Goal: Information Seeking & Learning: Learn about a topic

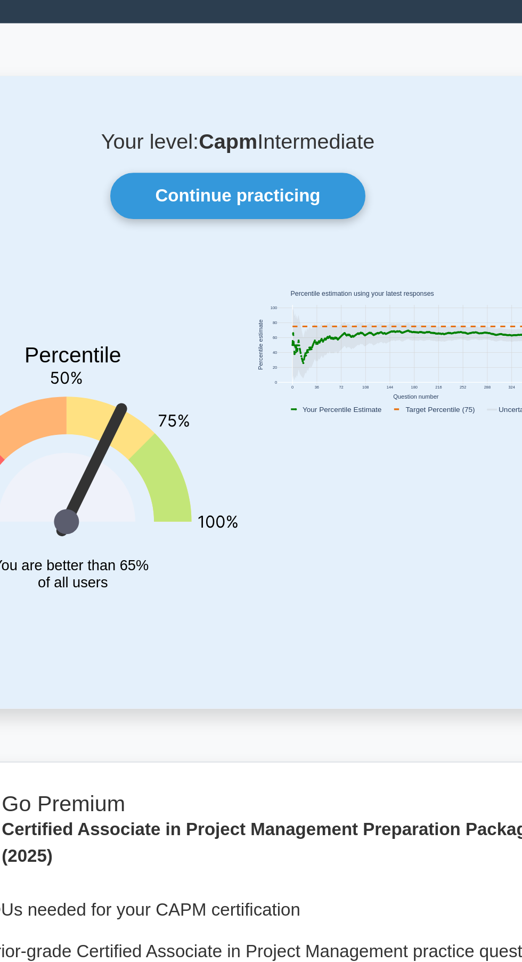
scroll to position [3, 0]
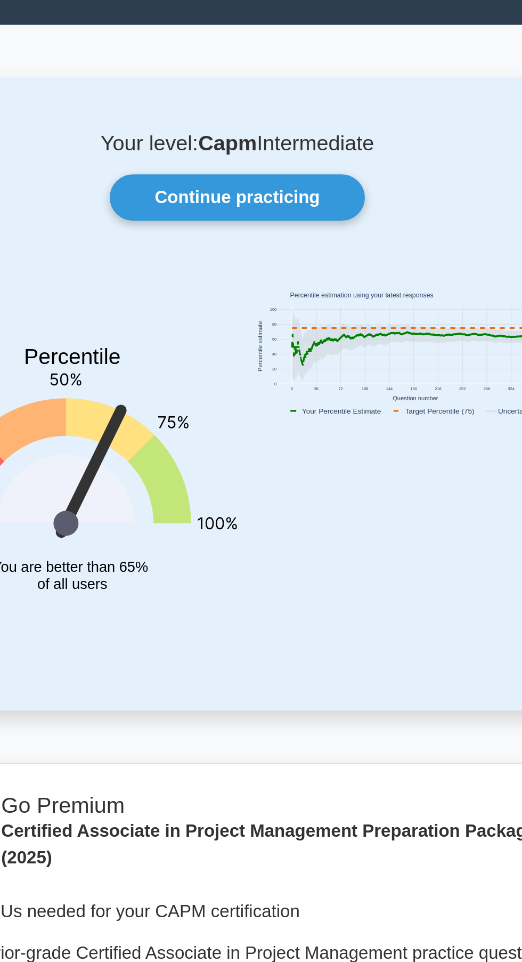
click at [243, 109] on link "Continue practicing" at bounding box center [261, 111] width 124 height 22
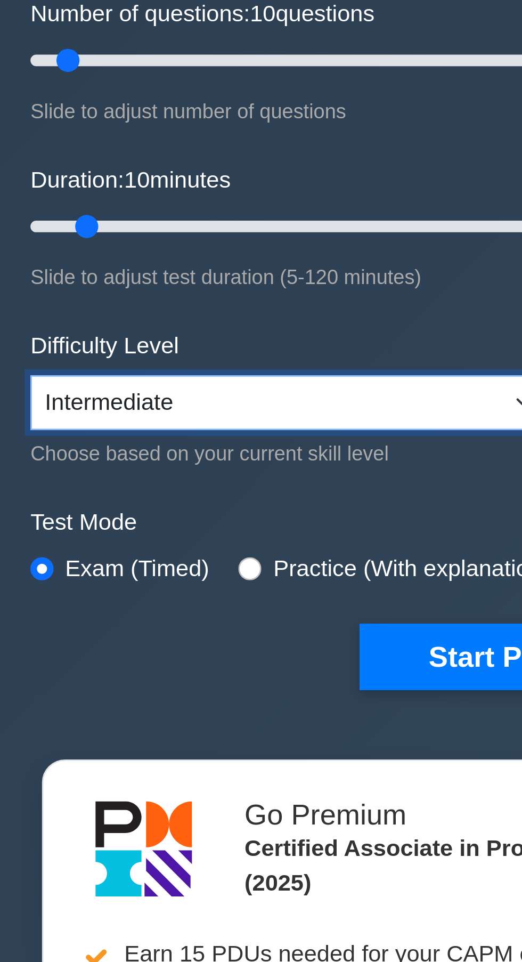
click at [178, 287] on select "Beginner Intermediate Expert" at bounding box center [164, 291] width 193 height 20
select select "expert"
click at [68, 281] on select "Beginner Intermediate Expert" at bounding box center [164, 291] width 193 height 20
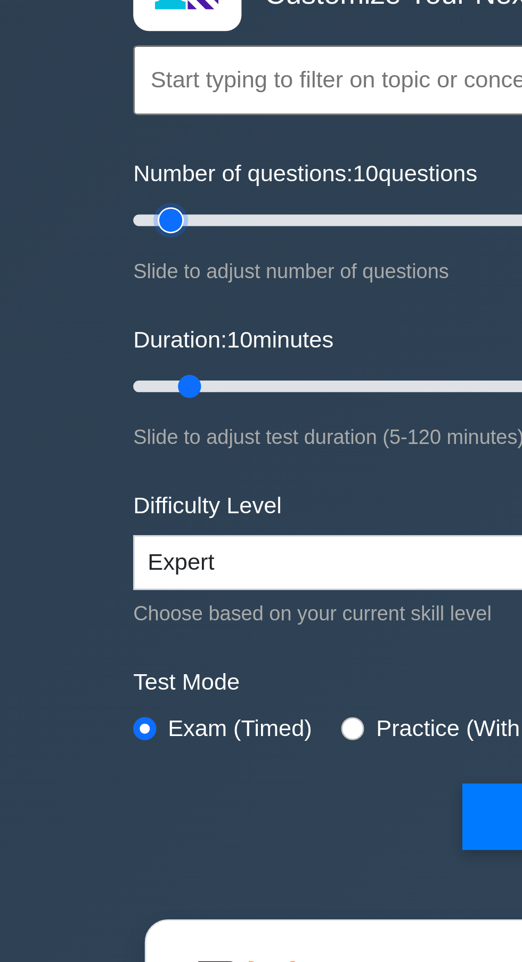
click at [101, 169] on input "Number of questions: 10 questions" at bounding box center [261, 164] width 387 height 13
click at [101, 167] on input "Number of questions: 20 questions" at bounding box center [261, 164] width 387 height 13
click at [118, 165] on input "Number of questions: 20 questions" at bounding box center [261, 164] width 387 height 13
click at [147, 165] on input "Number of questions: 30 questions" at bounding box center [261, 164] width 387 height 13
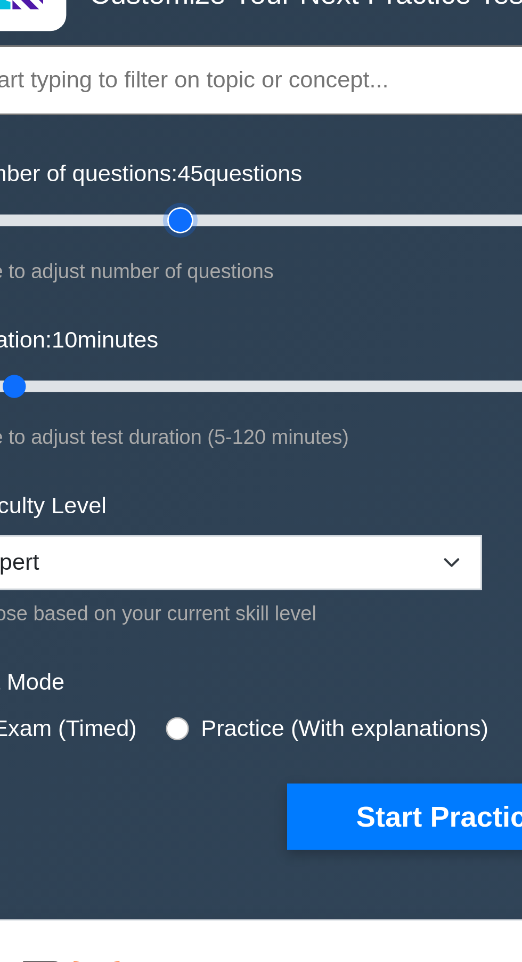
type input "65"
click at [190, 166] on input "Number of questions: 45 questions" at bounding box center [261, 164] width 387 height 13
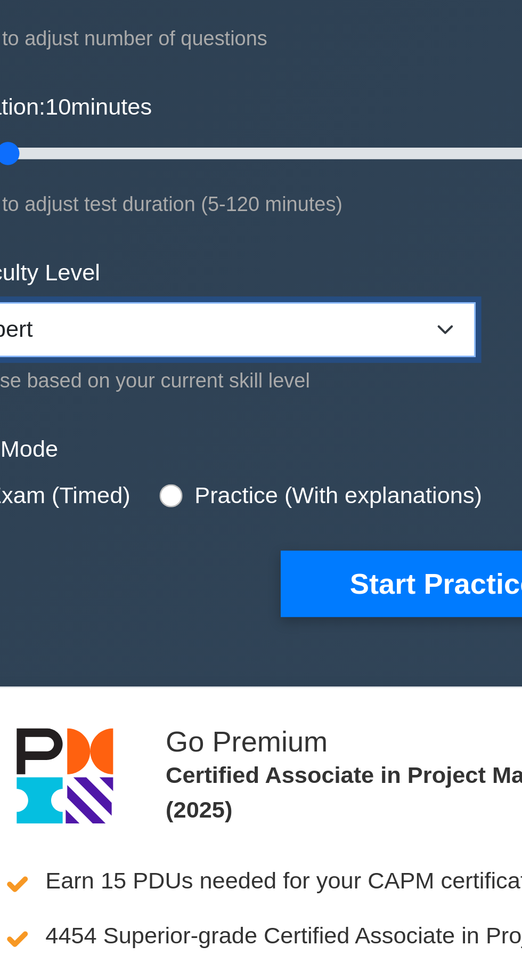
click at [231, 290] on select "Beginner Intermediate Expert" at bounding box center [164, 291] width 193 height 20
select select "intermediate"
click at [68, 281] on select "Beginner Intermediate Expert" at bounding box center [164, 291] width 193 height 20
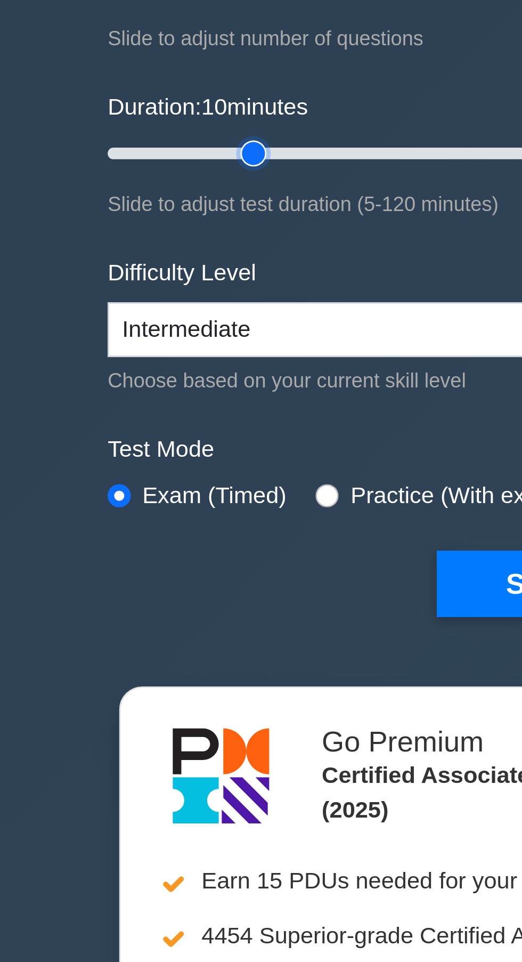
click at [121, 226] on input "Duration: 10 minutes" at bounding box center [261, 226] width 387 height 13
click at [158, 225] on input "Duration: 20 minutes" at bounding box center [261, 226] width 387 height 13
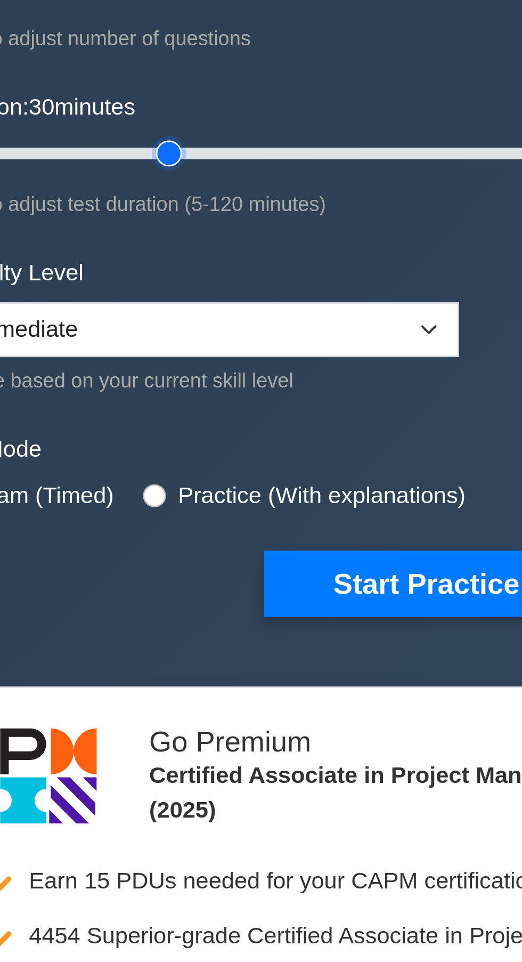
click at [205, 230] on input "Duration: 30 minutes" at bounding box center [261, 226] width 387 height 13
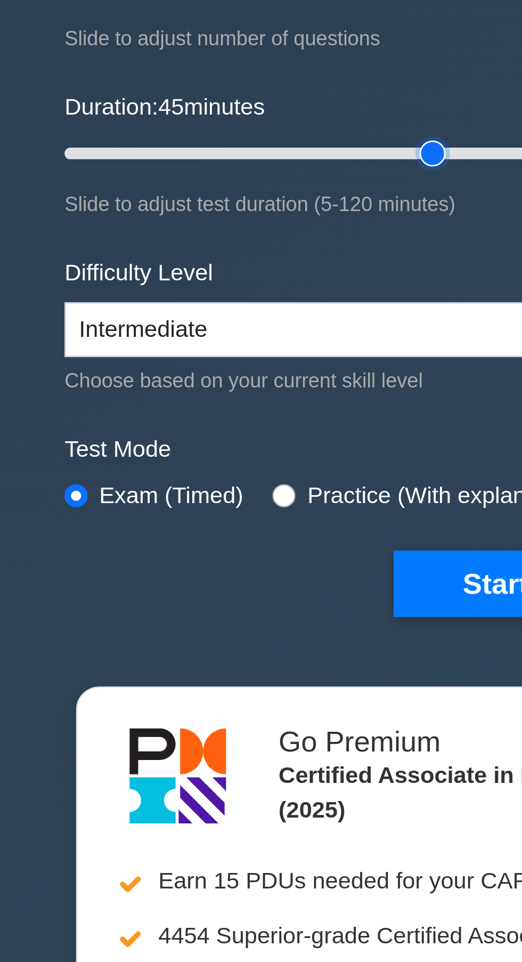
type input "45"
click at [151, 352] on input "radio" at bounding box center [148, 352] width 9 height 9
radio input "true"
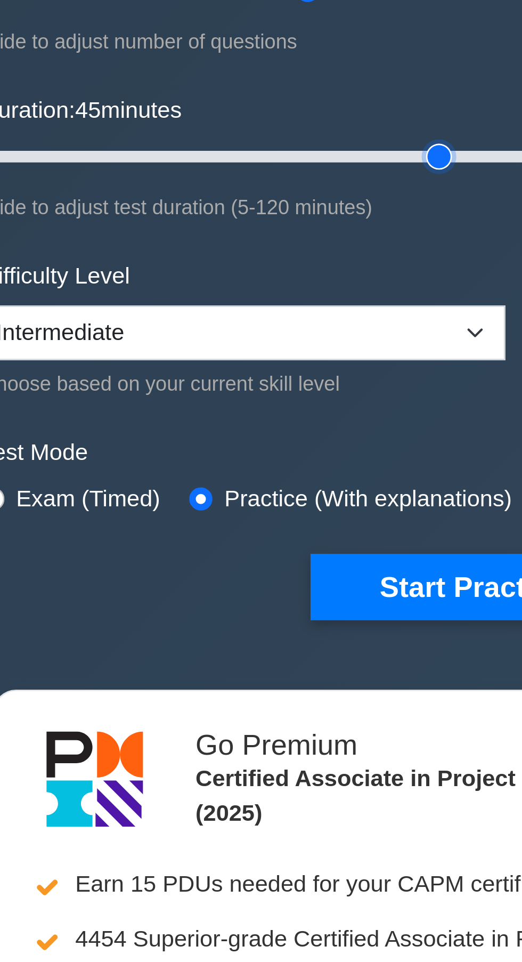
click at [236, 226] on input "Duration: 45 minutes" at bounding box center [261, 226] width 387 height 13
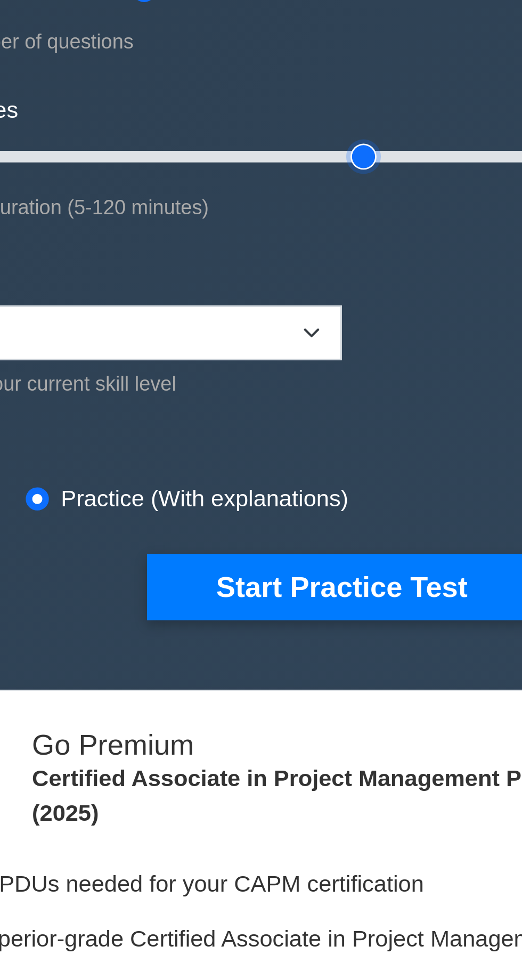
click at [270, 226] on input "Duration: 55 minutes" at bounding box center [261, 226] width 387 height 13
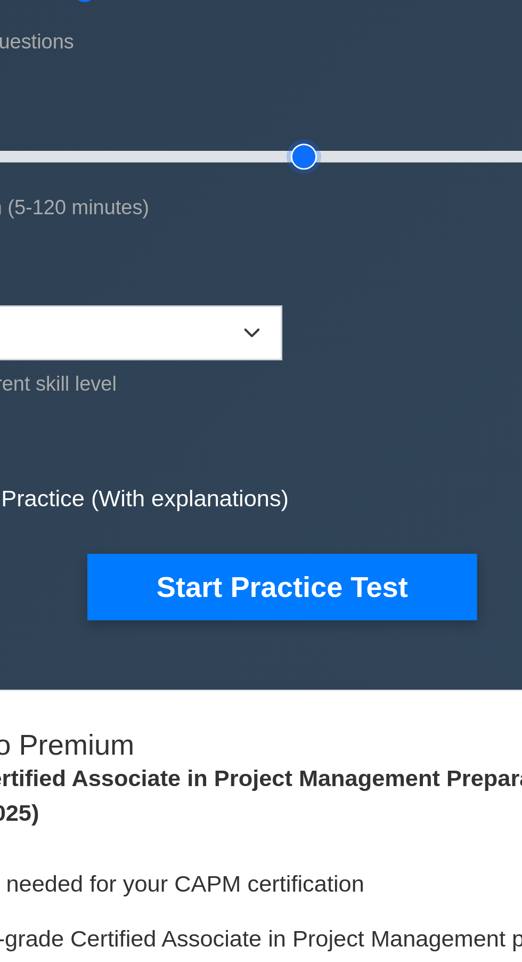
click at [314, 225] on input "Duration: 65 minutes" at bounding box center [261, 226] width 387 height 13
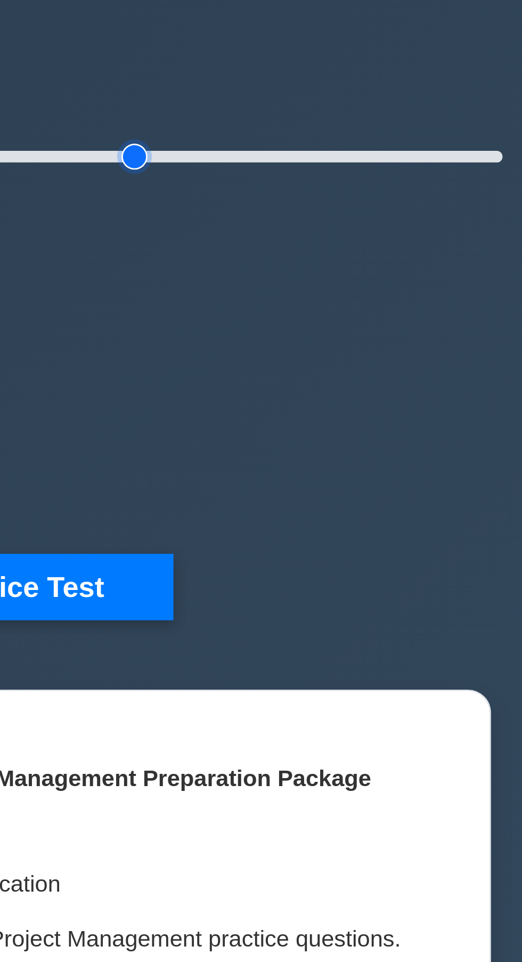
click at [360, 226] on input "Duration: 80 minutes" at bounding box center [261, 226] width 387 height 13
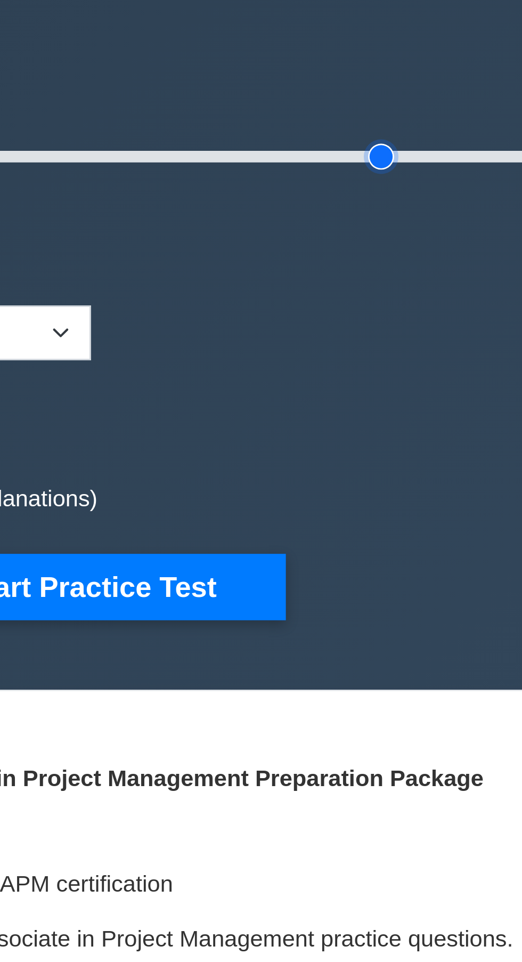
click at [394, 225] on input "Duration: 95 minutes" at bounding box center [261, 226] width 387 height 13
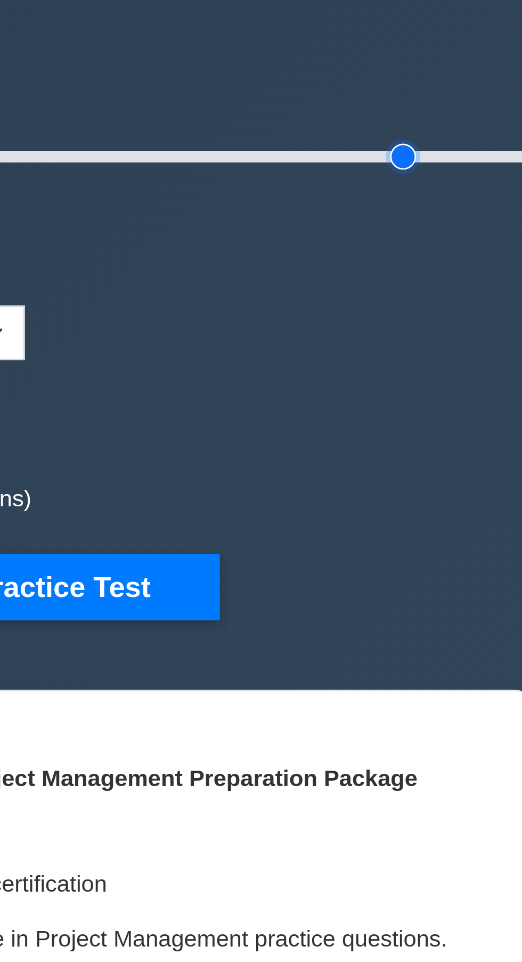
click at [388, 225] on input "Duration: 105 minutes" at bounding box center [261, 226] width 387 height 13
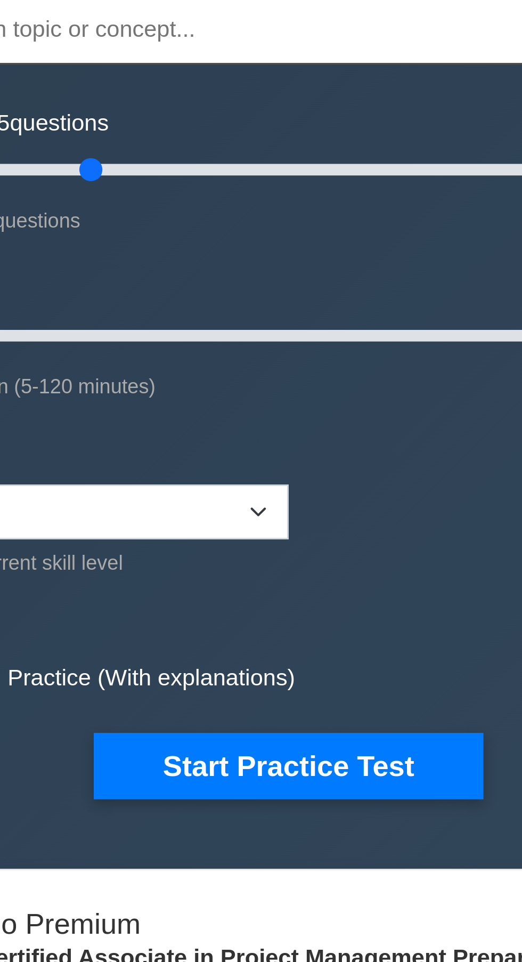
type input "100"
click at [271, 166] on input "Number of questions: 65 questions" at bounding box center [261, 164] width 387 height 13
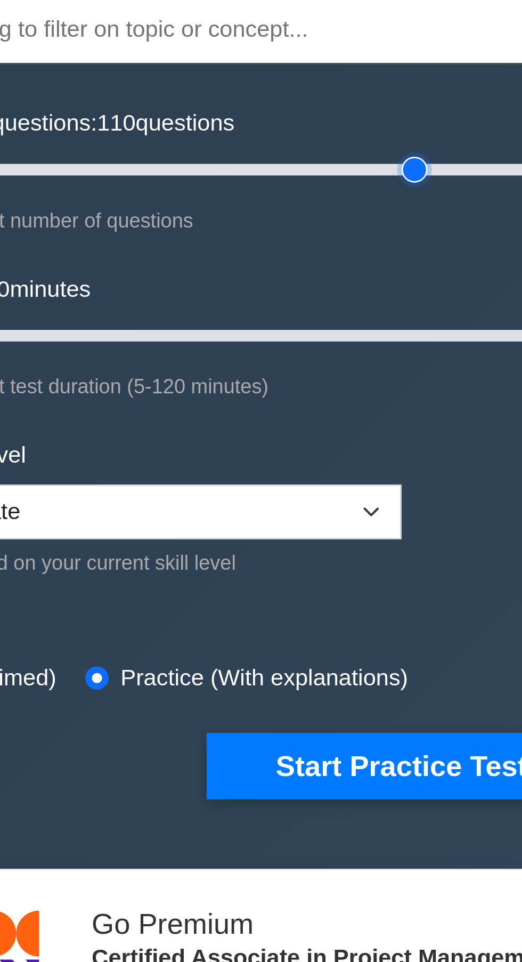
click at [264, 166] on input "Number of questions: 110 questions" at bounding box center [261, 164] width 387 height 13
type input "100"
click at [255, 166] on input "Number of questions: 105 questions" at bounding box center [261, 164] width 387 height 13
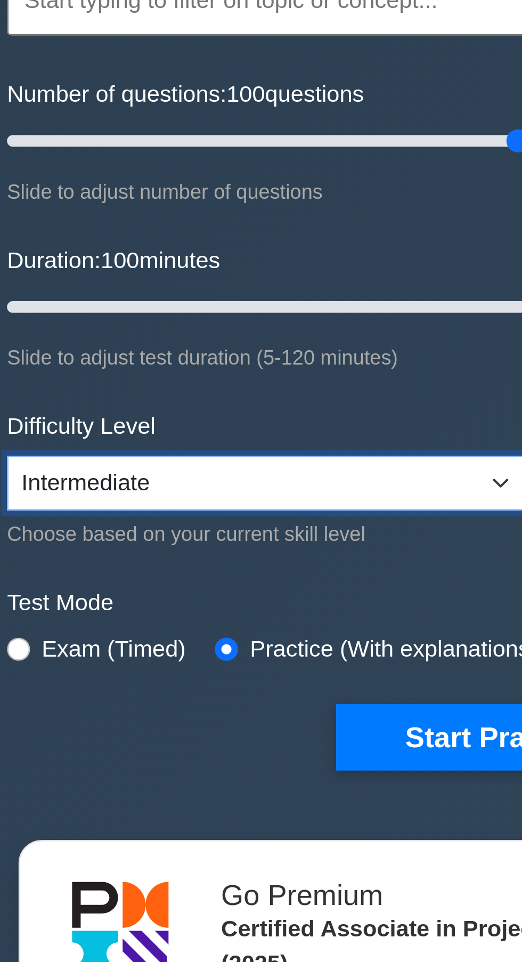
click at [246, 295] on select "Beginner Intermediate Expert" at bounding box center [164, 291] width 193 height 20
select select "expert"
click at [68, 281] on select "Beginner Intermediate Expert" at bounding box center [164, 291] width 193 height 20
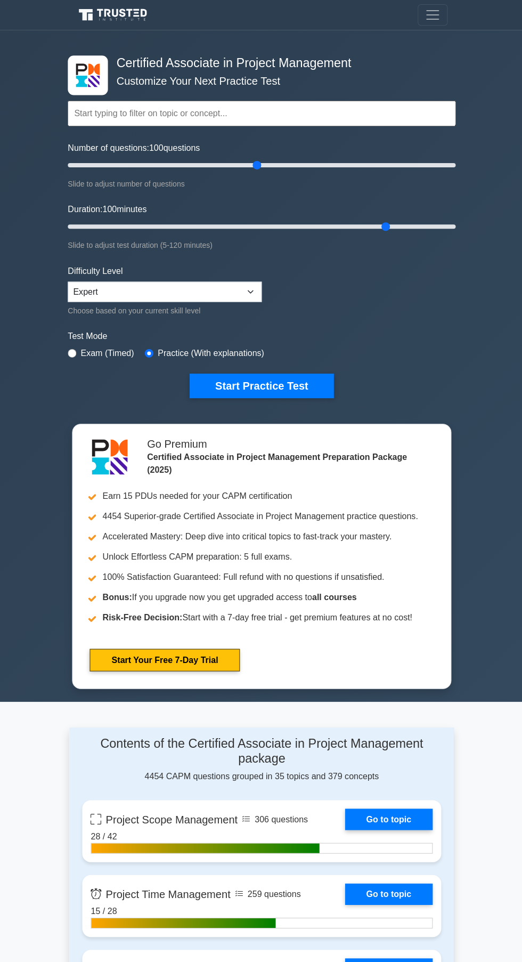
click at [287, 381] on button "Start Practice Test" at bounding box center [261, 384] width 144 height 25
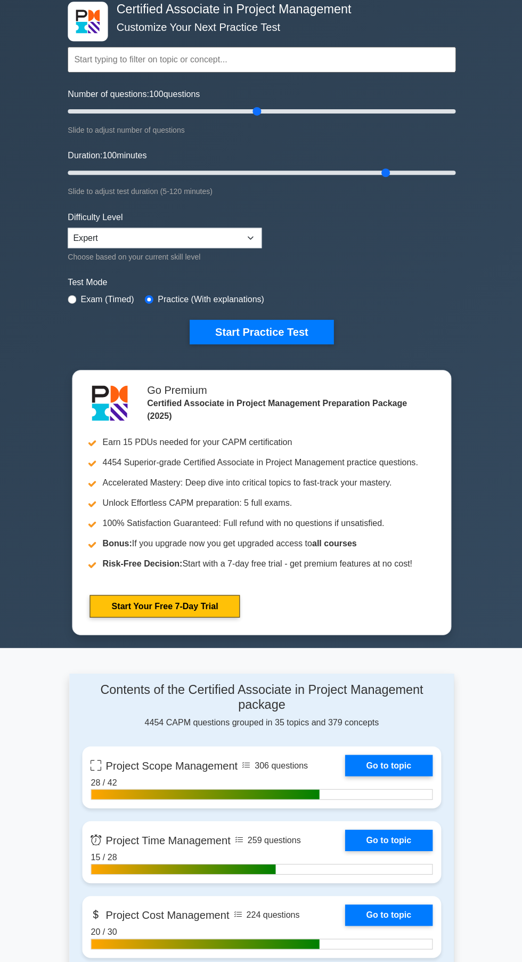
scroll to position [78, 0]
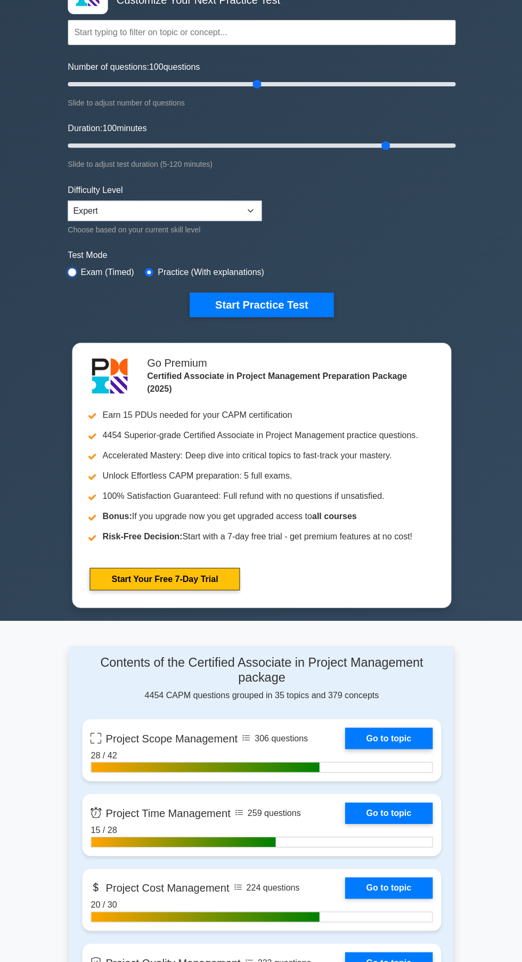
click at [71, 274] on input "radio" at bounding box center [72, 274] width 9 height 9
radio input "true"
click at [276, 311] on button "Start Practice Test" at bounding box center [261, 307] width 144 height 25
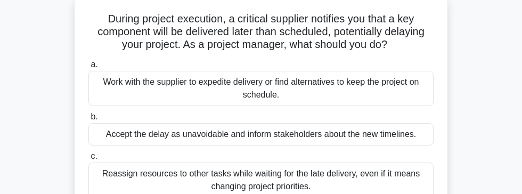
scroll to position [62, 0]
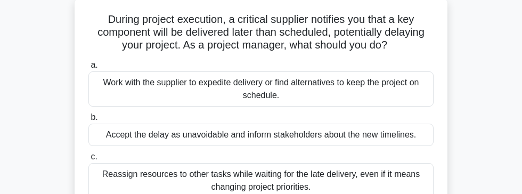
click at [408, 80] on div "Work with the supplier to expedite delivery or find alternatives to keep the pr…" at bounding box center [260, 88] width 345 height 35
click at [88, 69] on input "a. Work with the supplier to expedite delivery or find alternatives to keep the…" at bounding box center [88, 65] width 0 height 7
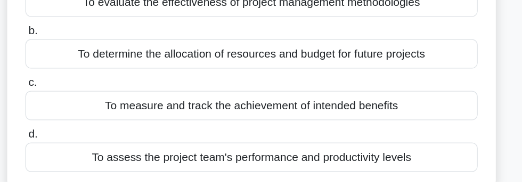
scroll to position [75, 0]
click at [387, 131] on div "To measure and track the achievement of intended benefits" at bounding box center [260, 136] width 345 height 22
click at [88, 122] on input "c. To measure and track the achievement of intended benefits" at bounding box center [88, 118] width 0 height 7
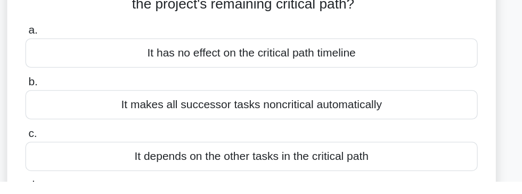
scroll to position [49, 0]
click at [372, 164] on div "It depends on the other tasks in the critical path" at bounding box center [260, 175] width 345 height 22
click at [88, 161] on input "c. It depends on the other tasks in the critical path" at bounding box center [88, 157] width 0 height 7
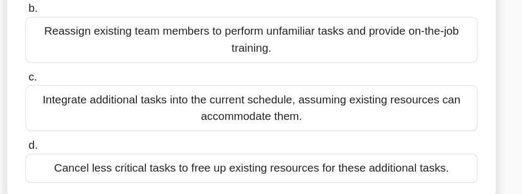
scroll to position [127, 0]
click at [308, 133] on div "Integrate additional tasks into the current schedule, assuming existing resourc…" at bounding box center [260, 128] width 345 height 35
click at [88, 109] on input "c. Integrate additional tasks into the current schedule, assuming existing reso…" at bounding box center [88, 105] width 0 height 7
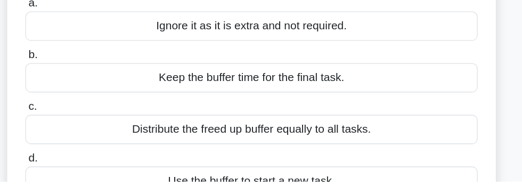
scroll to position [85, 0]
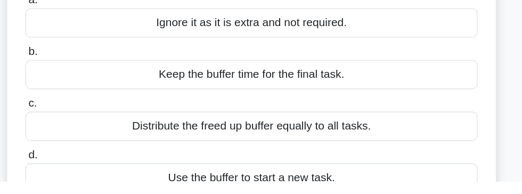
click at [347, 118] on div "Keep the buffer time for the final task." at bounding box center [260, 112] width 345 height 22
click at [88, 99] on input "b. Keep the buffer time for the final task." at bounding box center [88, 95] width 0 height 7
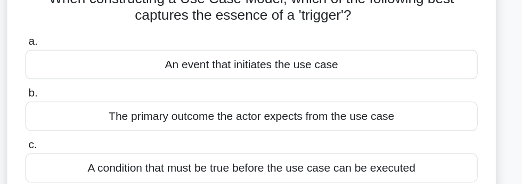
scroll to position [29, 0]
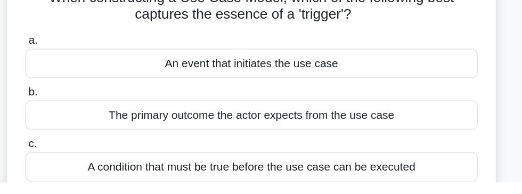
click at [401, 174] on div "A condition that must be true before the use case can be executed" at bounding box center [260, 182] width 345 height 22
click at [88, 168] on input "c. A condition that must be true before the use case can be executed" at bounding box center [88, 164] width 0 height 7
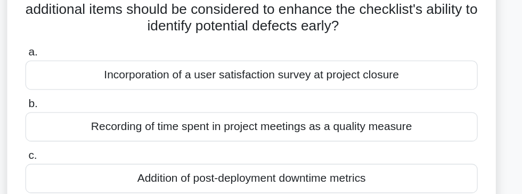
scroll to position [91, 0]
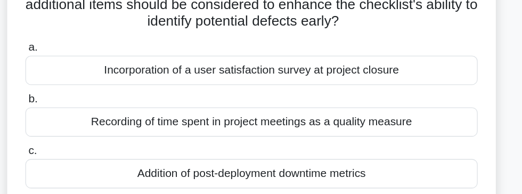
click at [390, 100] on div "Recording of time spent in project meetings as a quality measure" at bounding box center [260, 106] width 345 height 22
click at [88, 93] on input "b. Recording of time spent in project meetings as a quality measure" at bounding box center [88, 89] width 0 height 7
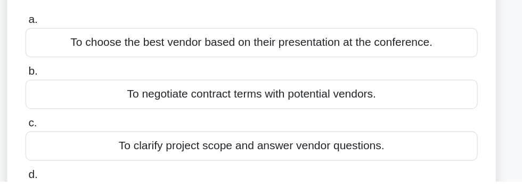
scroll to position [70, 0]
click at [347, 166] on div "To clarify project scope and answer vendor questions." at bounding box center [260, 167] width 345 height 22
click at [88, 153] on input "c. To clarify project scope and answer vendor questions." at bounding box center [88, 149] width 0 height 7
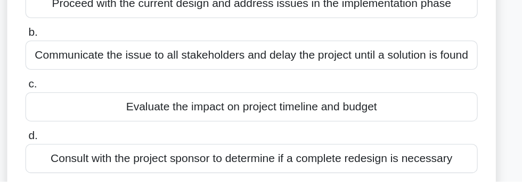
scroll to position [88, 0]
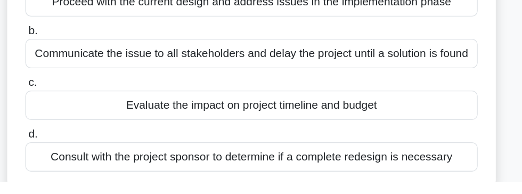
click at [337, 136] on div "Evaluate the impact on project timeline and budget" at bounding box center [260, 136] width 345 height 22
click at [88, 122] on input "c. Evaluate the impact on project timeline and budget" at bounding box center [88, 118] width 0 height 7
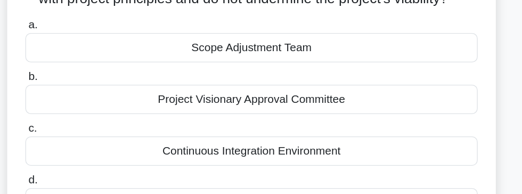
scroll to position [91, 0]
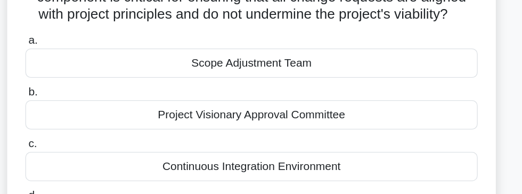
click at [324, 52] on div "Scope Adjustment Team" at bounding box center [260, 54] width 345 height 22
click at [88, 40] on input "a. Scope Adjustment Team" at bounding box center [88, 36] width 0 height 7
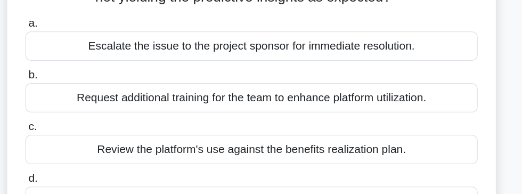
scroll to position [108, 0]
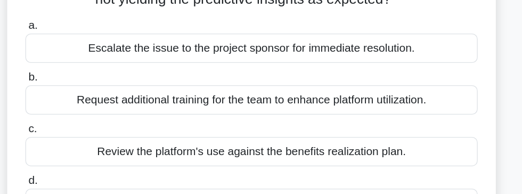
click at [351, 33] on div "Escalate the issue to the project sponsor for immediate resolution." at bounding box center [260, 37] width 345 height 22
click at [88, 23] on input "a. Escalate the issue to the project sponsor for immediate resolution." at bounding box center [88, 19] width 0 height 7
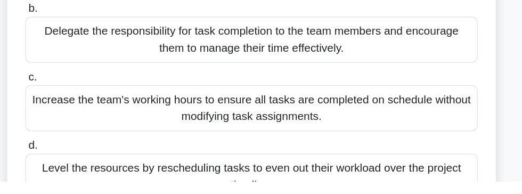
scroll to position [144, 0]
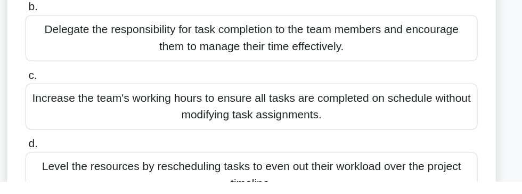
click at [315, 182] on div "Level the resources by rescheduling tasks to even out their workload over the p…" at bounding box center [260, 189] width 345 height 35
click at [88, 169] on input "d. Level the resources by rescheduling tasks to even out their workload over th…" at bounding box center [88, 165] width 0 height 7
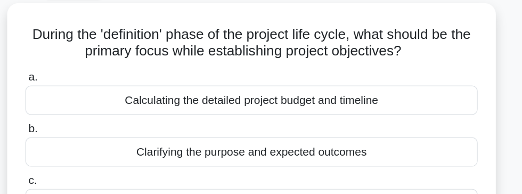
scroll to position [43, 0]
click at [376, 80] on div "Calculating the detailed project budget and timeline" at bounding box center [260, 89] width 345 height 22
click at [88, 75] on input "a. Calculating the detailed project budget and timeline" at bounding box center [88, 71] width 0 height 7
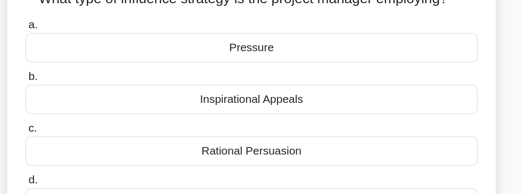
scroll to position [67, 0]
click at [356, 188] on div "Coalition" at bounding box center [260, 196] width 345 height 22
click at [88, 183] on input "d. Coalition" at bounding box center [88, 179] width 0 height 7
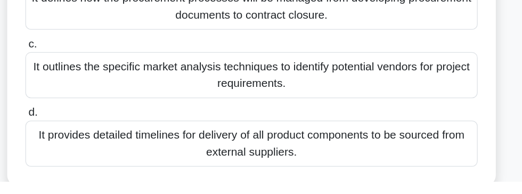
scroll to position [144, 0]
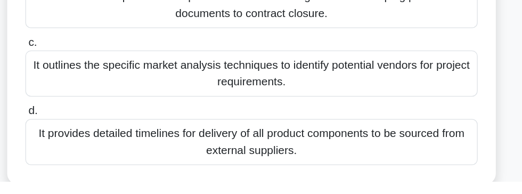
click at [394, 172] on div "It provides detailed timelines for delivery of all product components to be sou…" at bounding box center [260, 164] width 345 height 35
click at [88, 144] on input "d. It provides detailed timelines for delivery of all product components to be …" at bounding box center [88, 140] width 0 height 7
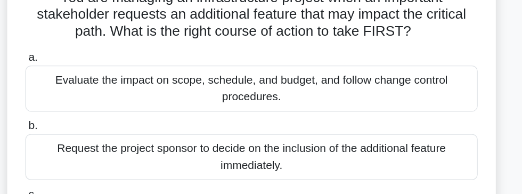
scroll to position [83, 0]
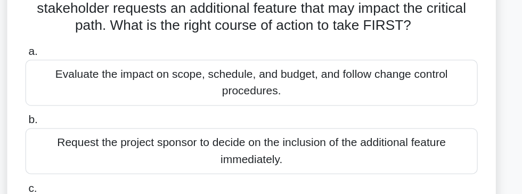
click at [153, 60] on div "Evaluate the impact on scope, schedule, and budget, and follow change control p…" at bounding box center [260, 67] width 345 height 35
click at [88, 47] on input "a. Evaluate the impact on scope, schedule, and budget, and follow change contro…" at bounding box center [88, 43] width 0 height 7
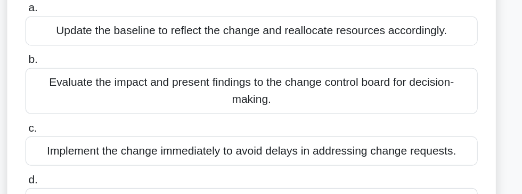
scroll to position [110, 0]
click at [151, 86] on div "Evaluate the impact and present findings to the change control board for decisi…" at bounding box center [260, 93] width 345 height 35
click at [88, 73] on input "b. Evaluate the impact and present findings to the change control board for dec…" at bounding box center [88, 69] width 0 height 7
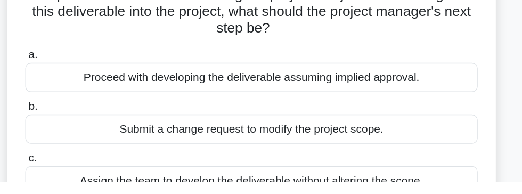
scroll to position [56, 0]
click at [395, 113] on div "Proceed with developing the deliverable assuming implied approval." at bounding box center [260, 114] width 345 height 22
click at [88, 101] on input "a. Proceed with developing the deliverable assuming implied approval." at bounding box center [88, 97] width 0 height 7
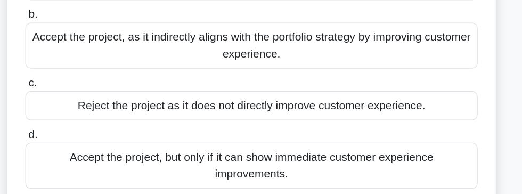
scroll to position [143, 0]
click at [319, 59] on div "Accept the project, as it indirectly aligns with the portfolio strategy by impr…" at bounding box center [260, 60] width 345 height 35
click at [88, 40] on input "b. Accept the project, as it indirectly aligns with the portfolio strategy by i…" at bounding box center [88, 36] width 0 height 7
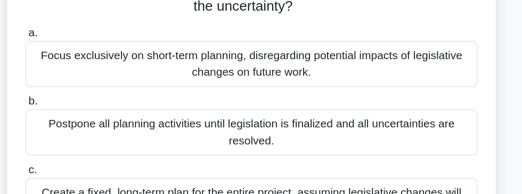
scroll to position [126, 0]
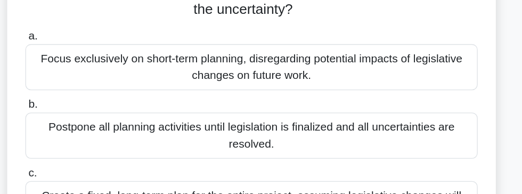
click at [362, 43] on div "Focus exclusively on short-term planning, disregarding potential impacts of leg…" at bounding box center [260, 51] width 345 height 35
click at [88, 31] on input "a. Focus exclusively on short-term planning, disregarding potential impacts of …" at bounding box center [88, 27] width 0 height 7
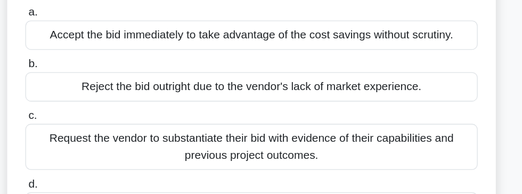
scroll to position [109, 0]
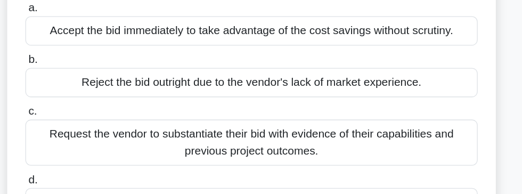
click at [399, 128] on div "Request the vendor to substantiate their bid with evidence of their capabilitie…" at bounding box center [260, 133] width 345 height 35
click at [88, 113] on input "c. Request the vendor to substantiate their bid with evidence of their capabili…" at bounding box center [88, 110] width 0 height 7
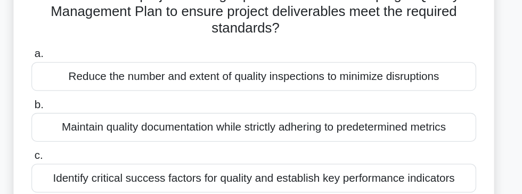
scroll to position [60, 0]
click at [399, 124] on div "Maintain quality documentation while strictly adhering to predetermined metrics" at bounding box center [260, 124] width 345 height 22
click at [88, 110] on input "b. Maintain quality documentation while strictly adhering to predetermined metr…" at bounding box center [88, 106] width 0 height 7
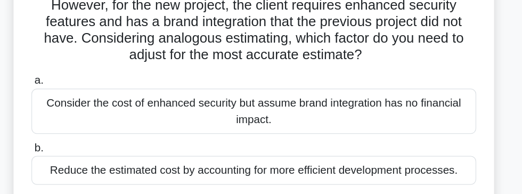
scroll to position [103, 0]
click at [291, 86] on div "Consider the cost of enhanced security but assume brand integration has no fina…" at bounding box center [260, 86] width 345 height 35
click at [88, 66] on input "a. Consider the cost of enhanced security but assume brand integration has no f…" at bounding box center [88, 62] width 0 height 7
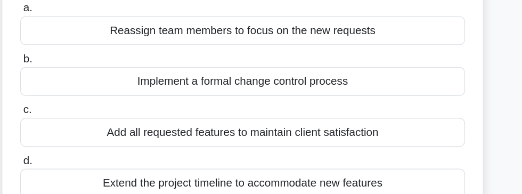
scroll to position [106, 0]
click at [183, 76] on div "Implement a formal change control process" at bounding box center [260, 78] width 345 height 22
click at [88, 64] on input "b. Implement a formal change control process" at bounding box center [88, 61] width 0 height 7
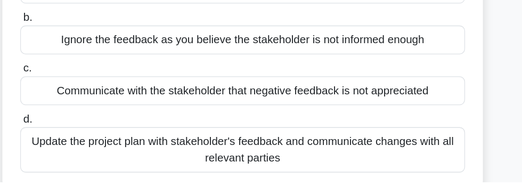
scroll to position [102, 0]
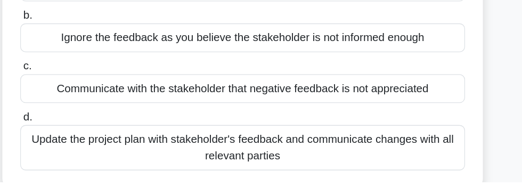
click at [378, 161] on div "Update the project plan with stakeholder's feedback and communicate changes wit…" at bounding box center [260, 167] width 345 height 35
click at [88, 147] on input "d. Update the project plan with stakeholder's feedback and communicate changes …" at bounding box center [88, 143] width 0 height 7
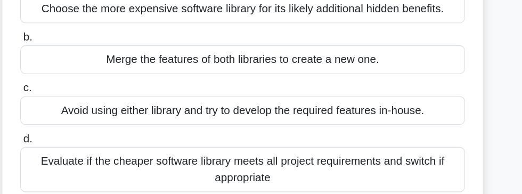
scroll to position [119, 0]
click at [372, 143] on div "Evaluate if the cheaper software library meets all project requirements and swi…" at bounding box center [260, 150] width 345 height 35
click at [88, 131] on input "d. Evaluate if the cheaper software library meets all project requirements and …" at bounding box center [88, 127] width 0 height 7
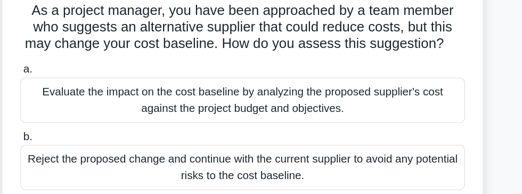
scroll to position [68, 0]
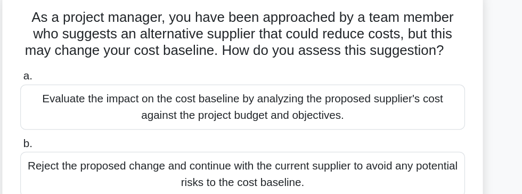
click at [374, 74] on div "Evaluate the impact on the cost baseline by analyzing the proposed supplier's c…" at bounding box center [260, 83] width 345 height 35
click at [88, 63] on input "a. Evaluate the impact on the cost baseline by analyzing the proposed supplier'…" at bounding box center [88, 59] width 0 height 7
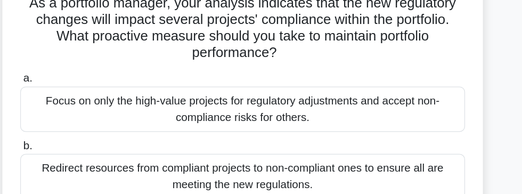
scroll to position [73, 0]
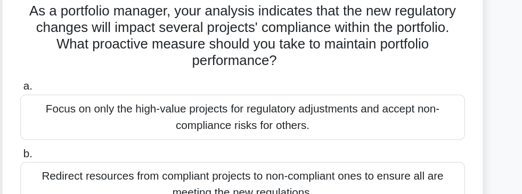
click at [388, 80] on div "Focus on only the high-value projects for regulatory adjustments and accept non…" at bounding box center [260, 91] width 345 height 35
click at [88, 71] on input "a. Focus on only the high-value projects for regulatory adjustments and accept …" at bounding box center [88, 67] width 0 height 7
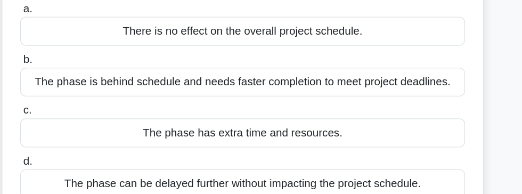
scroll to position [66, 0]
click at [393, 177] on div "The phase can be delayed further without impacting the project schedule." at bounding box center [260, 184] width 345 height 22
click at [88, 171] on input "d. The phase can be delayed further without impacting the project schedule." at bounding box center [88, 167] width 0 height 7
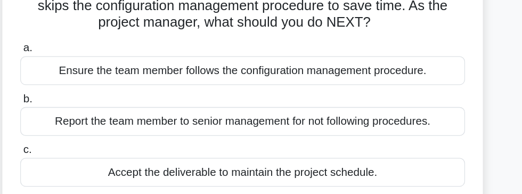
scroll to position [88, 0]
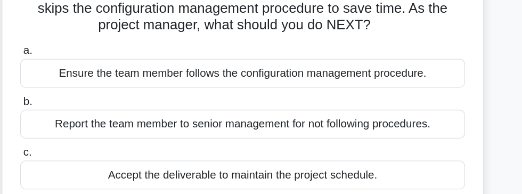
click at [331, 42] on label "a. Ensure the team member follows the configuration management procedure." at bounding box center [260, 50] width 345 height 35
click at [88, 42] on input "a. Ensure the team member follows the configuration management procedure." at bounding box center [88, 39] width 0 height 7
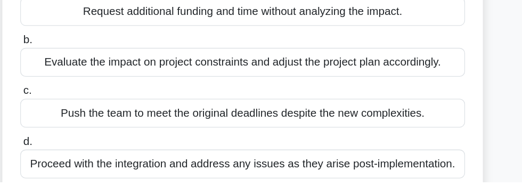
scroll to position [85, 0]
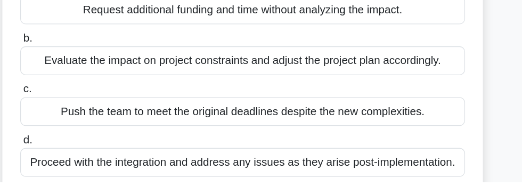
click at [128, 96] on div "Evaluate the impact on project constraints and adjust the project plan accordin…" at bounding box center [260, 99] width 345 height 22
click at [88, 86] on input "b. Evaluate the impact on project constraints and adjust the project plan accor…" at bounding box center [88, 82] width 0 height 7
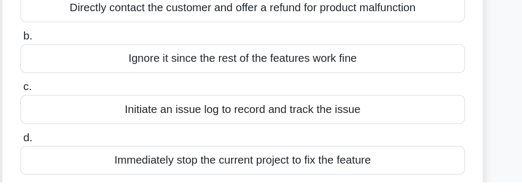
scroll to position [77, 0]
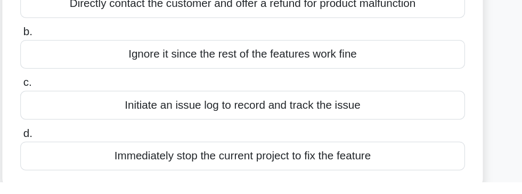
click at [170, 133] on div "Initiate an issue log to record and track the issue" at bounding box center [260, 134] width 345 height 22
click at [88, 120] on input "c. Initiate an issue log to record and track the issue" at bounding box center [88, 116] width 0 height 7
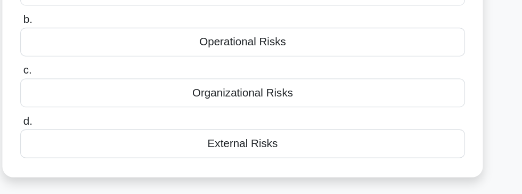
scroll to position [115, 0]
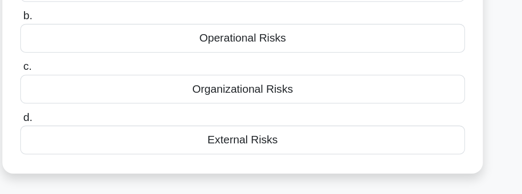
click at [183, 143] on div "External Risks" at bounding box center [260, 148] width 345 height 22
click at [88, 134] on input "d. External Risks" at bounding box center [88, 130] width 0 height 7
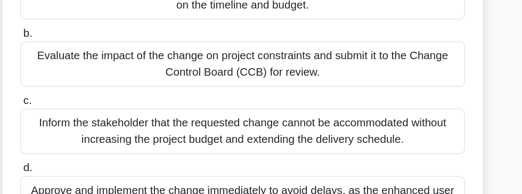
scroll to position [169, 0]
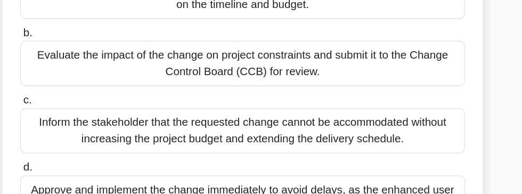
click at [405, 70] on div "Evaluate the impact of the change on project constraints and submit it to the C…" at bounding box center [260, 72] width 345 height 35
click at [88, 52] on input "b. Evaluate the impact of the change on project constraints and submit it to th…" at bounding box center [88, 48] width 0 height 7
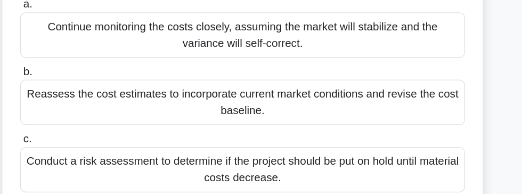
scroll to position [162, 0]
click at [409, 72] on div "Reassess the cost estimates to incorporate current market conditions and revise…" at bounding box center [260, 79] width 345 height 35
click at [88, 60] on input "b. Reassess the cost estimates to incorporate current market conditions and rev…" at bounding box center [88, 56] width 0 height 7
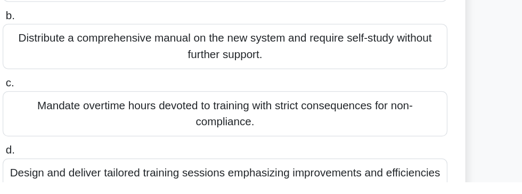
scroll to position [128, 0]
click at [340, 191] on div "Design and deliver tailored training sessions emphasizing improvements and effi…" at bounding box center [260, 192] width 345 height 35
click at [88, 173] on input "d. Design and deliver tailored training sessions emphasizing improvements and e…" at bounding box center [88, 169] width 0 height 7
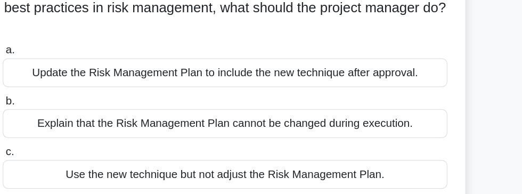
scroll to position [87, 0]
click at [410, 71] on div "Update the Risk Management Plan to include the new technique after approval." at bounding box center [260, 71] width 345 height 22
click at [88, 57] on input "a. Update the Risk Management Plan to include the new technique after approval." at bounding box center [88, 53] width 0 height 7
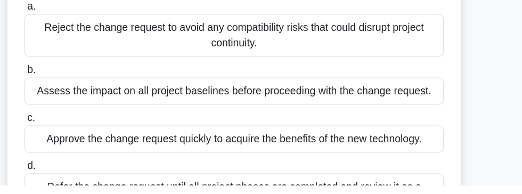
scroll to position [106, 0]
click at [411, 114] on div "Assess the impact on all project baselines before proceeding with the change re…" at bounding box center [260, 116] width 345 height 22
click at [88, 103] on input "b. Assess the impact on all project baselines before proceeding with the change…" at bounding box center [88, 99] width 0 height 7
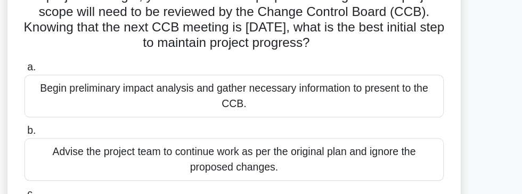
scroll to position [70, 0]
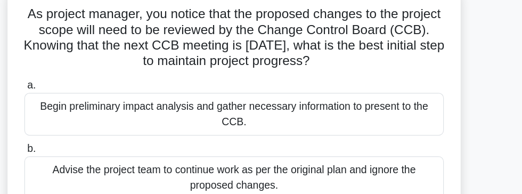
click at [157, 93] on div "Begin preliminary impact analysis and gather necessary information to present t…" at bounding box center [260, 93] width 345 height 35
click at [88, 74] on input "a. Begin preliminary impact analysis and gather necessary information to presen…" at bounding box center [88, 70] width 0 height 7
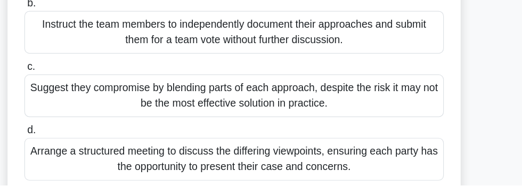
scroll to position [161, 0]
click at [362, 161] on div "Arrange a structured meeting to discuss the differing viewpoints, ensuring each…" at bounding box center [260, 172] width 345 height 35
click at [88, 152] on input "d. Arrange a structured meeting to discuss the differing viewpoints, ensuring e…" at bounding box center [88, 148] width 0 height 7
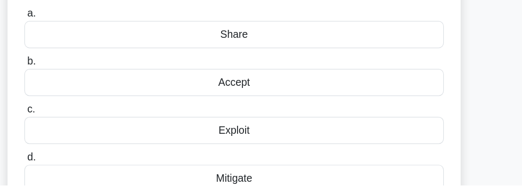
scroll to position [104, 0]
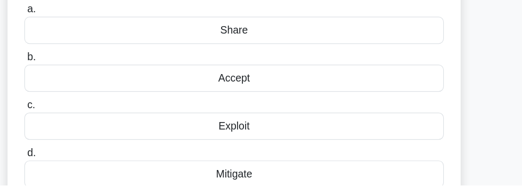
click at [288, 187] on div "Mitigate" at bounding box center [260, 185] width 345 height 22
click at [88, 171] on input "d. Mitigate" at bounding box center [88, 167] width 0 height 7
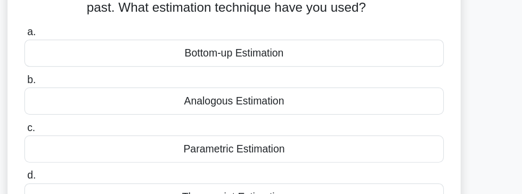
scroll to position [99, 0]
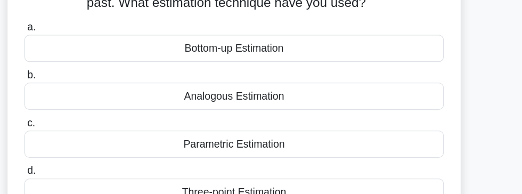
click at [313, 137] on div "Parametric Estimation" at bounding box center [260, 137] width 345 height 22
click at [88, 124] on input "c. Parametric Estimation" at bounding box center [88, 120] width 0 height 7
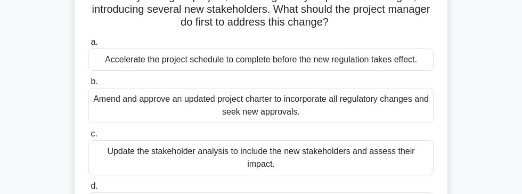
scroll to position [87, 0]
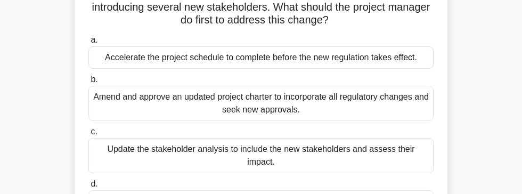
click at [283, 152] on div "Update the stakeholder analysis to include the new stakeholders and assess thei…" at bounding box center [260, 155] width 345 height 35
click at [88, 135] on input "c. Update the stakeholder analysis to include the new stakeholders and assess t…" at bounding box center [88, 131] width 0 height 7
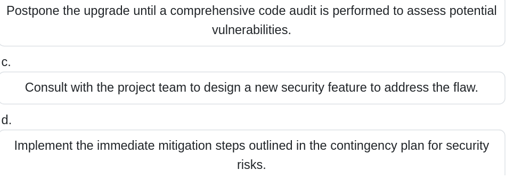
scroll to position [116, 0]
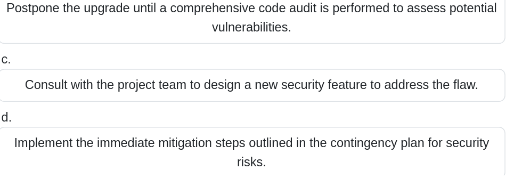
click at [245, 181] on div "Implement the immediate mitigation steps outlined in the contingency plan for s…" at bounding box center [260, 178] width 345 height 35
click at [88, 159] on input "d. Implement the immediate mitigation steps outlined in the contingency plan fo…" at bounding box center [88, 155] width 0 height 7
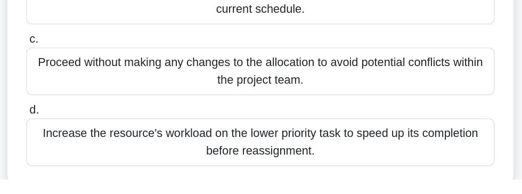
scroll to position [155, 0]
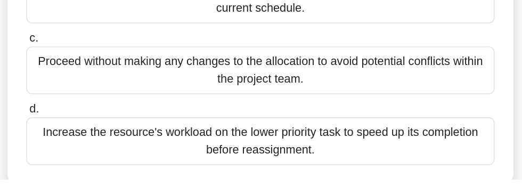
click at [393, 157] on div "Increase the resource's workload on the lower priority task to speed up its com…" at bounding box center [260, 165] width 345 height 35
click at [88, 145] on input "d. Increase the resource's workload on the lower priority task to speed up its …" at bounding box center [88, 142] width 0 height 7
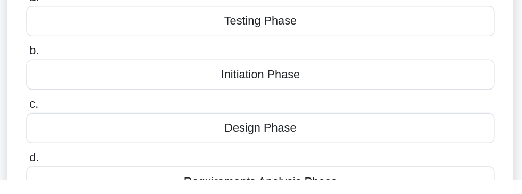
scroll to position [55, 0]
click at [395, 149] on div "Design Phase" at bounding box center [260, 156] width 345 height 22
click at [88, 142] on input "c. Design Phase" at bounding box center [88, 138] width 0 height 7
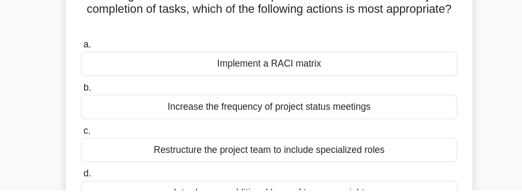
scroll to position [96, 0]
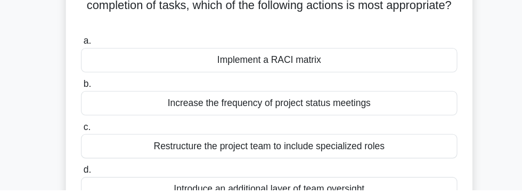
click at [412, 153] on div "Restructure the project team to include specialized roles" at bounding box center [260, 153] width 345 height 22
click at [88, 140] on input "c. Restructure the project team to include specialized roles" at bounding box center [88, 136] width 0 height 7
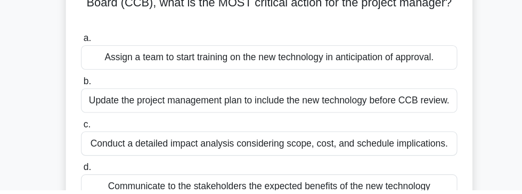
scroll to position [99, 0]
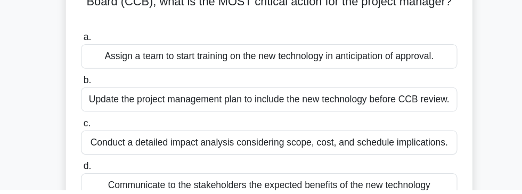
click at [131, 100] on div "Update the project management plan to include the new technology before CCB rev…" at bounding box center [260, 111] width 345 height 22
click at [88, 97] on input "b. Update the project management plan to include the new technology before CCB …" at bounding box center [88, 93] width 0 height 7
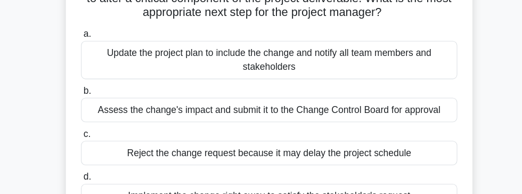
scroll to position [83, 0]
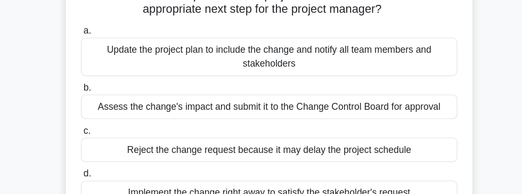
click at [204, 71] on div "Update the project plan to include the change and notify all team members and s…" at bounding box center [260, 68] width 345 height 35
click at [88, 48] on input "a. Update the project plan to include the change and notify all team members an…" at bounding box center [88, 44] width 0 height 7
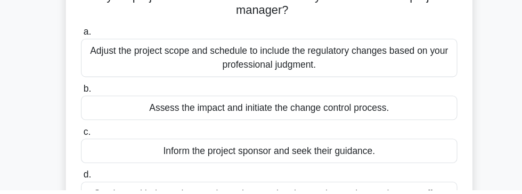
scroll to position [79, 0]
click at [413, 115] on div "Assess the impact and initiate the change control process." at bounding box center [260, 118] width 345 height 22
click at [88, 104] on input "b. Assess the impact and initiate the change control process." at bounding box center [88, 100] width 0 height 7
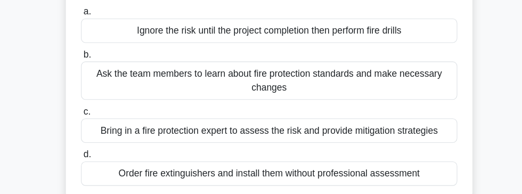
scroll to position [102, 0]
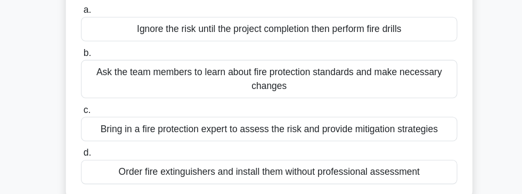
click at [401, 133] on div "Bring in a fire protection expert to assess the risk and provide mitigation str…" at bounding box center [260, 134] width 345 height 22
click at [88, 120] on input "c. Bring in a fire protection expert to assess the risk and provide mitigation …" at bounding box center [88, 116] width 0 height 7
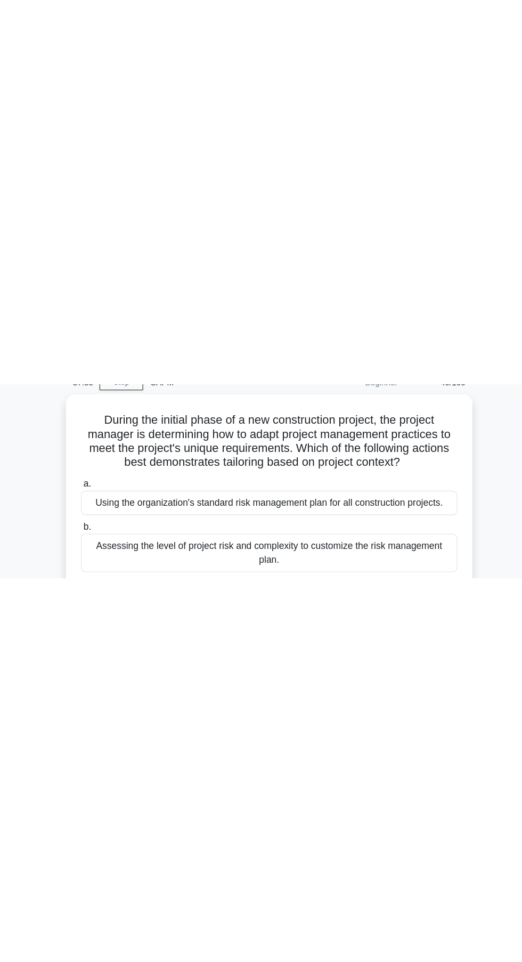
scroll to position [0, 0]
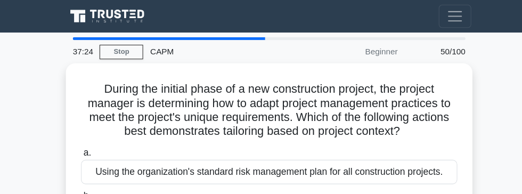
click at [133, 53] on link "Stop" at bounding box center [125, 47] width 40 height 13
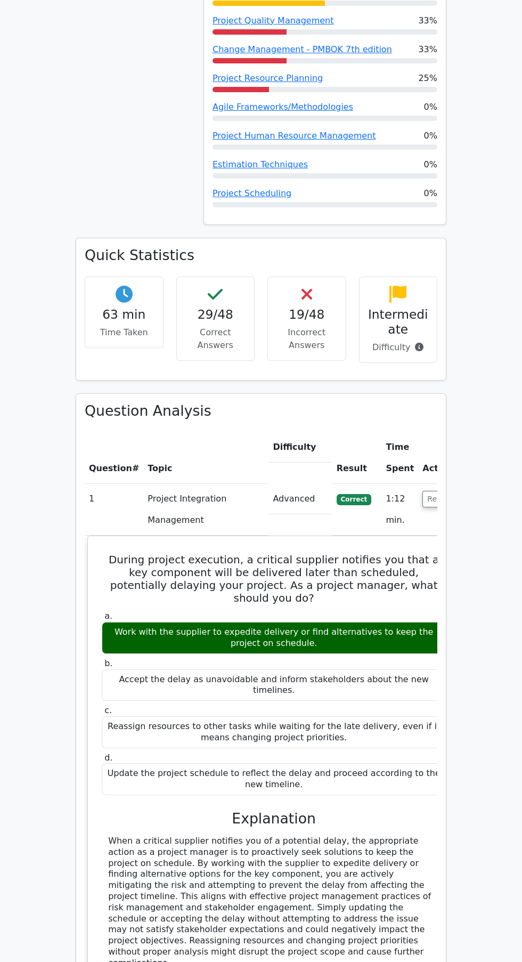
scroll to position [1022, 0]
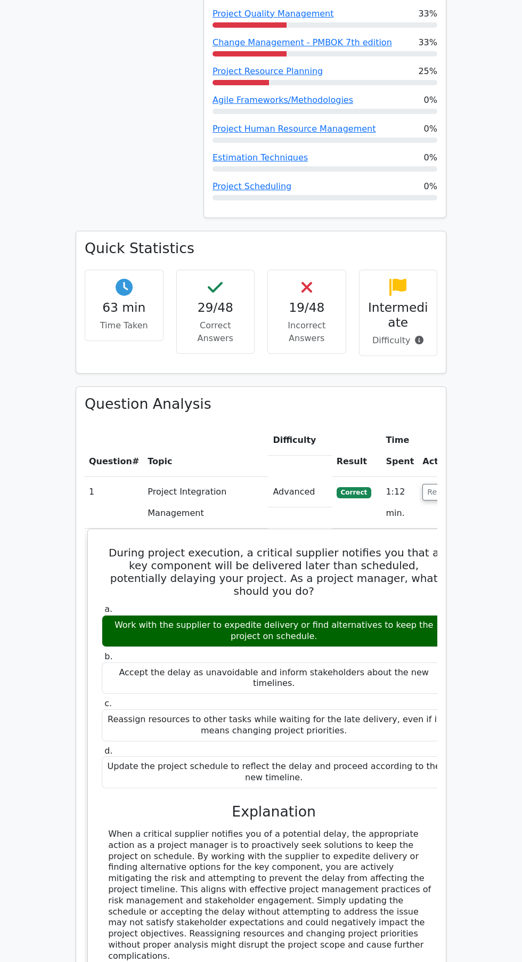
click at [432, 484] on button "Review" at bounding box center [441, 492] width 36 height 17
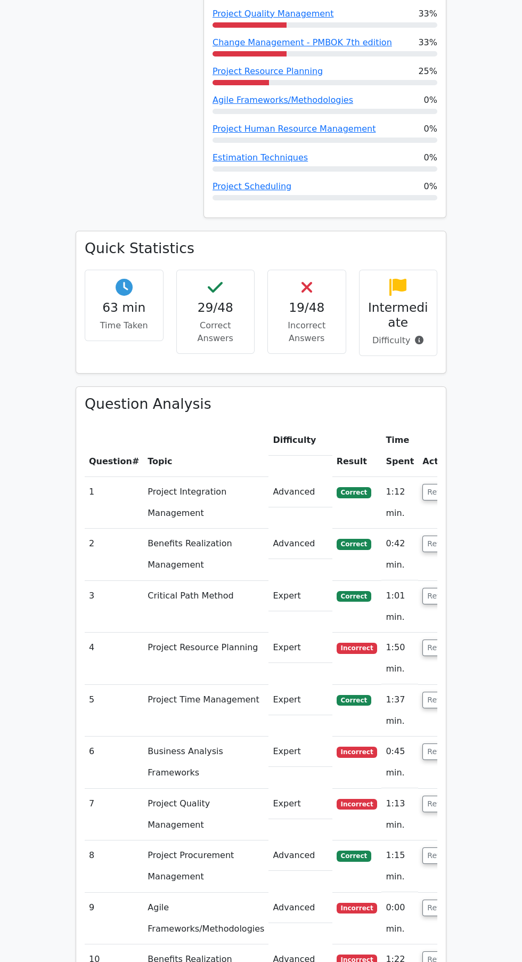
click at [424, 639] on button "Review" at bounding box center [441, 647] width 36 height 17
click at [423, 639] on button "Review" at bounding box center [441, 647] width 36 height 17
click at [337, 643] on span "Incorrect" at bounding box center [357, 648] width 41 height 11
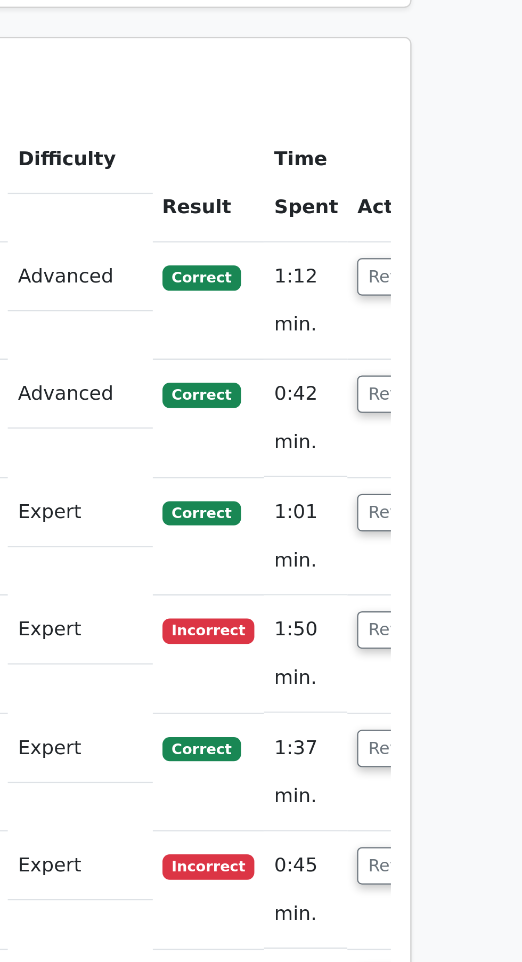
click at [423, 639] on button "Review" at bounding box center [441, 647] width 36 height 17
click at [423, 743] on button "Review" at bounding box center [441, 751] width 36 height 17
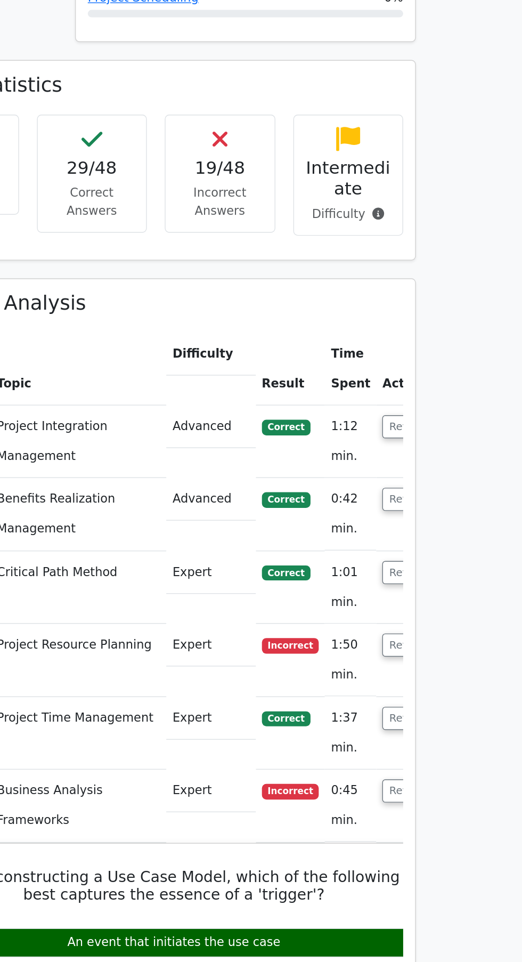
click at [424, 639] on button "Review" at bounding box center [441, 647] width 36 height 17
click at [423, 639] on button "Review" at bounding box center [441, 647] width 36 height 17
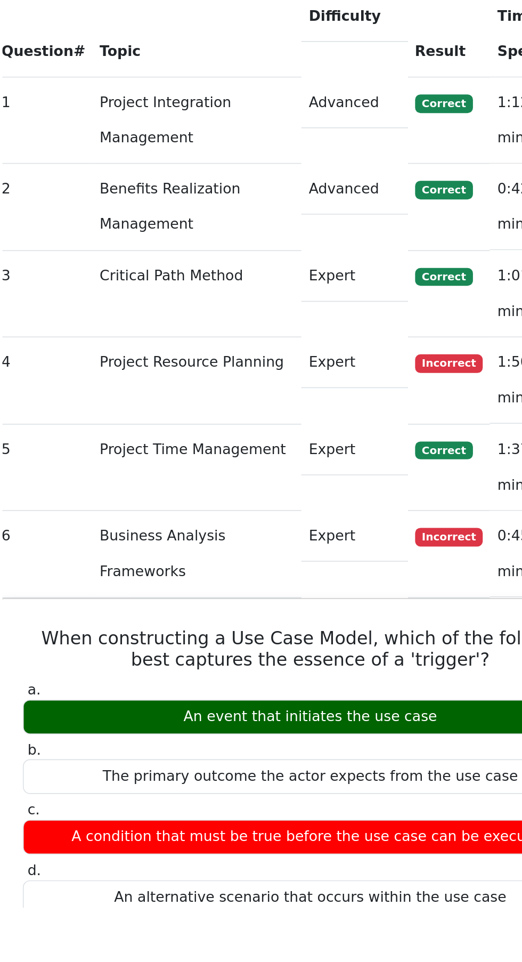
scroll to position [1035, 0]
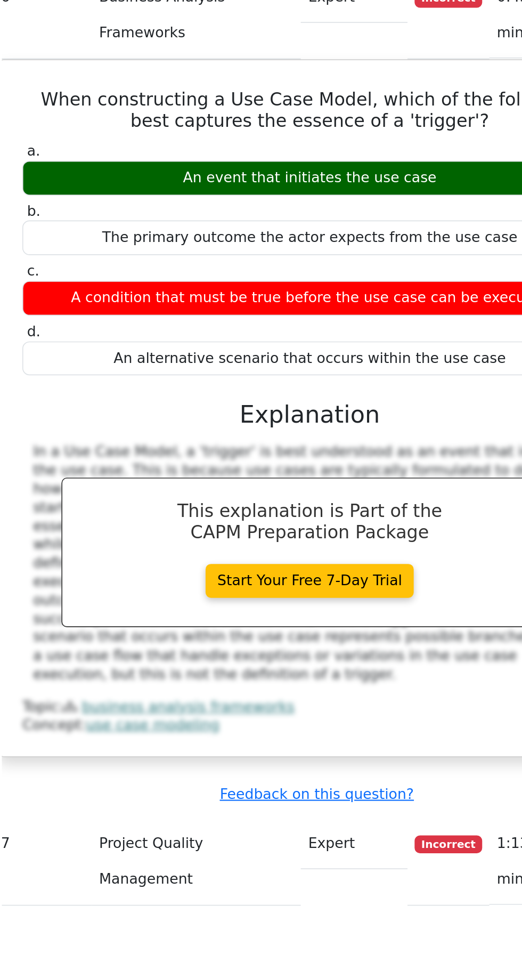
click at [148, 837] on link "business analysis frameworks" at bounding box center [196, 842] width 127 height 10
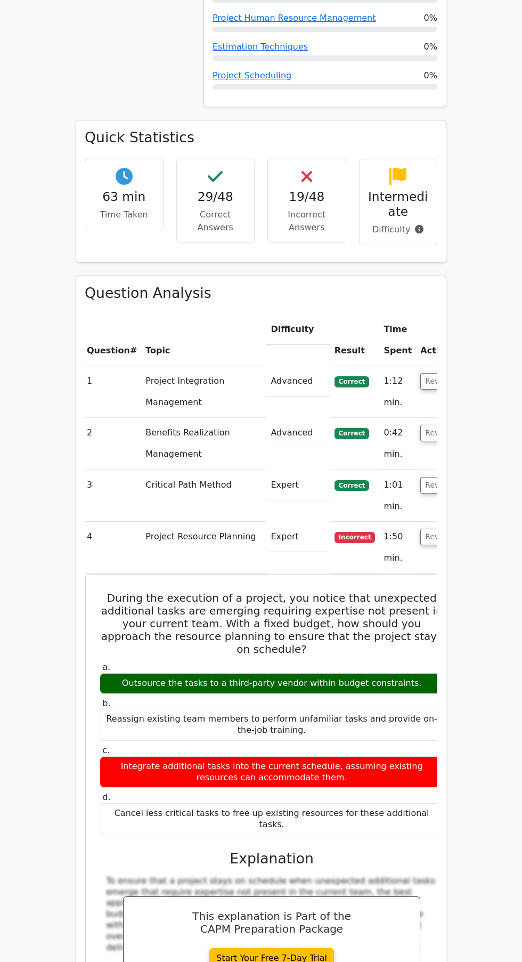
scroll to position [1119, 0]
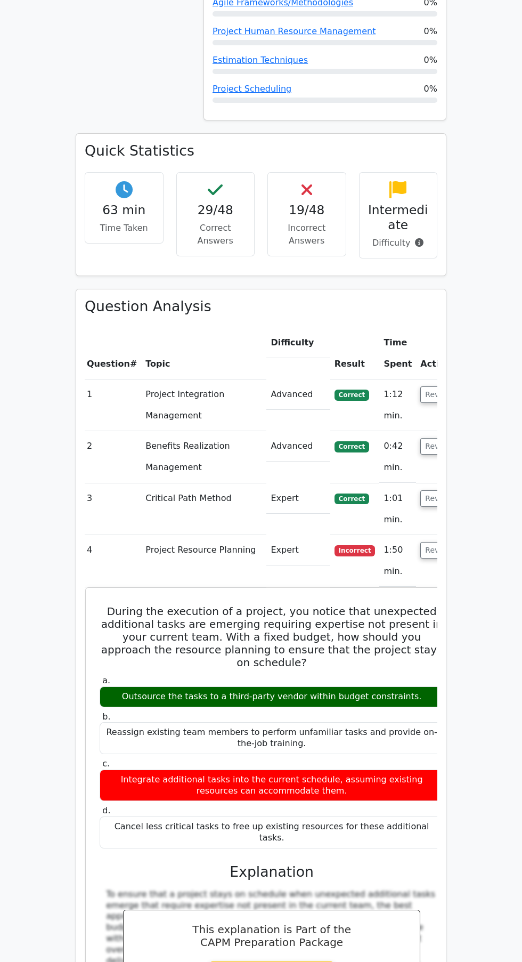
click at [420, 542] on button "Review" at bounding box center [438, 550] width 36 height 17
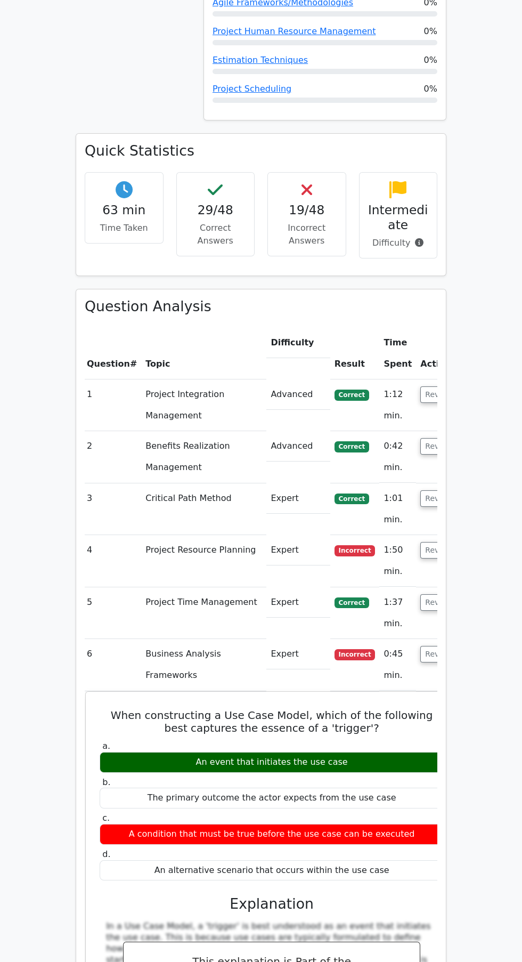
click at [420, 542] on button "Review" at bounding box center [438, 550] width 36 height 17
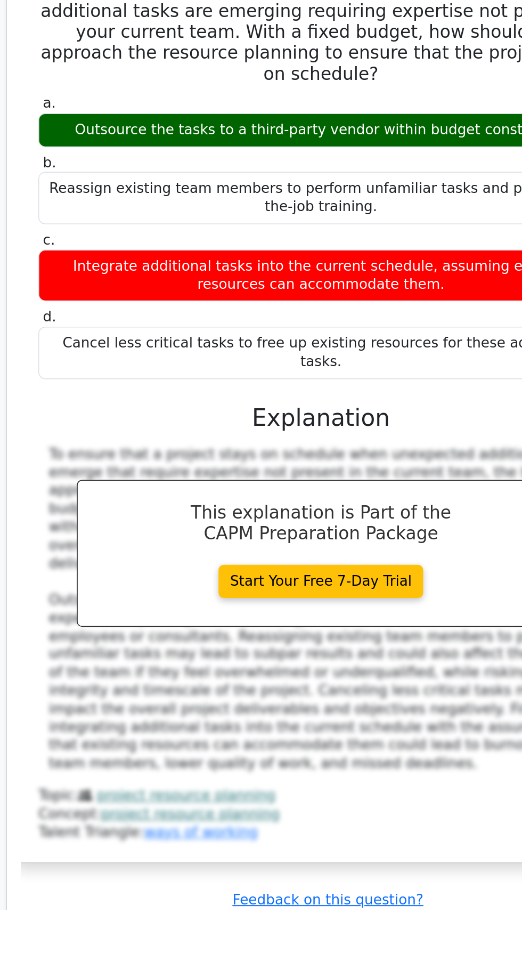
scroll to position [1330, 0]
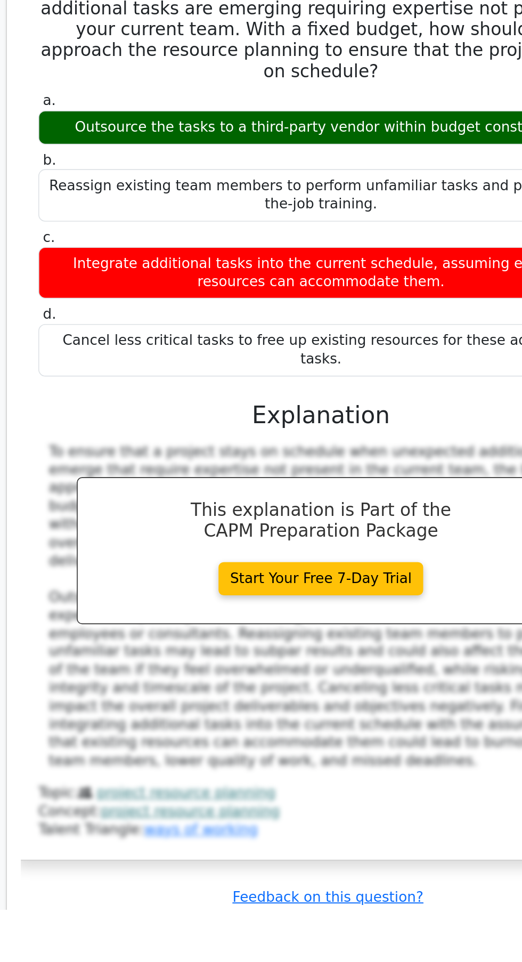
click at [177, 886] on link "project resource planning" at bounding box center [185, 891] width 109 height 10
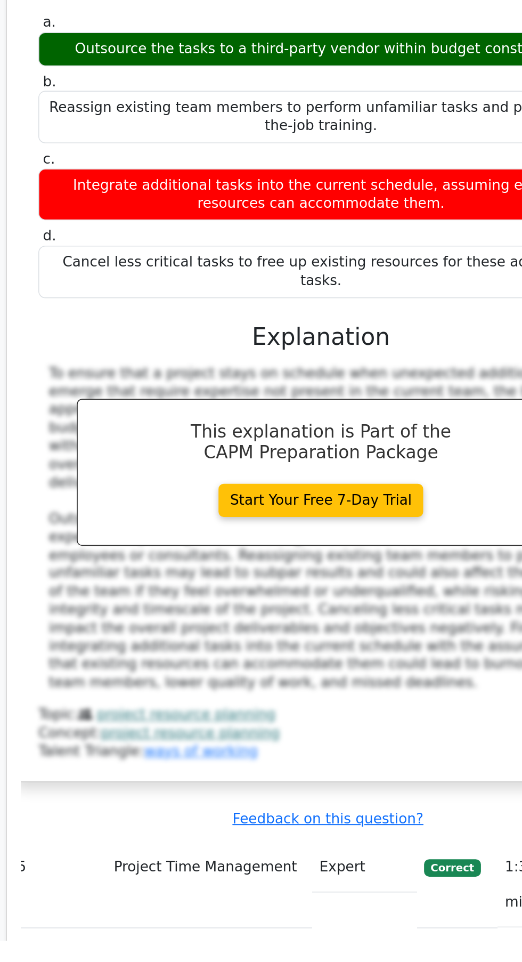
scroll to position [1443, 0]
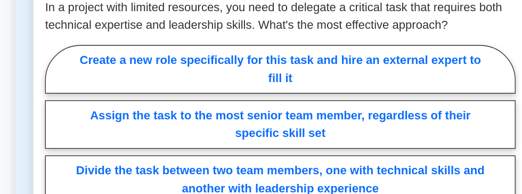
scroll to position [898, 0]
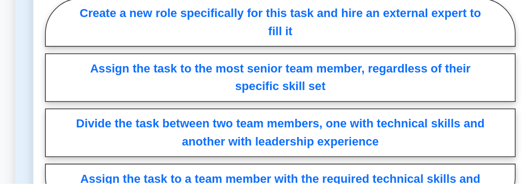
click at [312, 144] on label "Divide the task between two team members, one with technical skills and another…" at bounding box center [261, 157] width 341 height 35
click at [98, 144] on input "Divide the task between two team members, one with technical skills and another…" at bounding box center [94, 140] width 7 height 7
radio input "true"
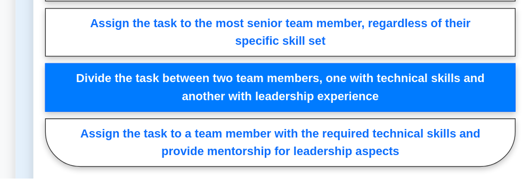
scroll to position [944, 0]
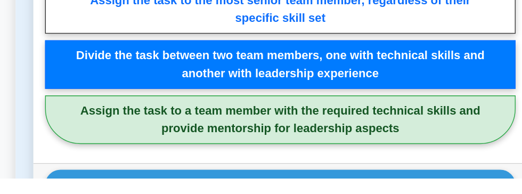
click at [313, 143] on label "Assign the task to a team member with the required technical skills and provide…" at bounding box center [261, 151] width 341 height 35
click at [98, 98] on input "Assign the task to a team member with the required technical skills and provide…" at bounding box center [94, 94] width 7 height 7
radio input "true"
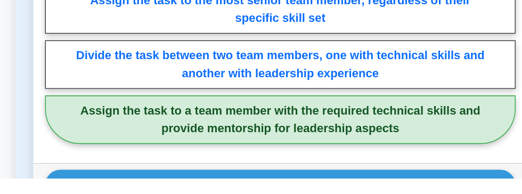
click at [321, 143] on label "Assign the task to a team member with the required technical skills and provide…" at bounding box center [261, 151] width 341 height 35
click at [98, 98] on input "Assign the task to a team member with the required technical skills and provide…" at bounding box center [94, 94] width 7 height 7
click at [332, 144] on label "Assign the task to a team member with the required technical skills and provide…" at bounding box center [261, 151] width 341 height 35
click at [98, 98] on input "Assign the task to a team member with the required technical skills and provide…" at bounding box center [94, 94] width 7 height 7
click at [141, 134] on label "Assign the task to a team member with the required technical skills and provide…" at bounding box center [261, 151] width 341 height 35
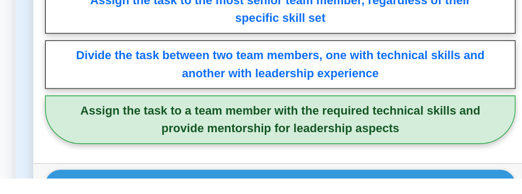
click at [98, 98] on input "Assign the task to a team member with the required technical skills and provide…" at bounding box center [94, 94] width 7 height 7
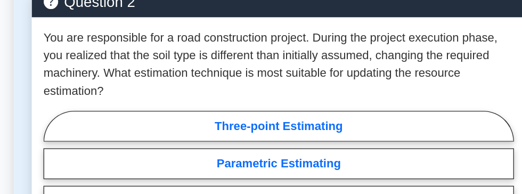
scroll to position [1491, 0]
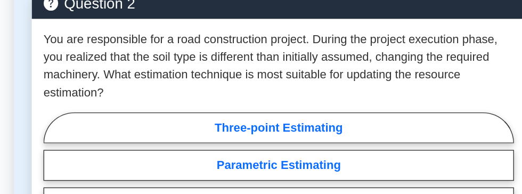
click at [368, 142] on label "Parametric Estimating" at bounding box center [261, 153] width 341 height 22
click at [98, 167] on input "Parametric Estimating" at bounding box center [94, 170] width 7 height 7
radio input "true"
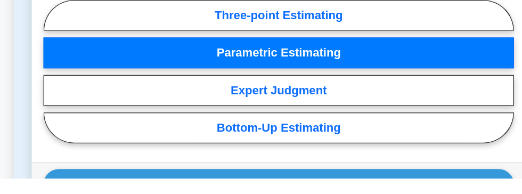
scroll to position [1543, 0]
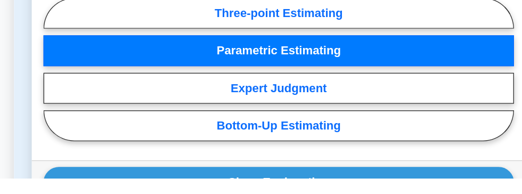
click at [359, 190] on button "Show Explanation" at bounding box center [261, 196] width 341 height 22
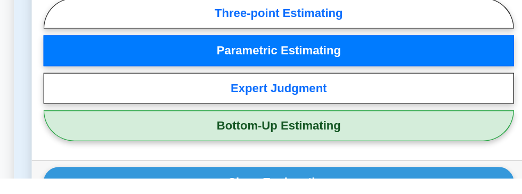
click at [380, 145] on label "Bottom-Up Estimating" at bounding box center [261, 155] width 341 height 22
click at [98, 121] on input "Bottom-Up Estimating" at bounding box center [94, 118] width 7 height 7
radio input "true"
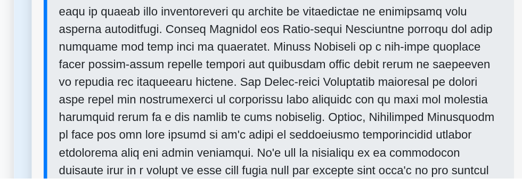
scroll to position [1816, 0]
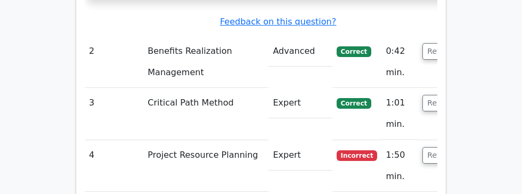
scroll to position [2047, 0]
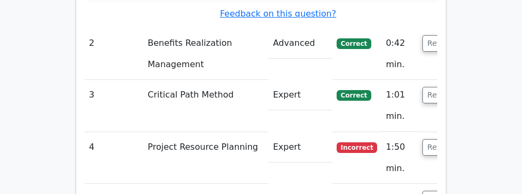
click at [423, 139] on button "Review" at bounding box center [441, 147] width 36 height 17
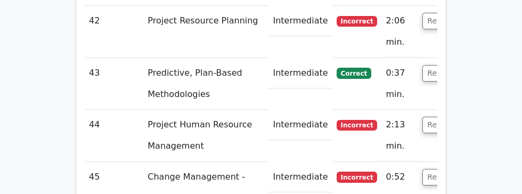
scroll to position [4731, 0]
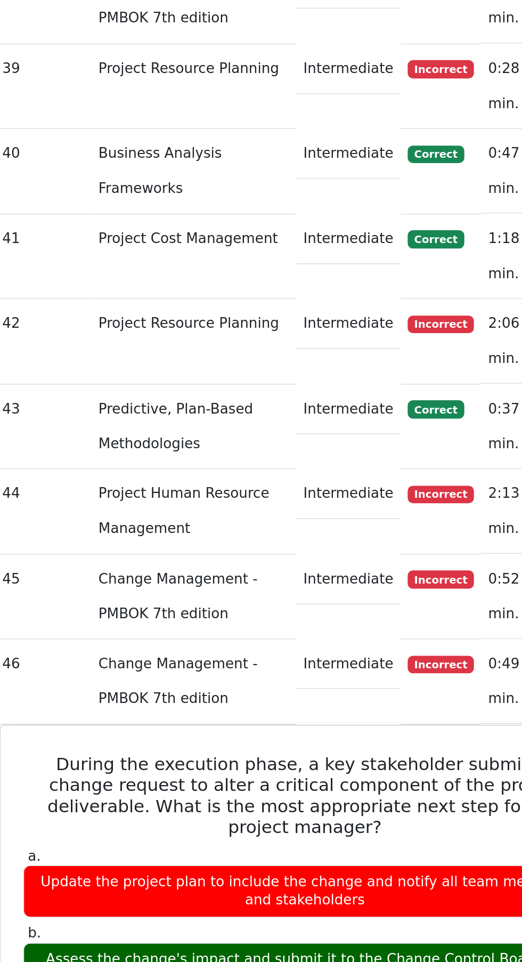
scroll to position [0, 6]
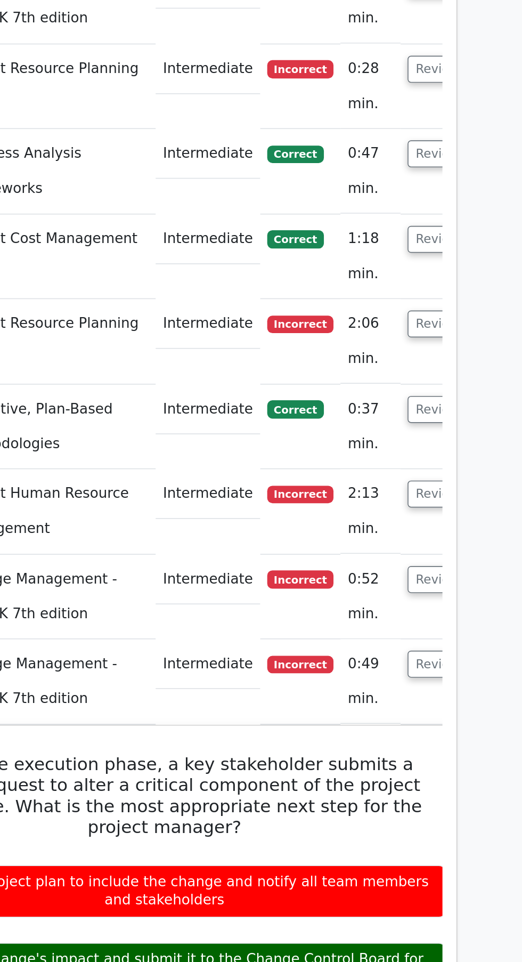
click at [426, 193] on button "Review" at bounding box center [434, 405] width 36 height 17
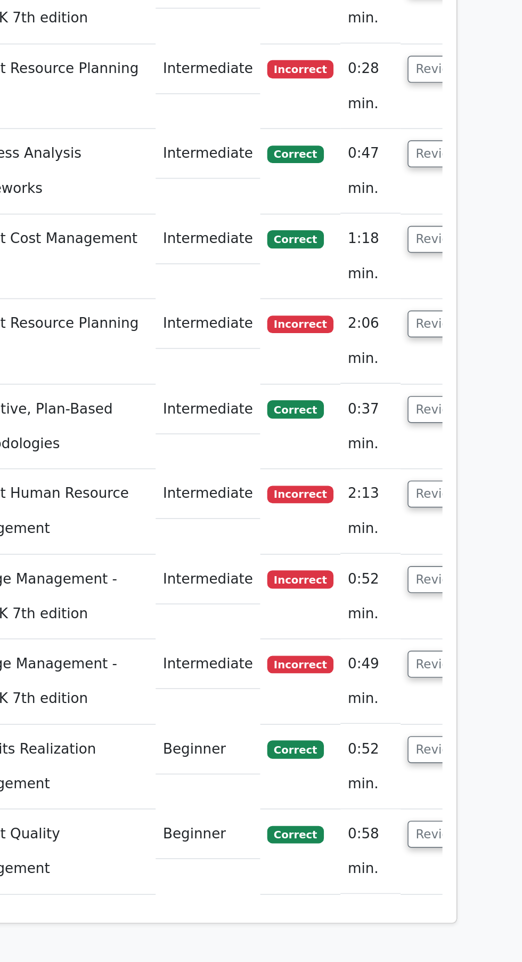
scroll to position [0, 0]
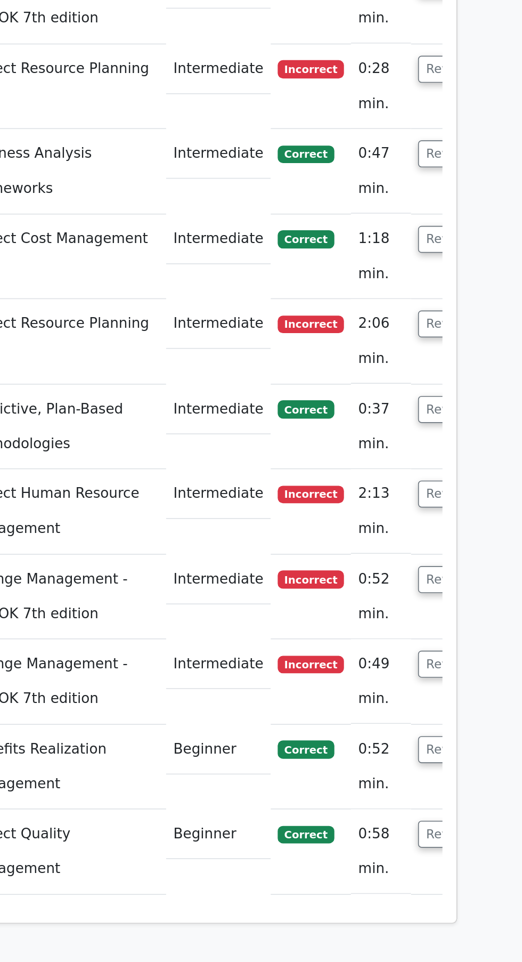
click at [426, 193] on button "Review" at bounding box center [441, 354] width 36 height 17
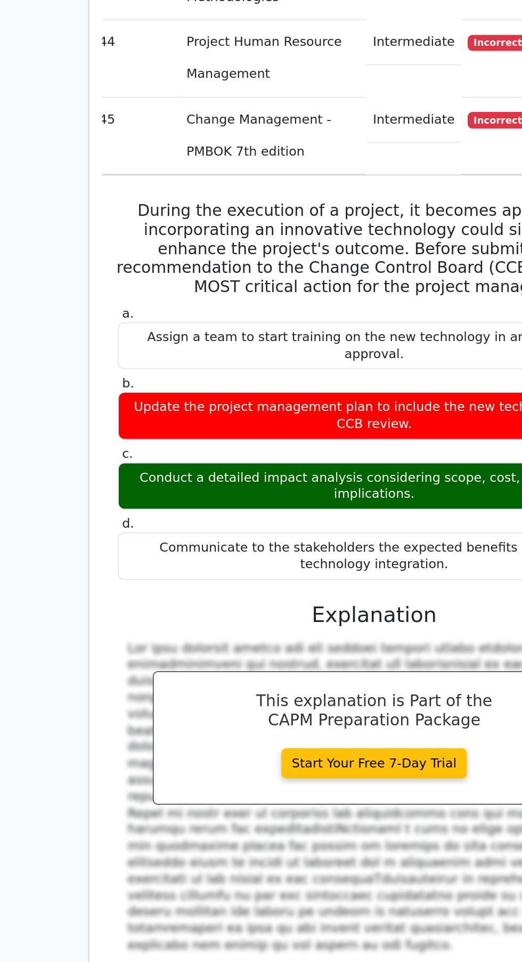
scroll to position [4563, 0]
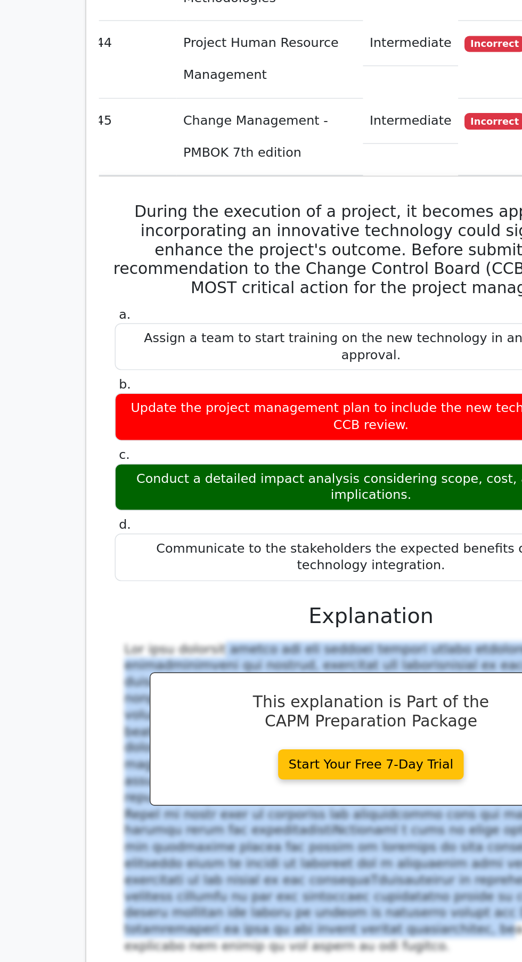
copy div "The most critical action for the project manager before submitting any recommen…"
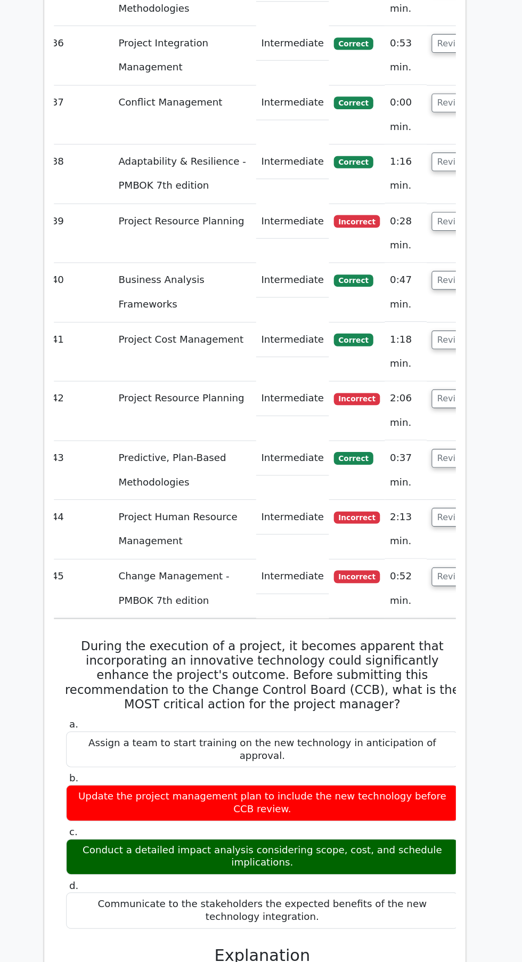
scroll to position [4411, 0]
click at [417, 193] on button "Review" at bounding box center [434, 506] width 36 height 17
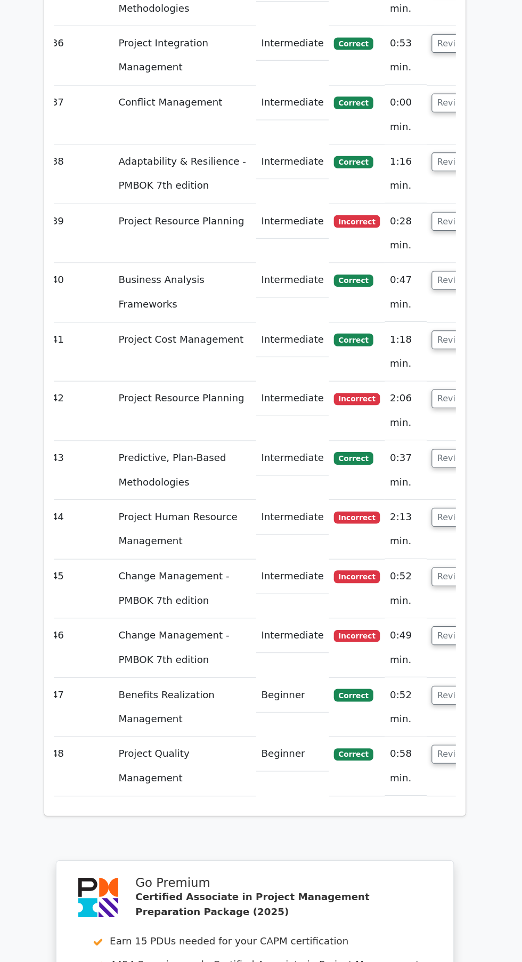
click at [416, 193] on button "Review" at bounding box center [434, 453] width 36 height 17
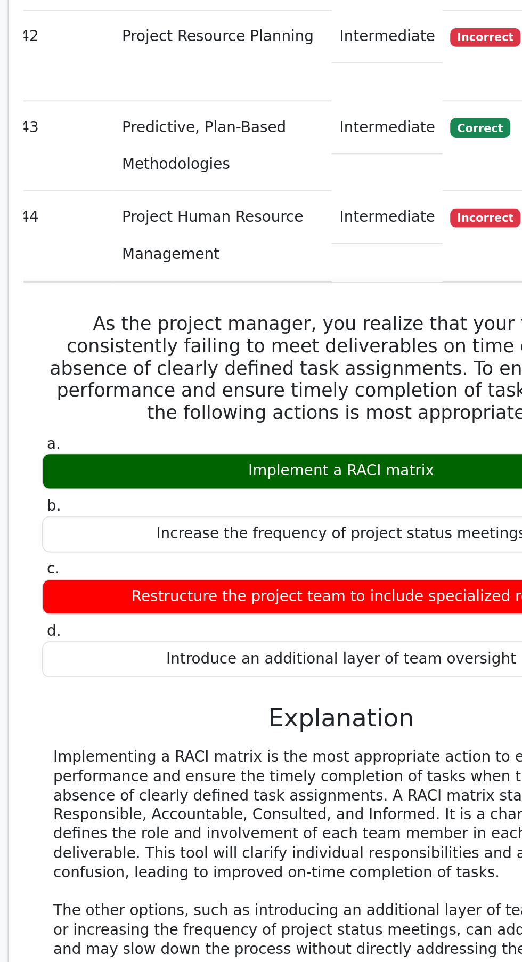
scroll to position [4411, 0]
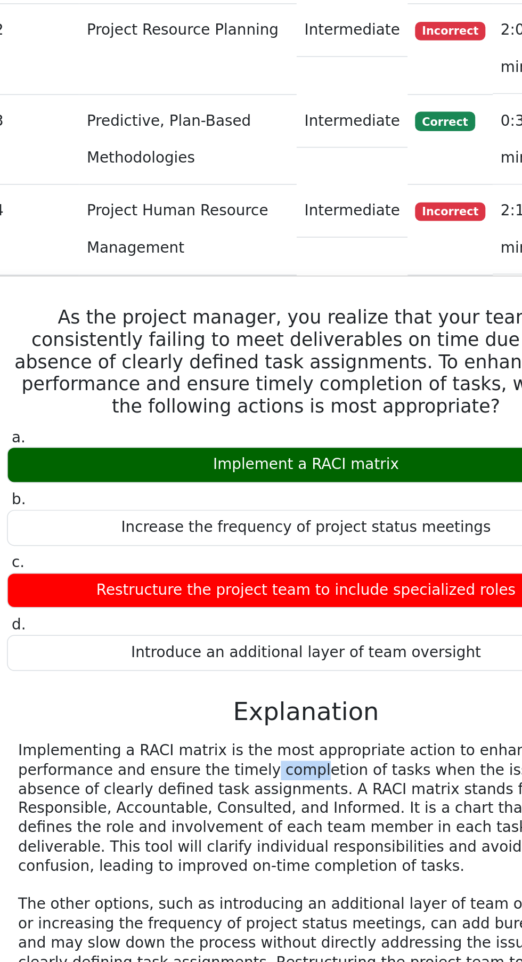
click at [170, 193] on div "Implementing a RACI matrix is the most appropriate action to enhance team perfo…" at bounding box center [267, 847] width 331 height 177
copy div "RACI matrix"
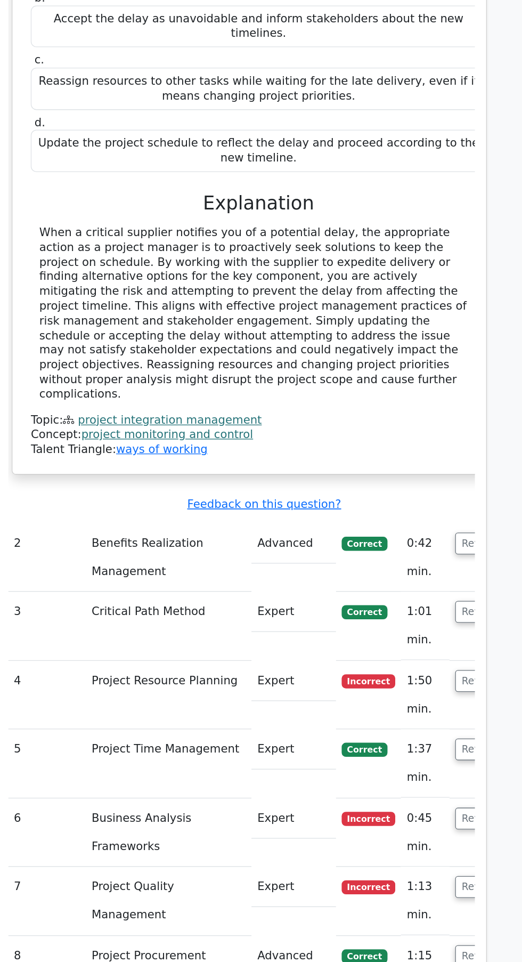
scroll to position [1579, 0]
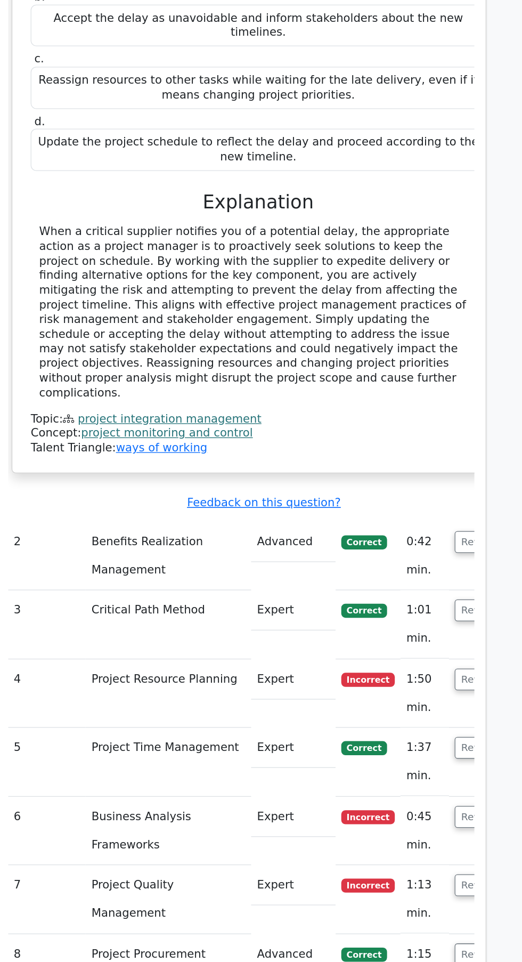
click at [423, 607] on button "Review" at bounding box center [441, 615] width 36 height 17
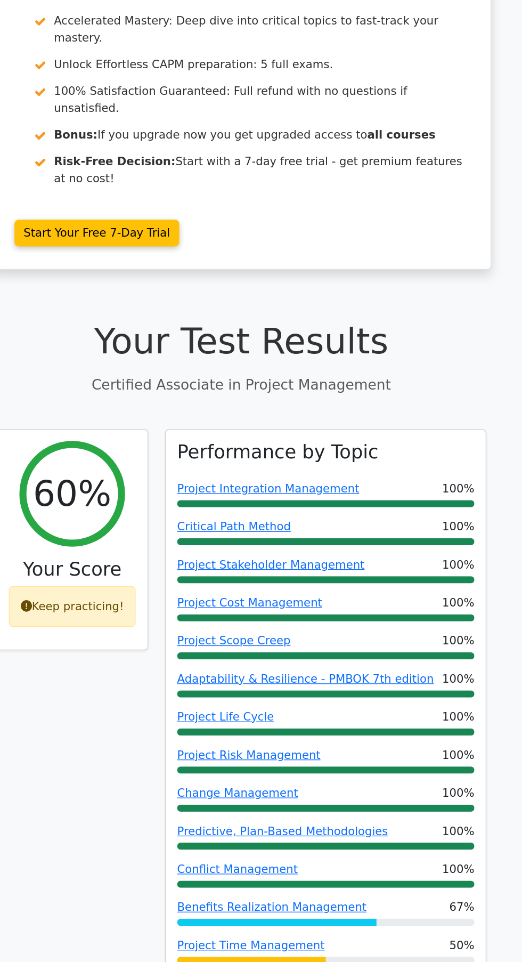
scroll to position [0, 0]
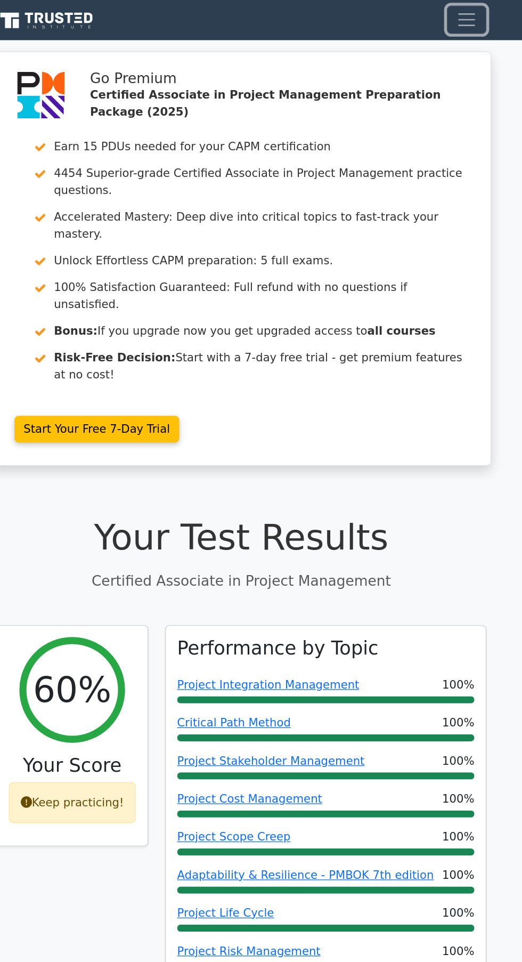
click at [442, 12] on button "Toggle navigation" at bounding box center [432, 14] width 30 height 21
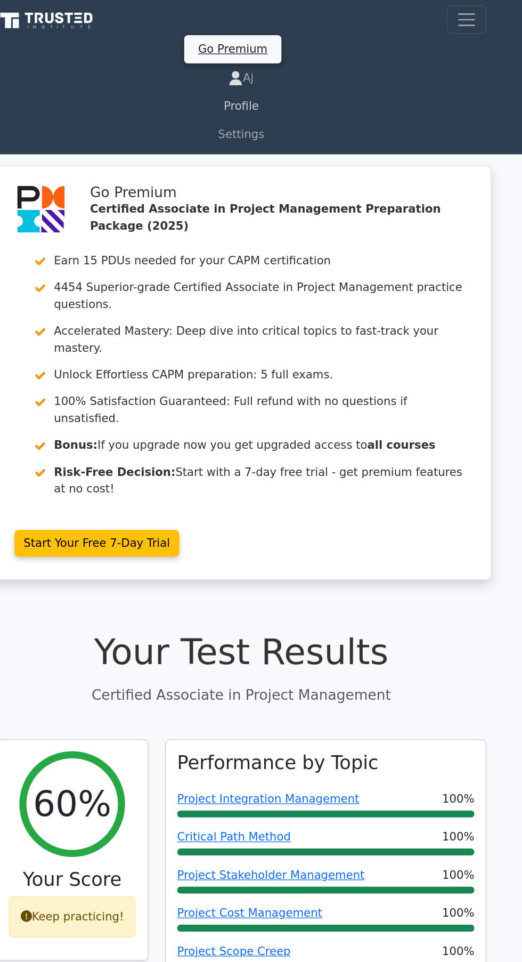
click at [257, 78] on link "Profile" at bounding box center [261, 80] width 371 height 21
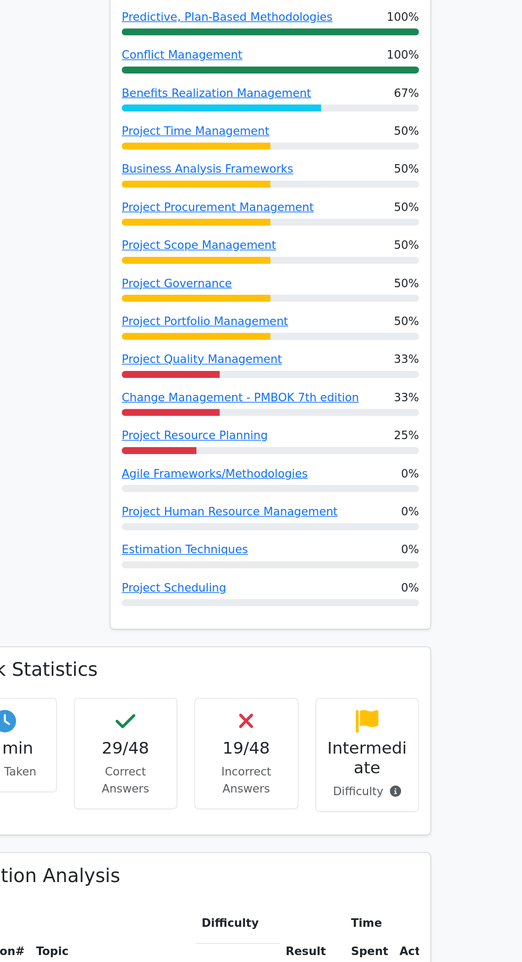
scroll to position [616, 0]
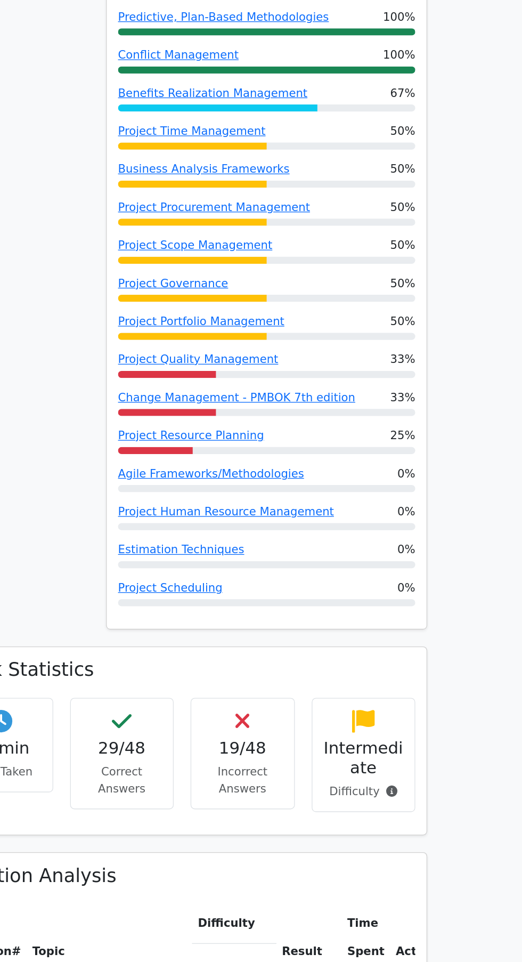
click at [318, 811] on p "Incorrect Answers" at bounding box center [307, 824] width 61 height 26
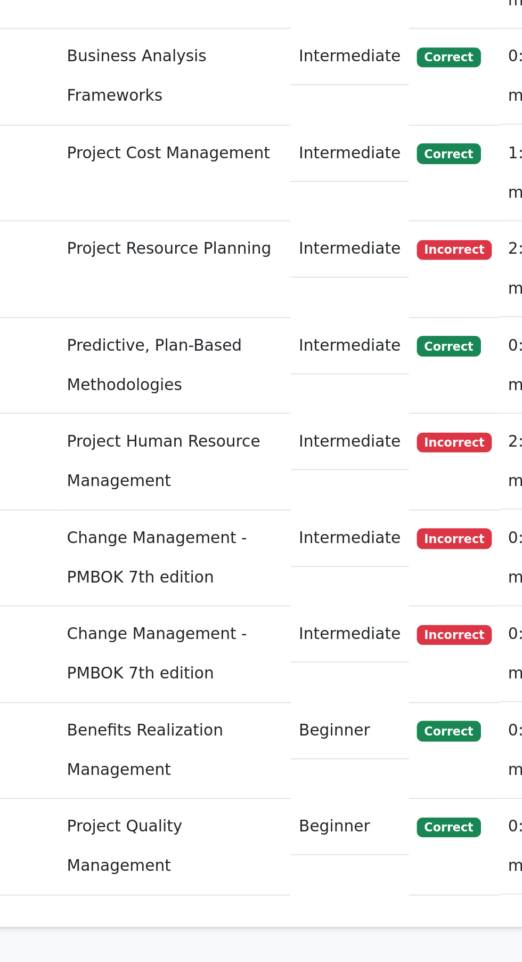
scroll to position [0, 6]
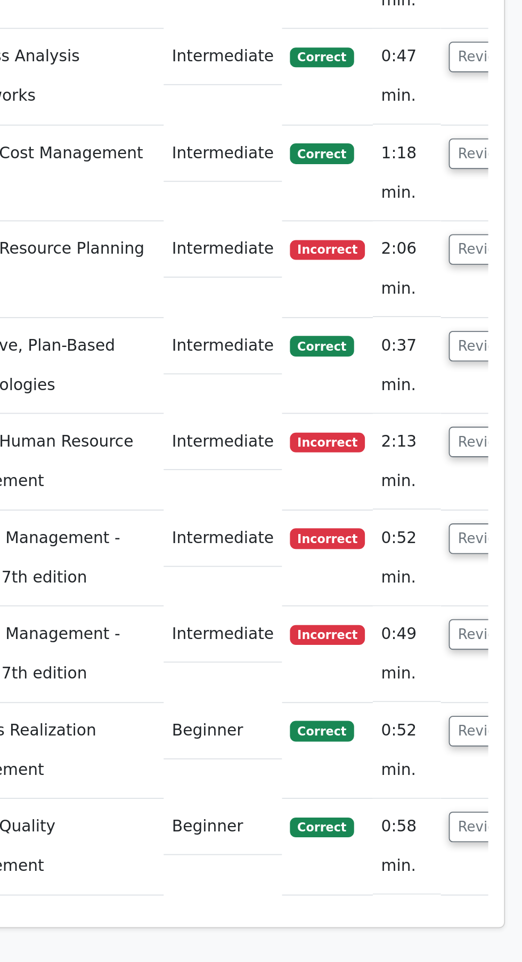
click at [416, 430] on button "Review" at bounding box center [434, 438] width 36 height 17
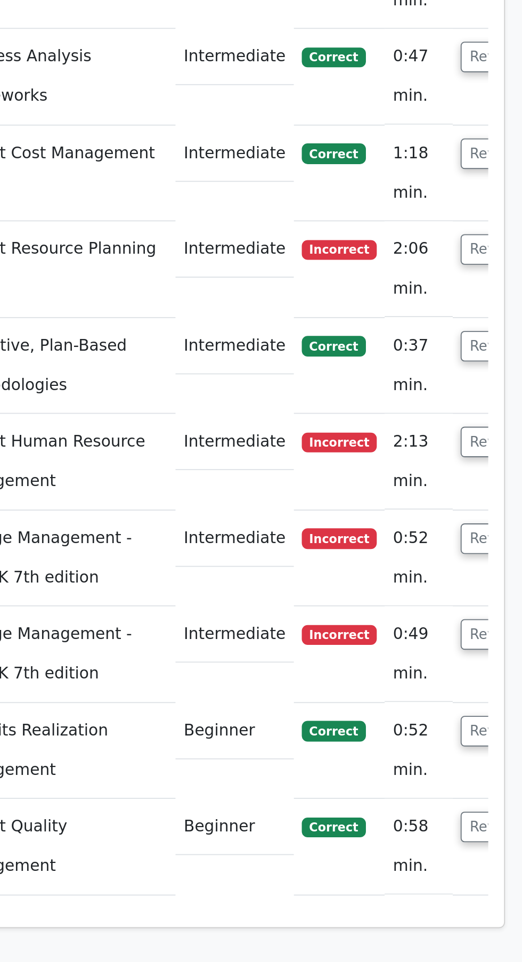
click at [423, 378] on button "Review" at bounding box center [441, 386] width 36 height 17
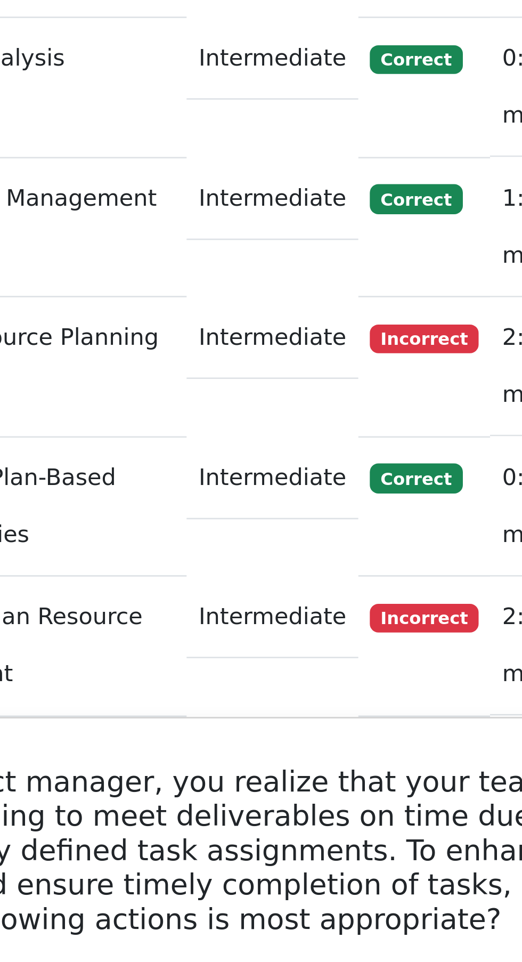
scroll to position [4565, 0]
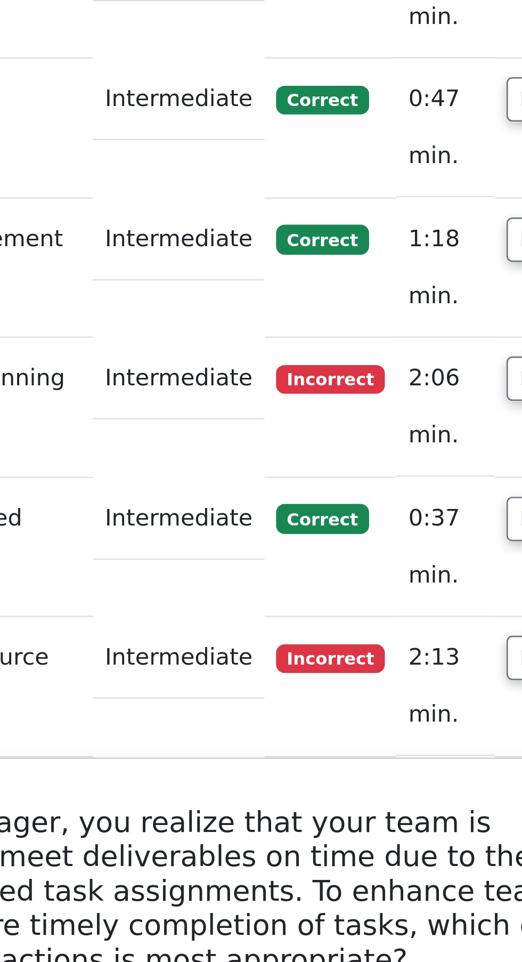
click at [262, 511] on label "a. Implement a RACI matrix" at bounding box center [272, 527] width 344 height 32
copy h5 "absence"
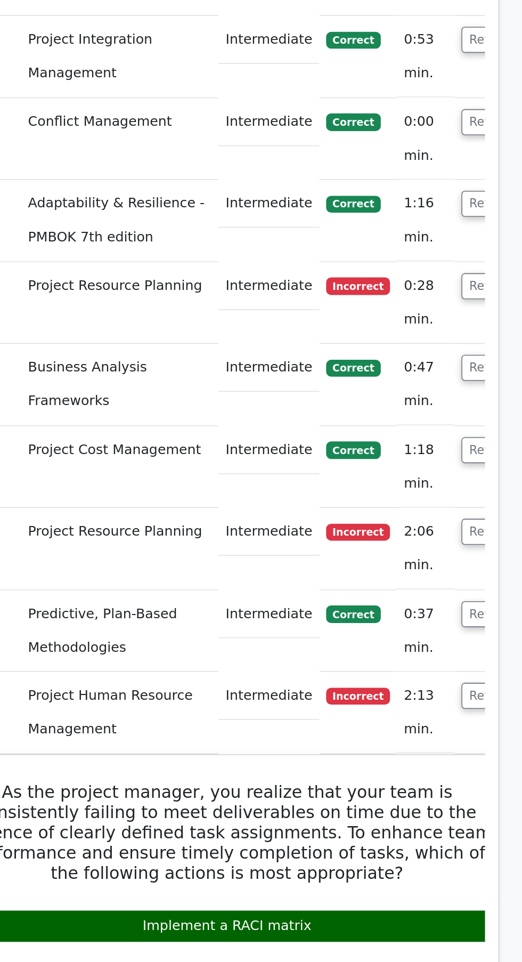
scroll to position [4442, 0]
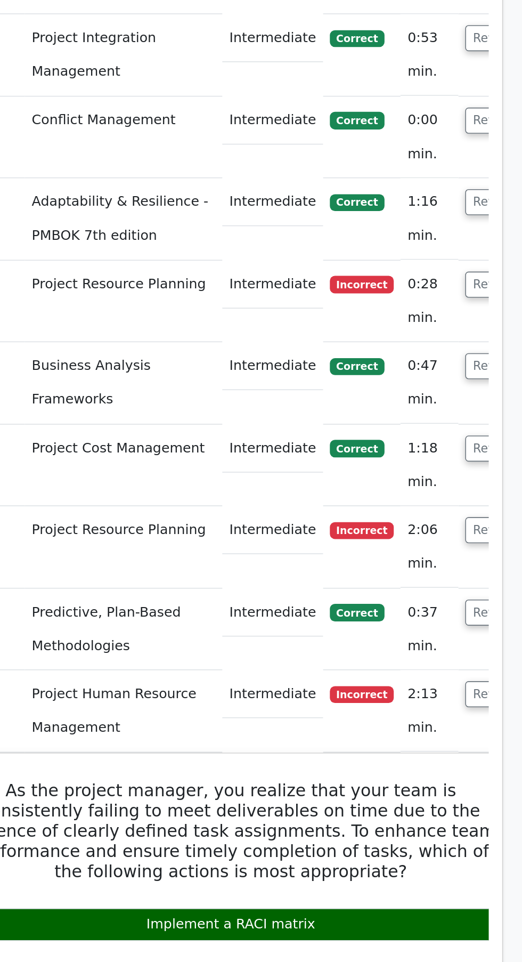
click at [423, 501] on button "Review" at bounding box center [441, 509] width 36 height 17
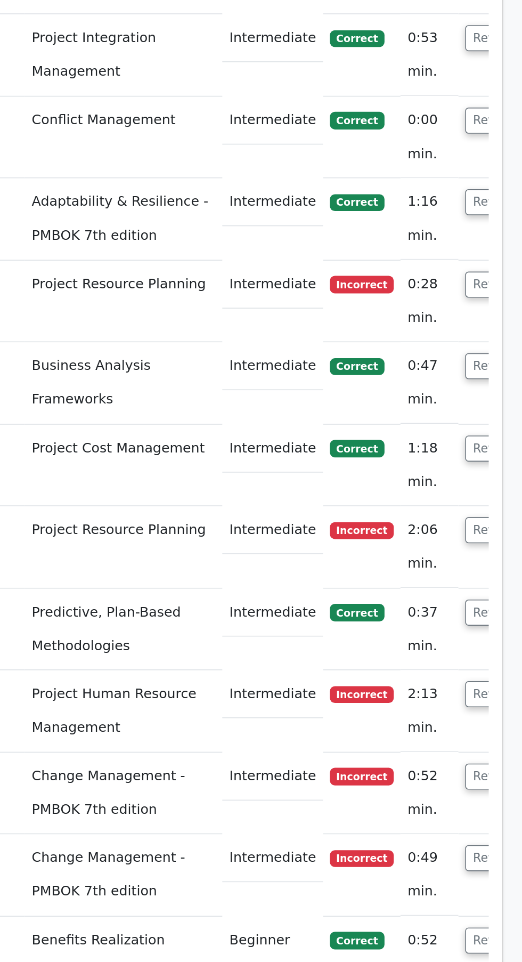
click at [423, 501] on button "Review" at bounding box center [441, 509] width 36 height 17
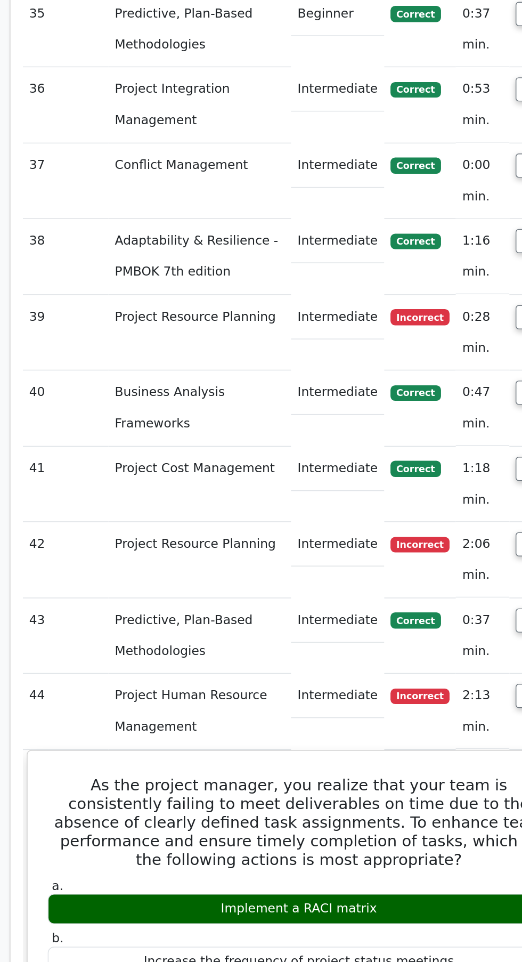
scroll to position [0, 6]
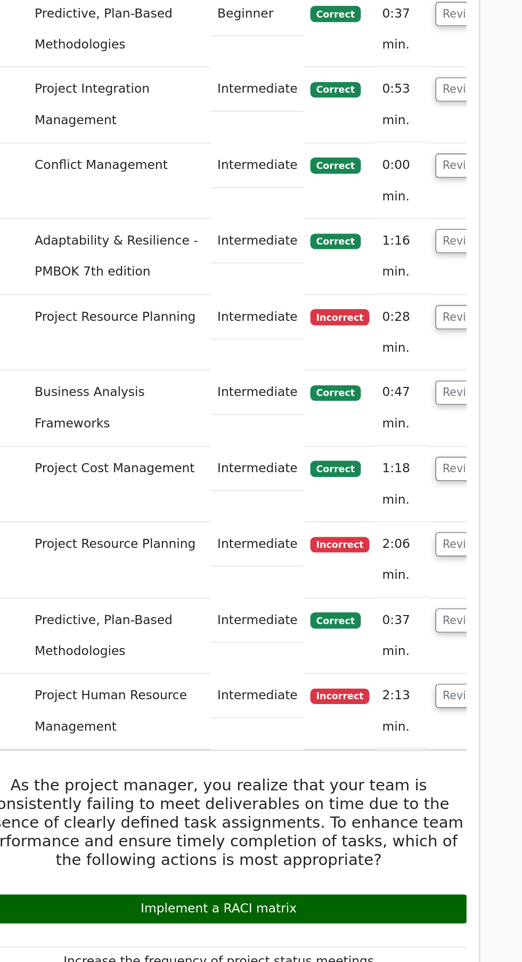
click at [416, 397] on button "Review" at bounding box center [434, 405] width 36 height 17
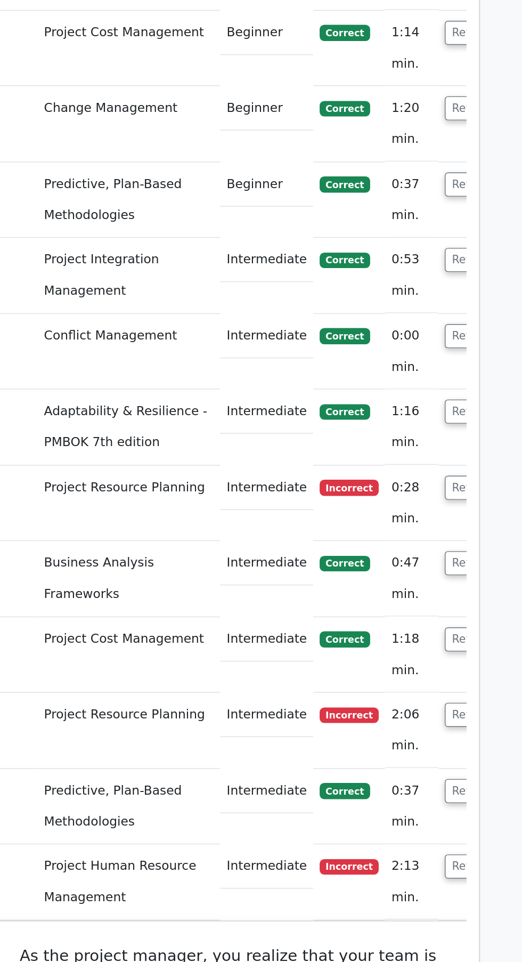
scroll to position [4350, 0]
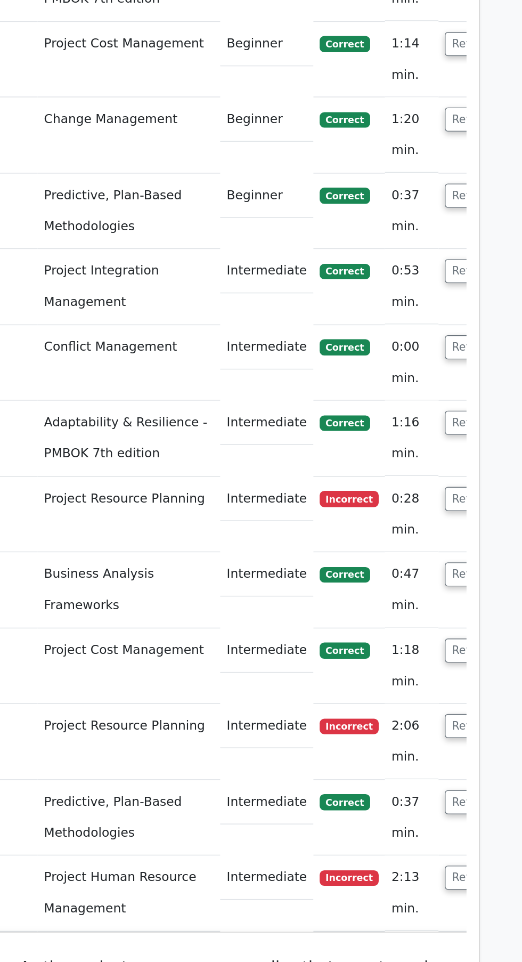
click at [423, 334] on button "Review" at bounding box center [441, 342] width 36 height 17
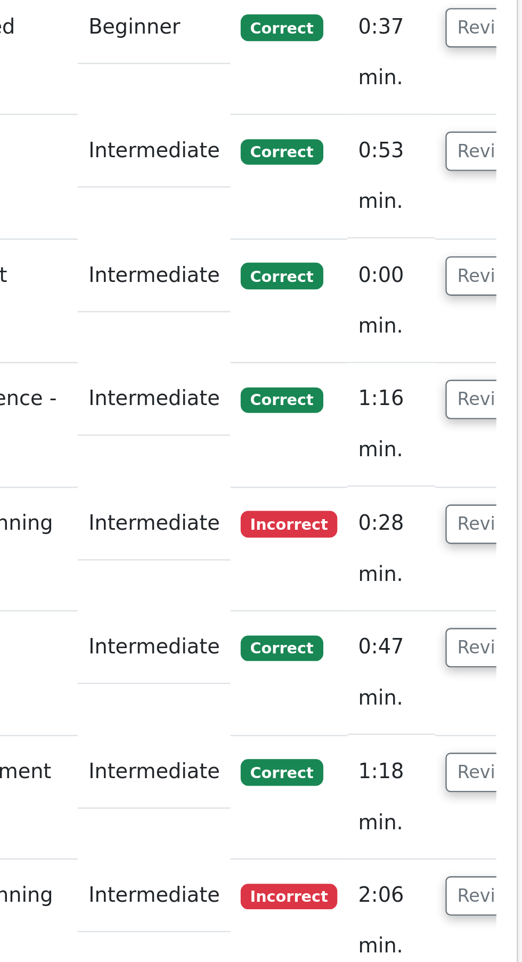
click at [419, 334] on button "Review" at bounding box center [434, 342] width 36 height 17
click at [416, 334] on button "Review" at bounding box center [434, 342] width 36 height 17
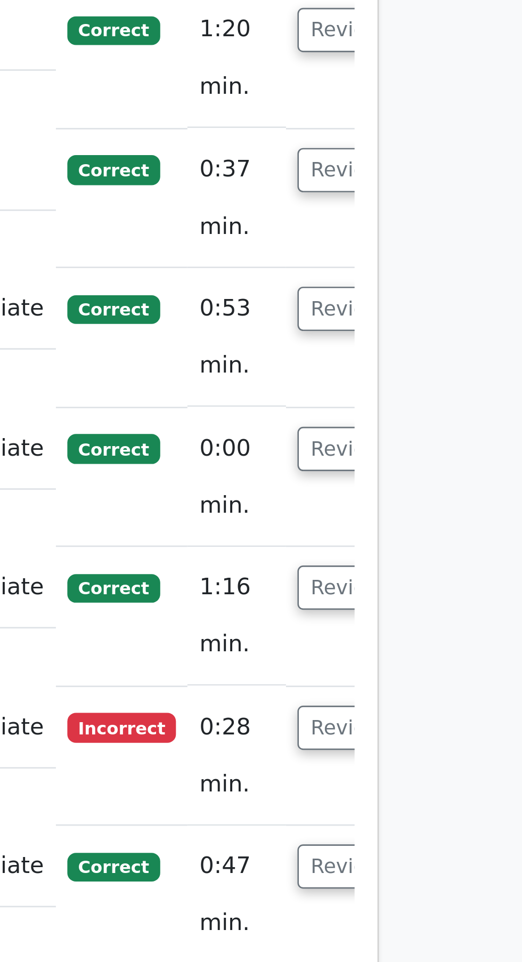
scroll to position [4349, 0]
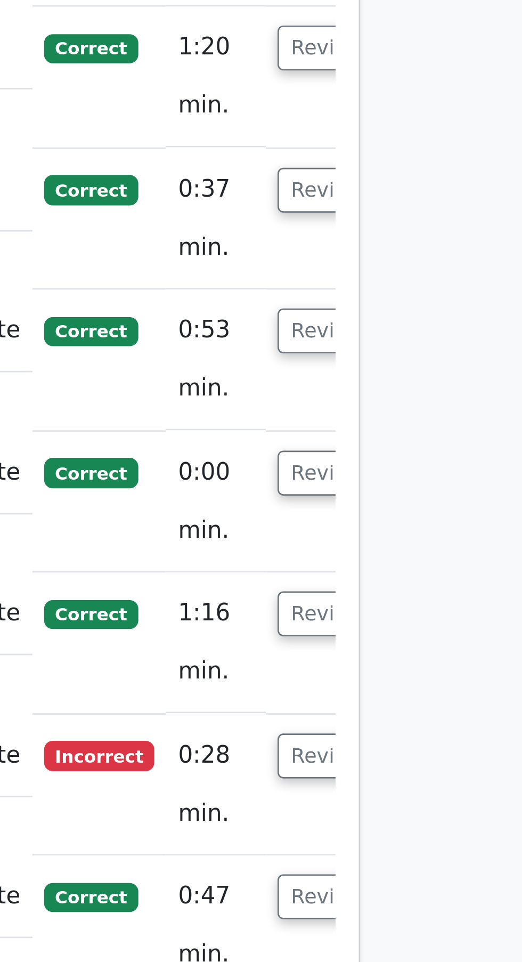
click at [416, 334] on button "Review" at bounding box center [434, 342] width 36 height 17
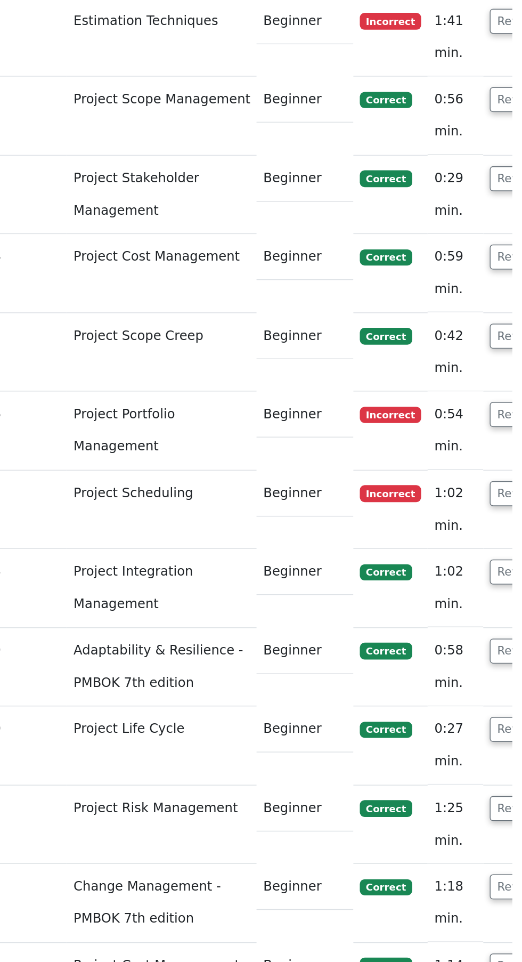
scroll to position [0, 6]
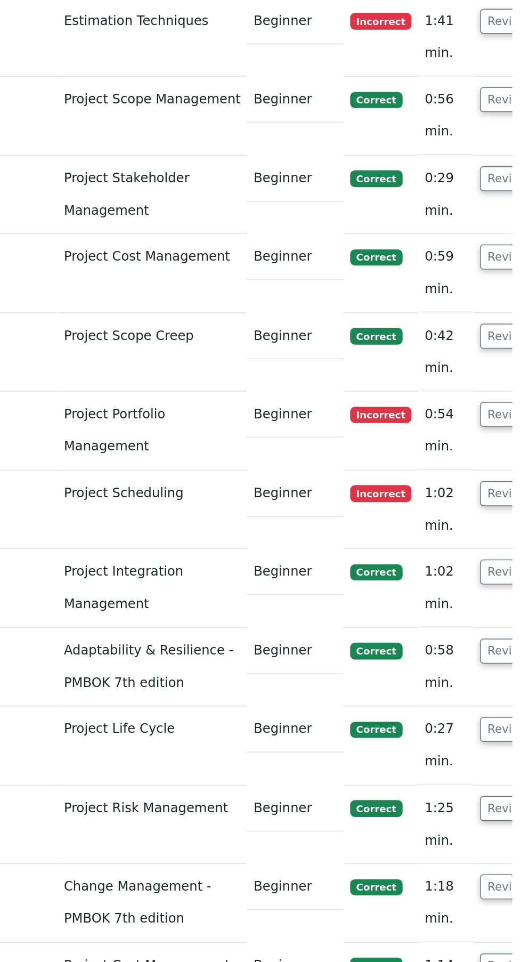
click at [416, 318] on button "Review" at bounding box center [434, 326] width 36 height 17
click at [416, 265] on button "Review" at bounding box center [434, 273] width 36 height 17
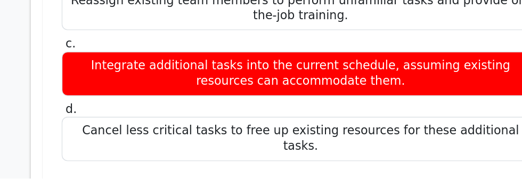
scroll to position [2412, 0]
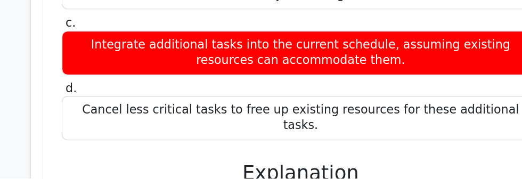
copy div "To ensure that a project stays on schedule when unexpected additional tasks eme…"
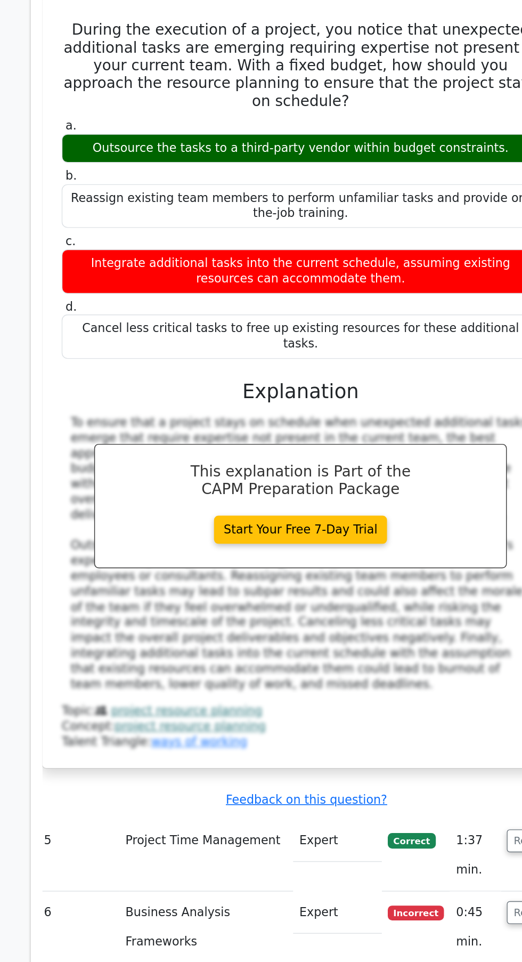
scroll to position [2277, 0]
click at [210, 549] on link "project resource planning" at bounding box center [188, 554] width 109 height 10
click at [184, 561] on link "project resource planning" at bounding box center [191, 566] width 109 height 10
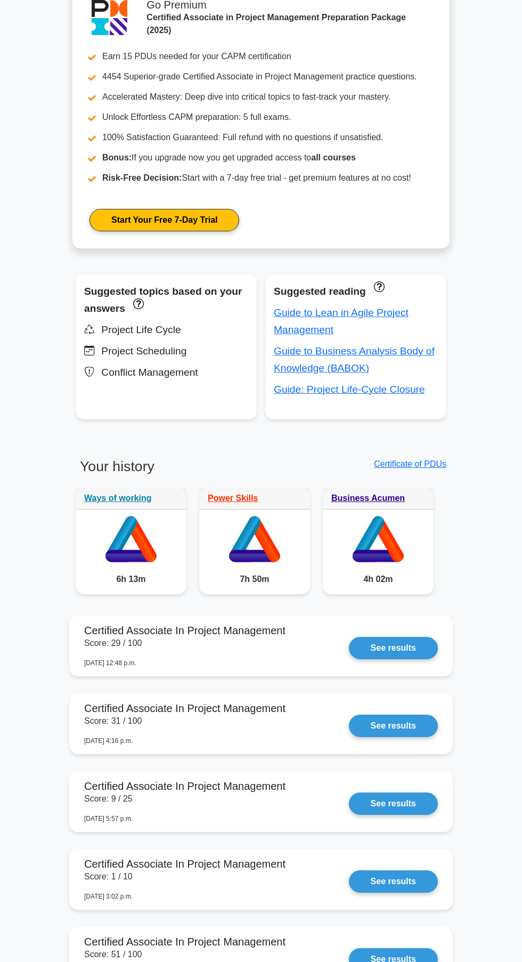
scroll to position [403, 0]
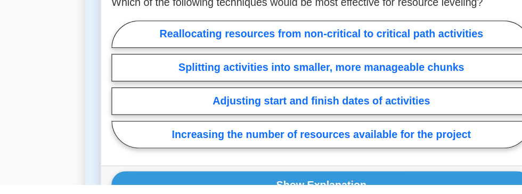
scroll to position [965, 0]
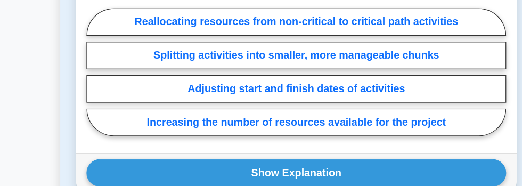
click at [161, 145] on label "Increasing the number of resources available for the project" at bounding box center [261, 142] width 341 height 22
click at [98, 108] on input "Increasing the number of resources available for the project" at bounding box center [94, 104] width 7 height 7
radio input "true"
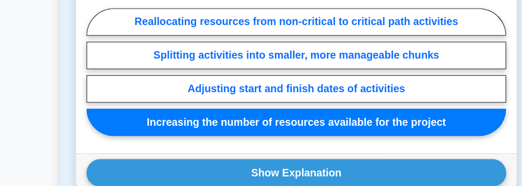
click at [162, 185] on button "Show Explanation" at bounding box center [261, 183] width 341 height 22
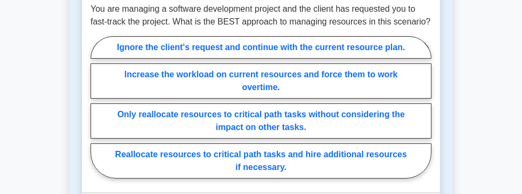
scroll to position [1662, 0]
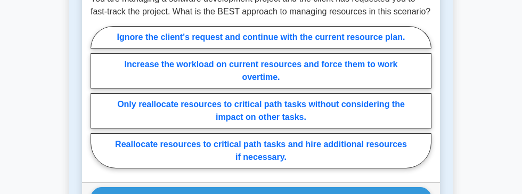
click at [311, 135] on label "Reallocate resources to critical path tasks and hire additional resources if ne…" at bounding box center [261, 150] width 341 height 35
click at [98, 104] on input "Reallocate resources to critical path tasks and hire additional resources if ne…" at bounding box center [94, 100] width 7 height 7
radio input "true"
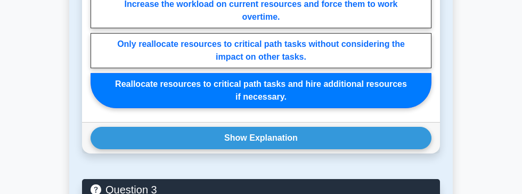
scroll to position [1742, 0]
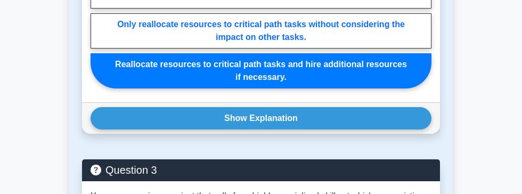
click at [338, 107] on button "Show Explanation" at bounding box center [261, 118] width 341 height 22
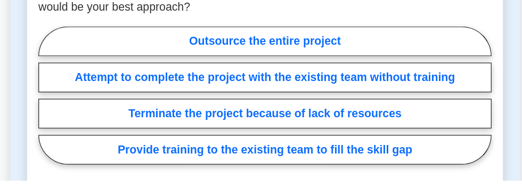
scroll to position [2106, 0]
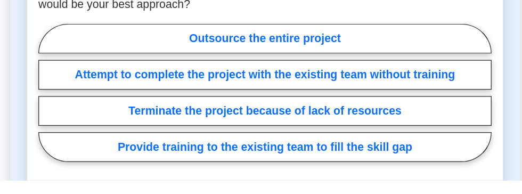
click at [347, 158] on label "Provide training to the existing team to fill the skill gap" at bounding box center [261, 169] width 341 height 22
click at [98, 135] on input "Provide training to the existing team to fill the skill gap" at bounding box center [94, 131] width 7 height 7
radio input "true"
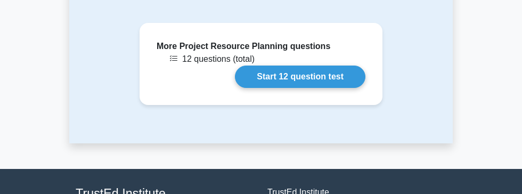
scroll to position [2840, 0]
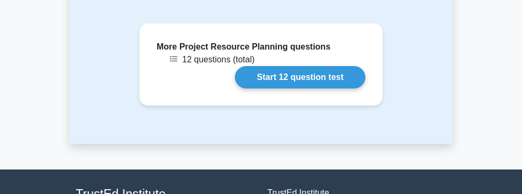
click at [312, 66] on link "Start 12 question test" at bounding box center [300, 77] width 131 height 22
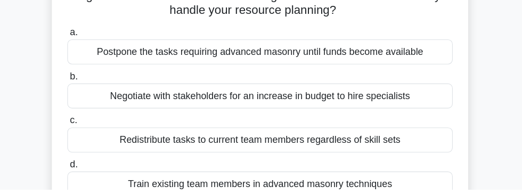
scroll to position [107, 0]
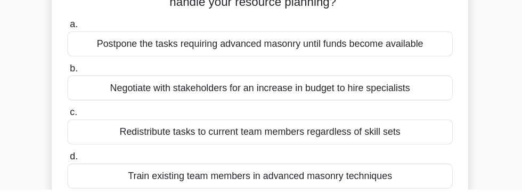
click at [389, 178] on div "Train existing team members in advanced masonry techniques" at bounding box center [260, 182] width 345 height 22
click at [88, 168] on input "d. Train existing team members in advanced masonry techniques" at bounding box center [88, 164] width 0 height 7
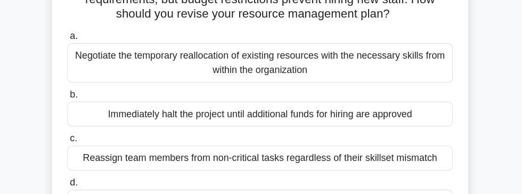
scroll to position [100, 0]
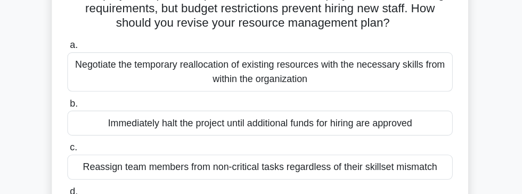
click at [385, 145] on div "Reassign team members from non-critical tasks regardless of their skillset mism…" at bounding box center [260, 150] width 345 height 22
click at [88, 136] on input "c. Reassign team members from non-critical tasks regardless of their skillset m…" at bounding box center [88, 132] width 0 height 7
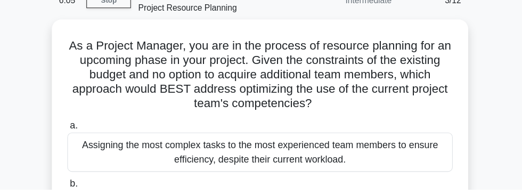
scroll to position [48, 0]
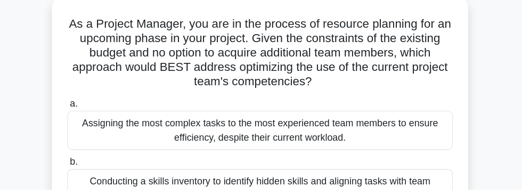
click at [145, 131] on div "Assigning the most complex tasks to the most experienced team members to ensure…" at bounding box center [260, 141] width 345 height 35
click at [88, 121] on input "a. Assigning the most complex tasks to the most experienced team members to ens…" at bounding box center [88, 117] width 0 height 7
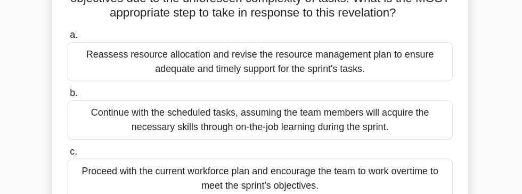
scroll to position [120, 0]
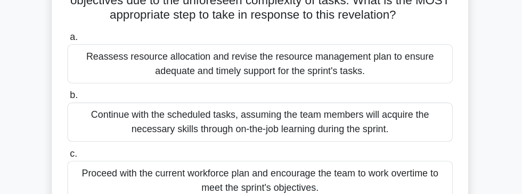
click at [145, 53] on div "Reassess resource allocation and revise the resource management plan to ensure …" at bounding box center [260, 56] width 345 height 35
click at [88, 37] on input "a. Reassess resource allocation and revise the resource management plan to ensu…" at bounding box center [88, 33] width 0 height 7
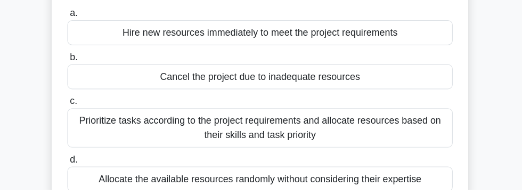
scroll to position [117, 0]
click at [134, 136] on div "Prioritize tasks according to the project requirements and allocate resources b…" at bounding box center [260, 138] width 345 height 35
click at [88, 118] on input "c. Prioritize tasks according to the project requirements and allocate resource…" at bounding box center [88, 114] width 0 height 7
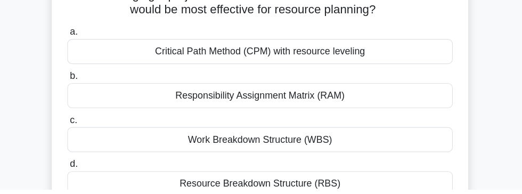
scroll to position [74, 0]
click at [147, 193] on div "Resource Breakdown Structure (RBS)" at bounding box center [260, 189] width 345 height 22
click at [88, 175] on input "d. Resource Breakdown Structure (RBS)" at bounding box center [88, 171] width 0 height 7
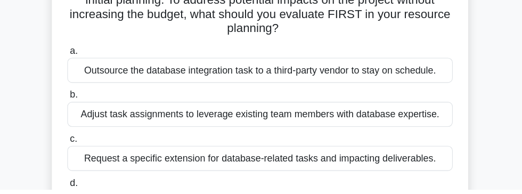
scroll to position [112, 0]
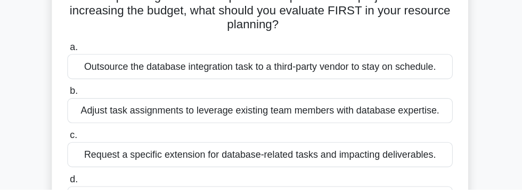
click at [135, 123] on div "Adjust task assignments to leverage existing team members with database experti…" at bounding box center [260, 123] width 345 height 22
click at [88, 110] on input "b. Adjust task assignments to leverage existing team members with database expe…" at bounding box center [88, 106] width 0 height 7
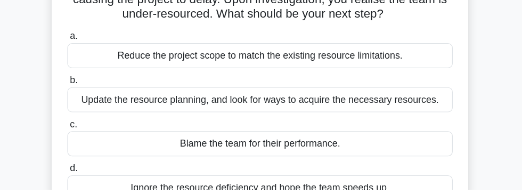
scroll to position [83, 0]
click at [127, 109] on div "Update the resource planning, and look for ways to acquire the necessary resour…" at bounding box center [260, 114] width 345 height 22
click at [88, 100] on input "b. Update the resource planning, and look for ways to acquire the necessary res…" at bounding box center [88, 96] width 0 height 7
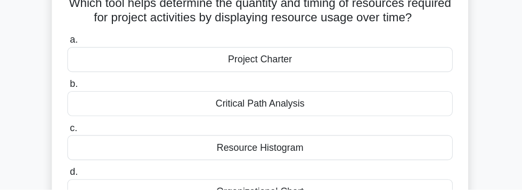
scroll to position [67, 0]
click at [144, 155] on div "Resource Histogram" at bounding box center [260, 156] width 345 height 22
click at [88, 143] on input "c. Resource Histogram" at bounding box center [88, 139] width 0 height 7
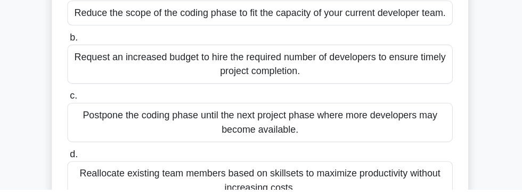
scroll to position [134, 0]
click at [402, 175] on div "Reallocate existing team members based on skillsets to maximize productivity wi…" at bounding box center [260, 186] width 345 height 35
click at [88, 166] on input "d. Reallocate existing team members based on skillsets to maximize productivity…" at bounding box center [88, 162] width 0 height 7
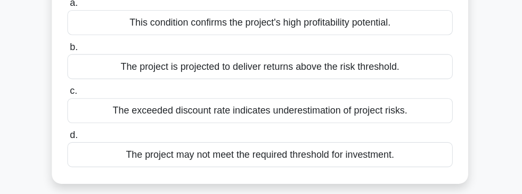
scroll to position [130, 0]
click at [137, 113] on div "The exceeded discount rate indicates underestimation of project risks." at bounding box center [260, 119] width 345 height 22
click at [88, 105] on input "c. The exceeded discount rate indicates underestimation of project risks." at bounding box center [88, 102] width 0 height 7
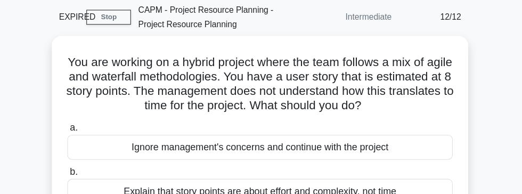
scroll to position [19, 0]
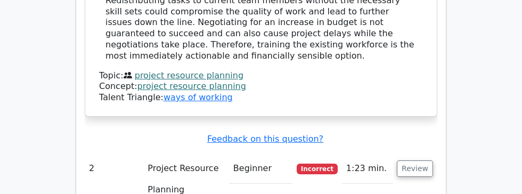
scroll to position [1354, 0]
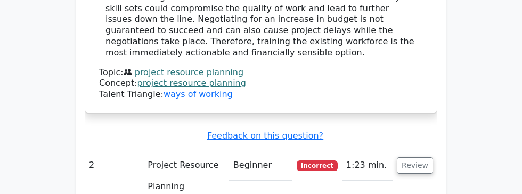
click at [404, 157] on button "Review" at bounding box center [415, 165] width 36 height 17
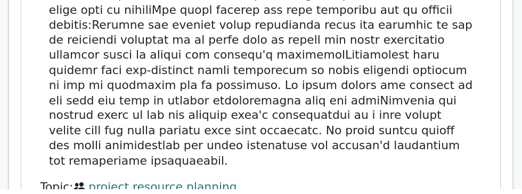
scroll to position [1887, 0]
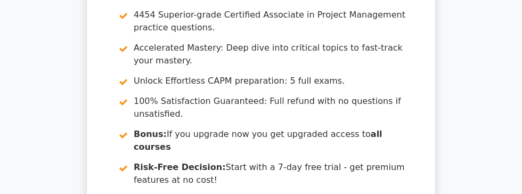
scroll to position [2705, 0]
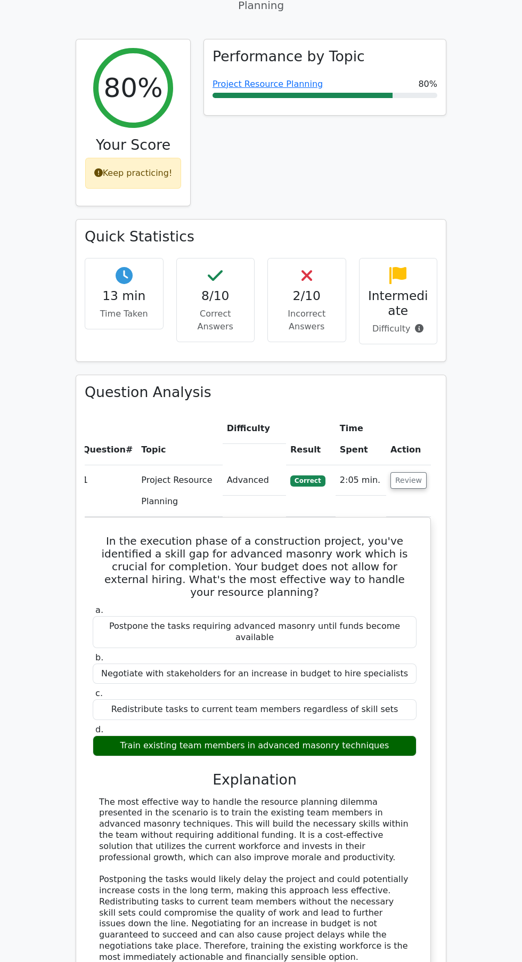
scroll to position [0, 0]
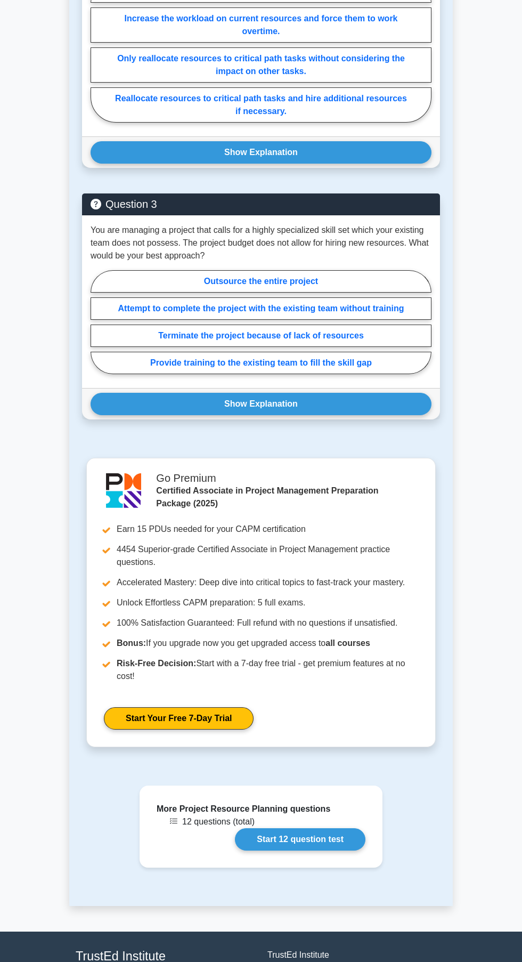
scroll to position [1346, 0]
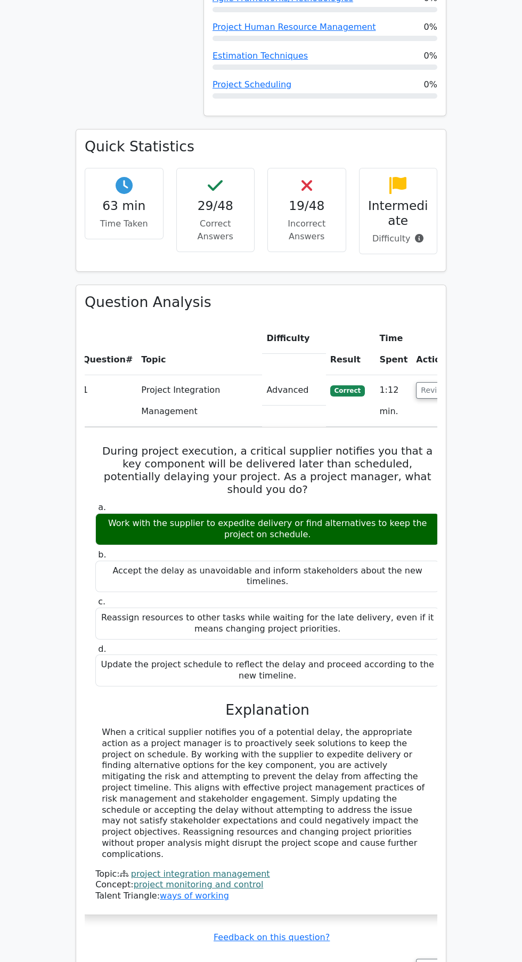
scroll to position [1113, 0]
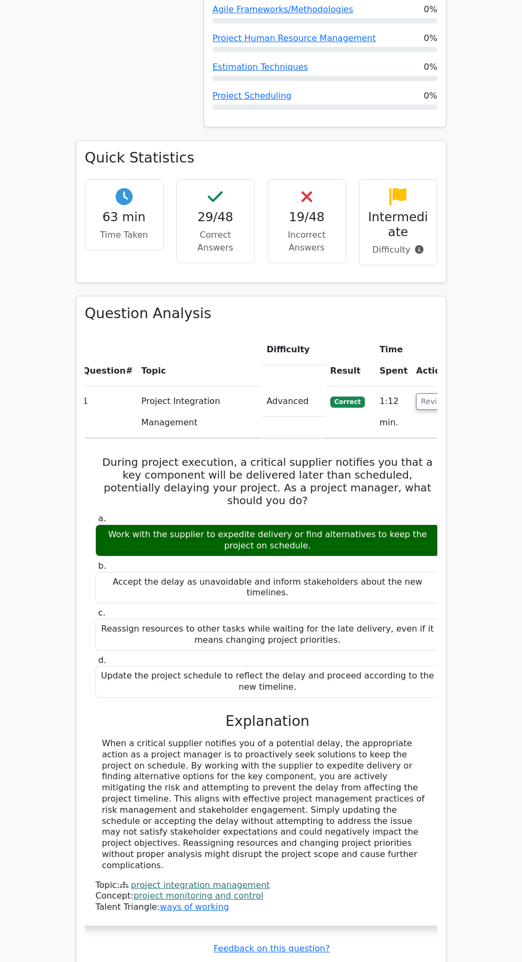
click at [426, 393] on button "Review" at bounding box center [434, 401] width 36 height 17
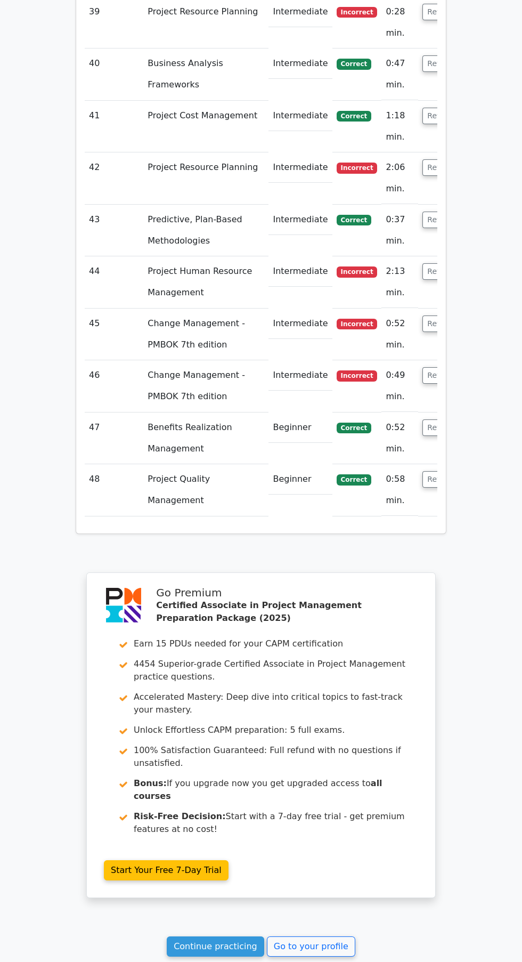
scroll to position [3230, 0]
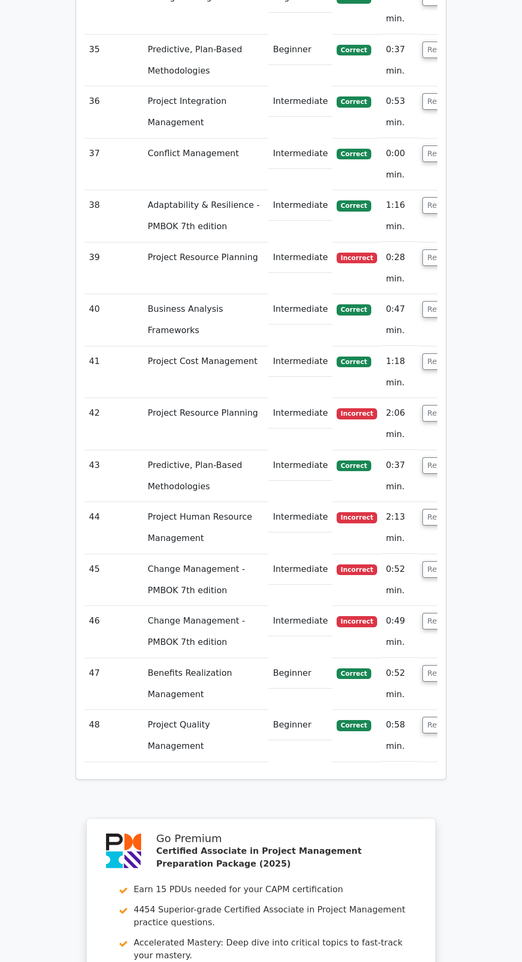
click at [423, 509] on button "Review" at bounding box center [441, 517] width 36 height 17
click at [429, 509] on button "Review" at bounding box center [441, 517] width 36 height 17
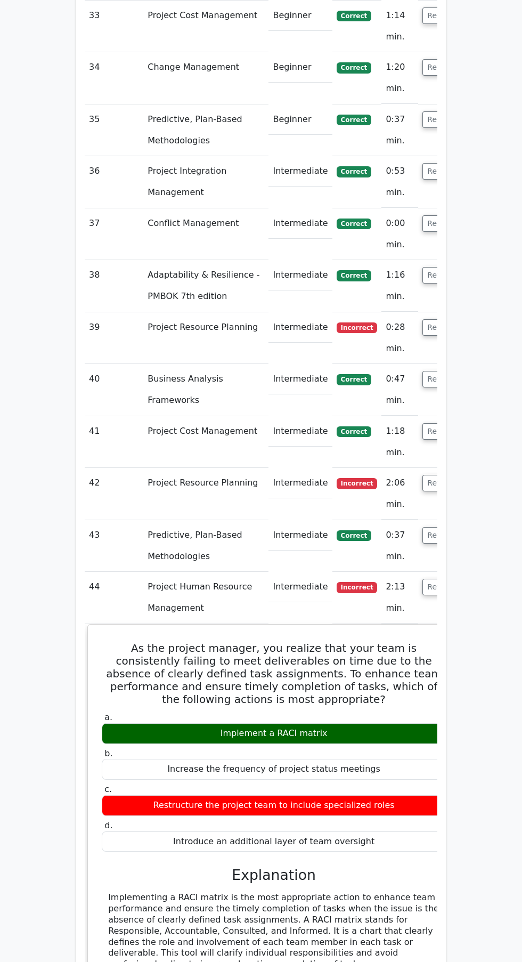
scroll to position [3115, 0]
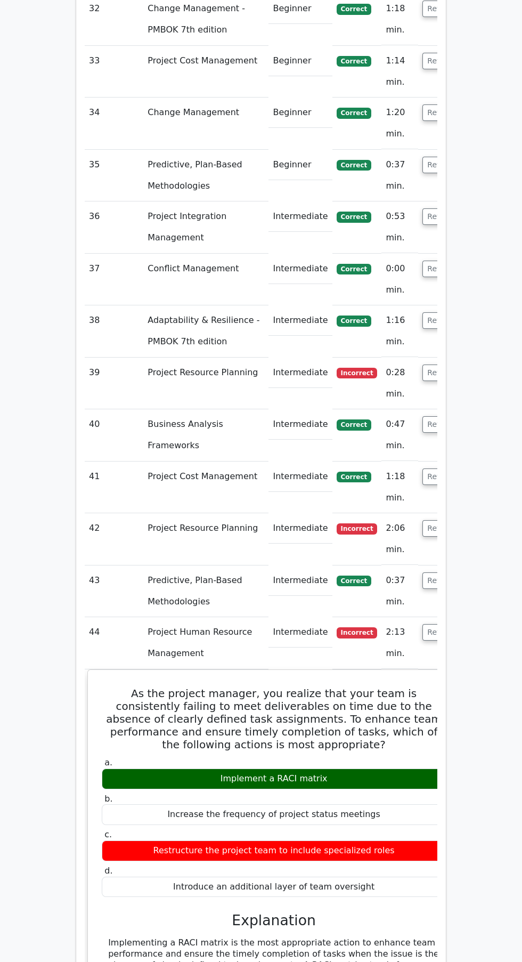
click at [431, 520] on button "Review" at bounding box center [441, 528] width 36 height 17
click at [423, 520] on button "Review" at bounding box center [441, 528] width 36 height 17
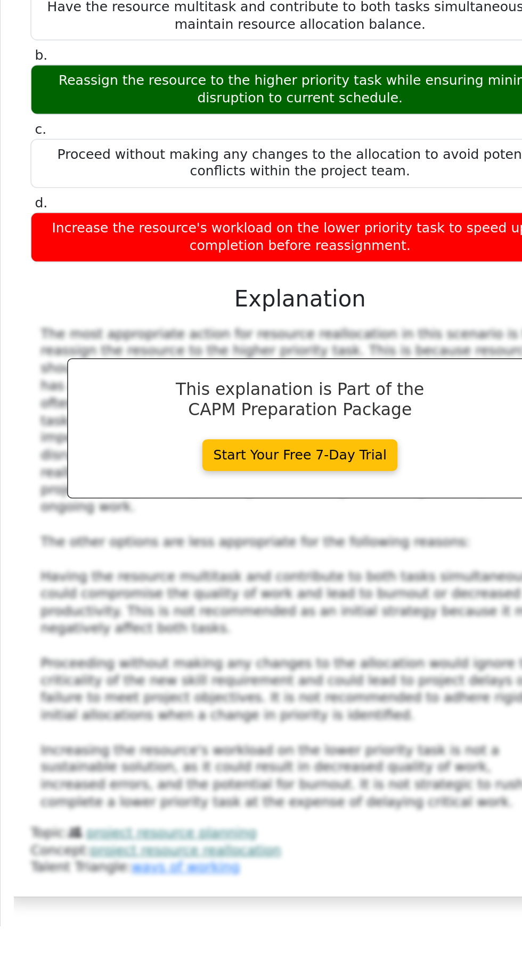
scroll to position [3415, 0]
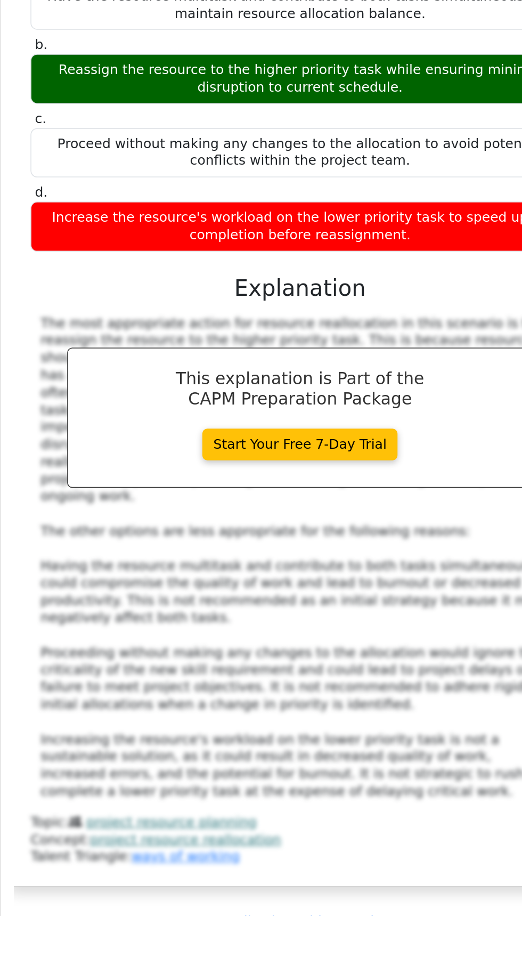
click at [191, 897] on link "project resource planning" at bounding box center [185, 902] width 109 height 10
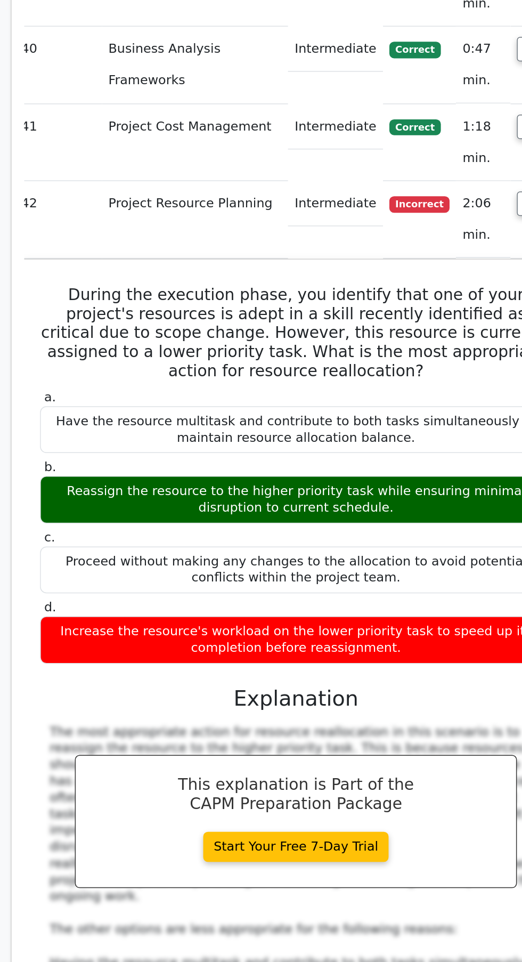
scroll to position [3295, 0]
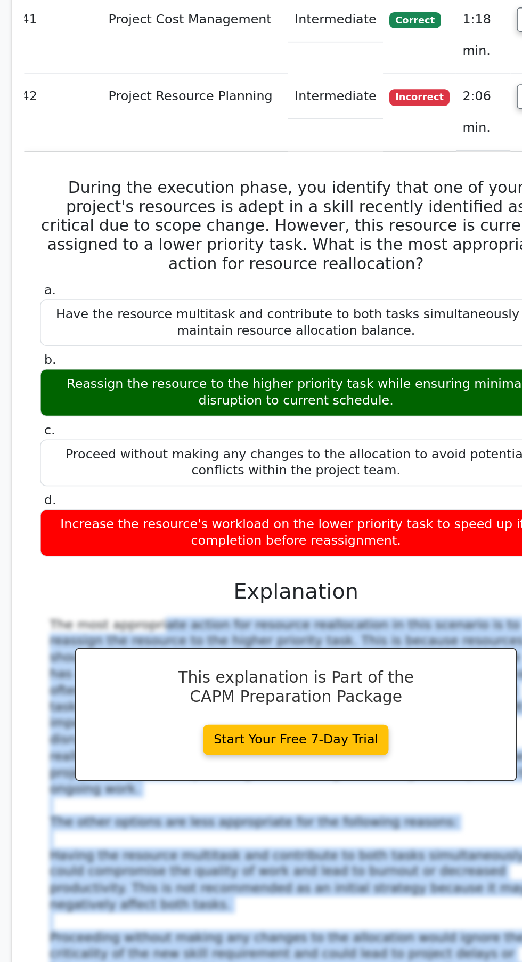
copy div "The most appropriate action for resource reallocation in this scenario is to re…"
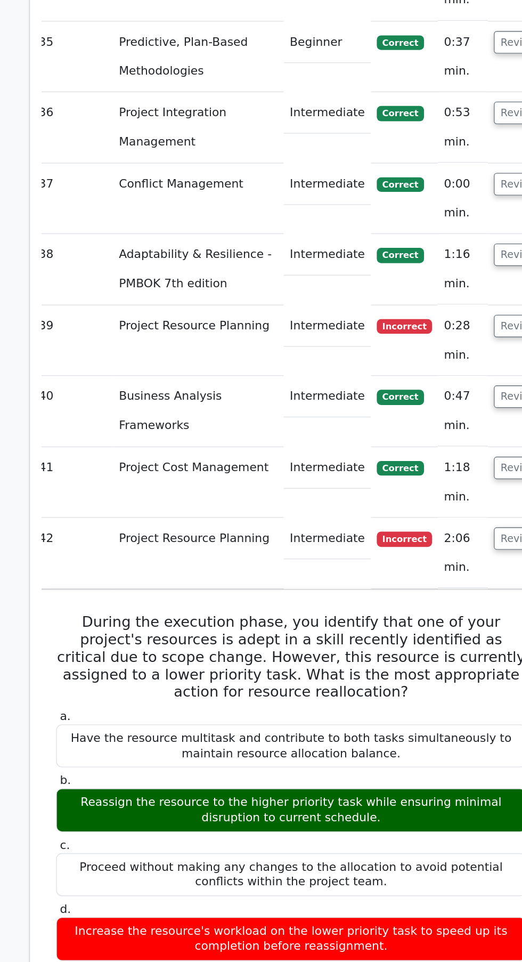
scroll to position [3245, 0]
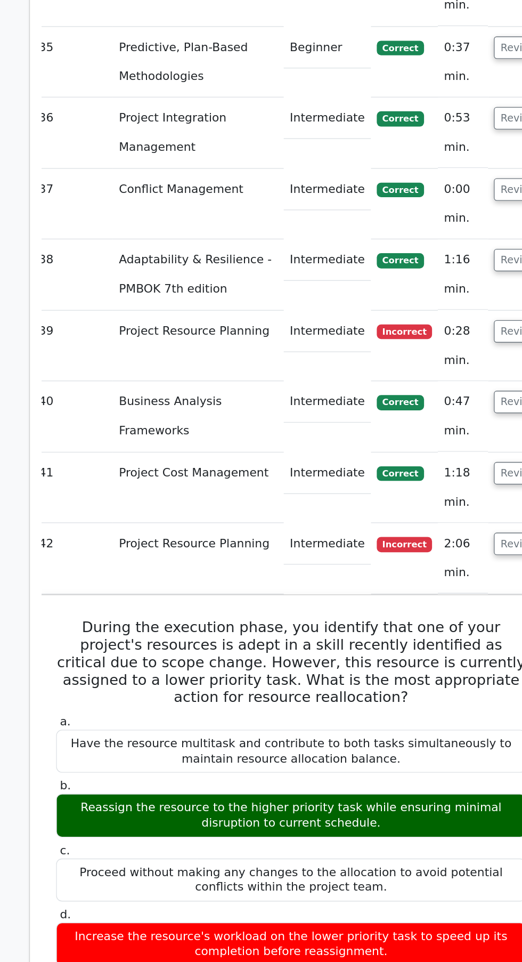
click at [416, 390] on button "Review" at bounding box center [434, 398] width 36 height 17
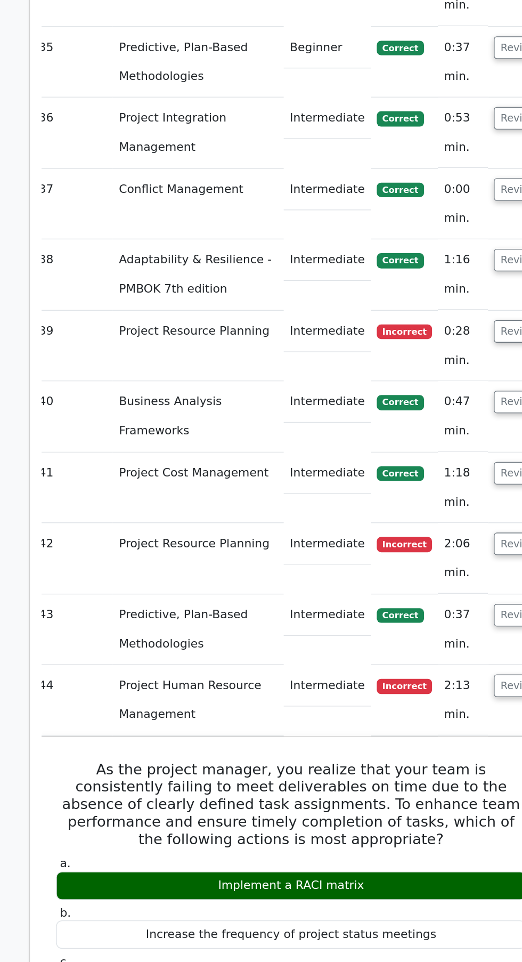
click at [416, 390] on button "Review" at bounding box center [434, 398] width 36 height 17
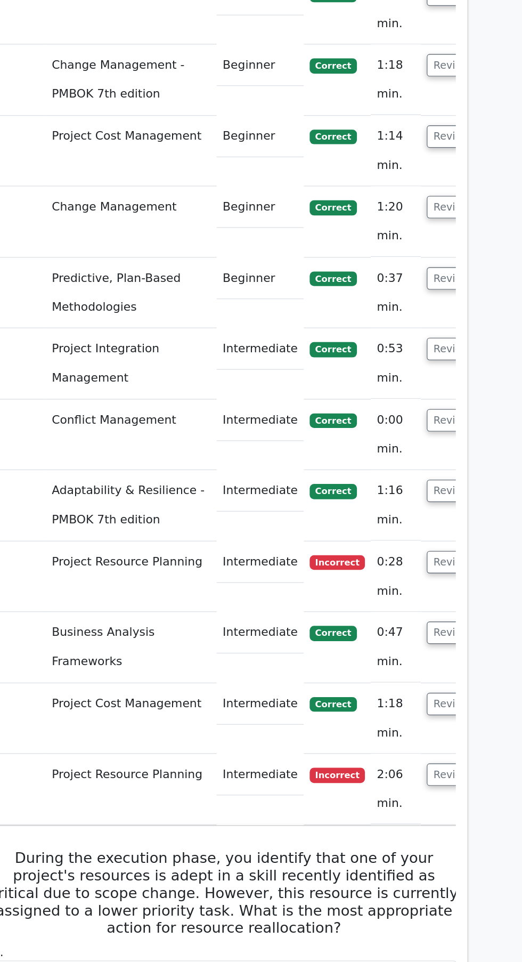
scroll to position [3075, 0]
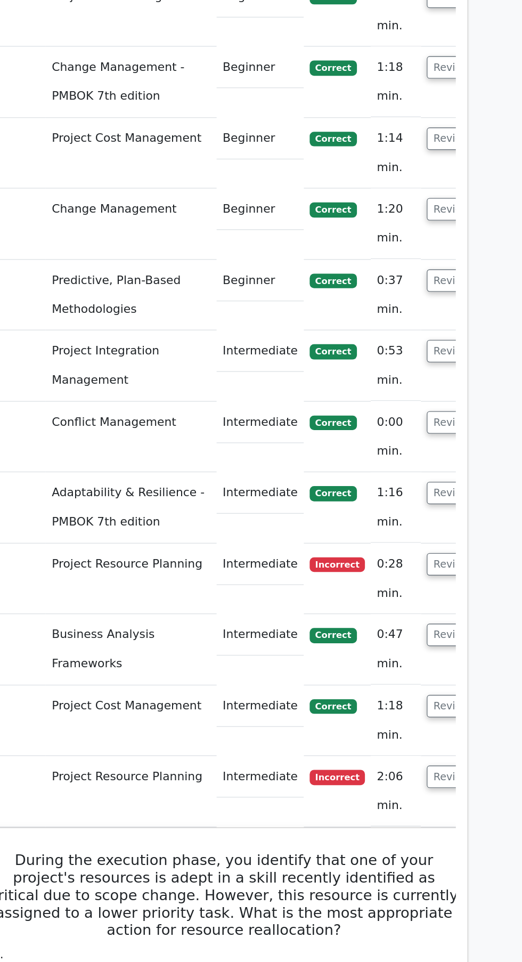
click at [416, 405] on button "Review" at bounding box center [434, 413] width 36 height 17
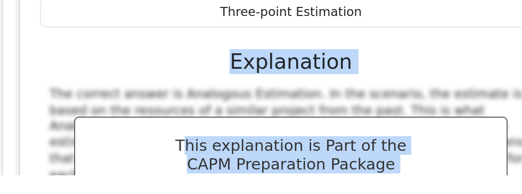
scroll to position [3660, 0]
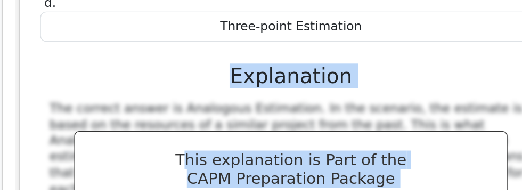
copy div "The correct answer is Analogous Estimation. In the scenario, the estimate is ba…"
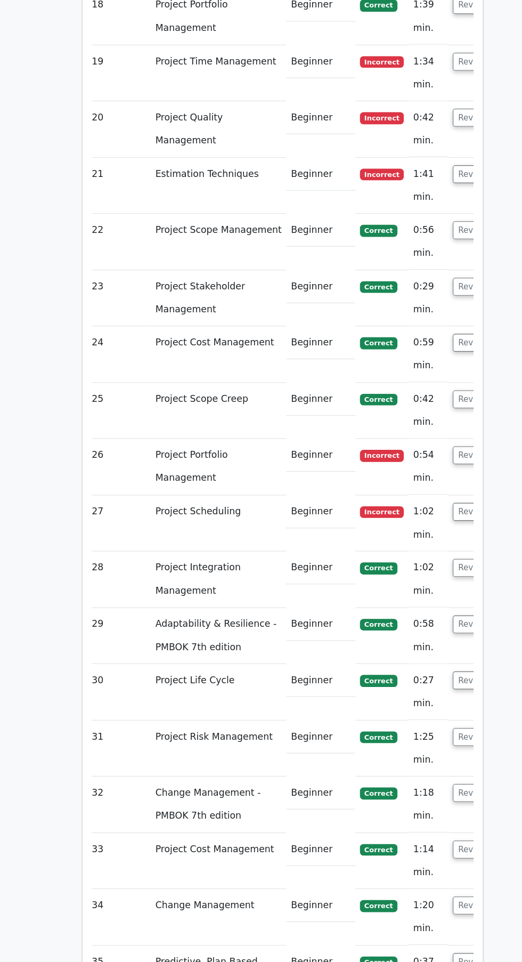
scroll to position [2389, 0]
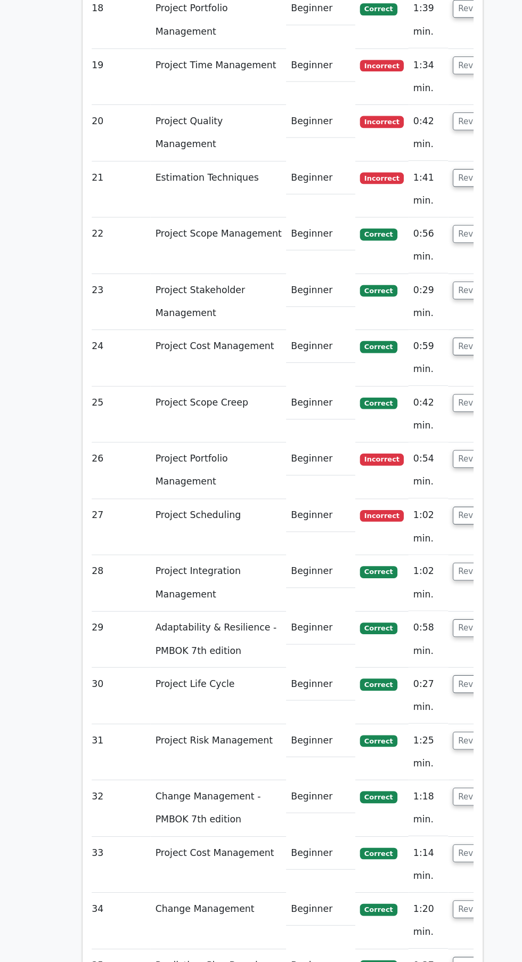
click at [418, 468] on button "Review" at bounding box center [436, 476] width 36 height 17
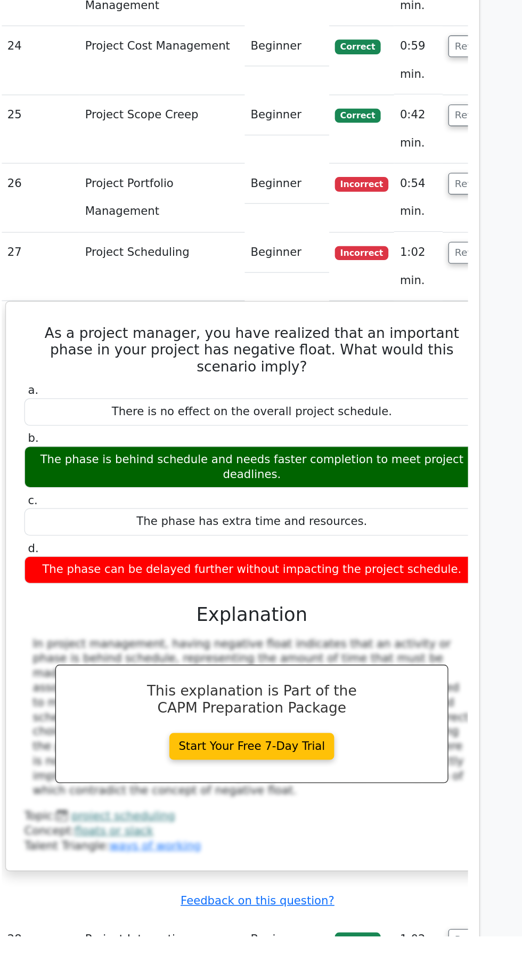
scroll to position [2421, 0]
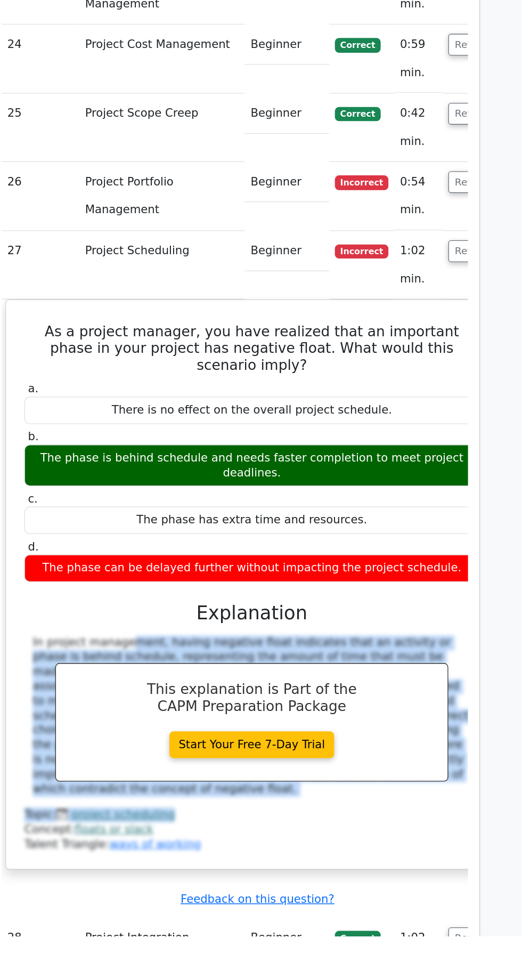
copy div "In project management, having negative float indicates that an activity or phas…"
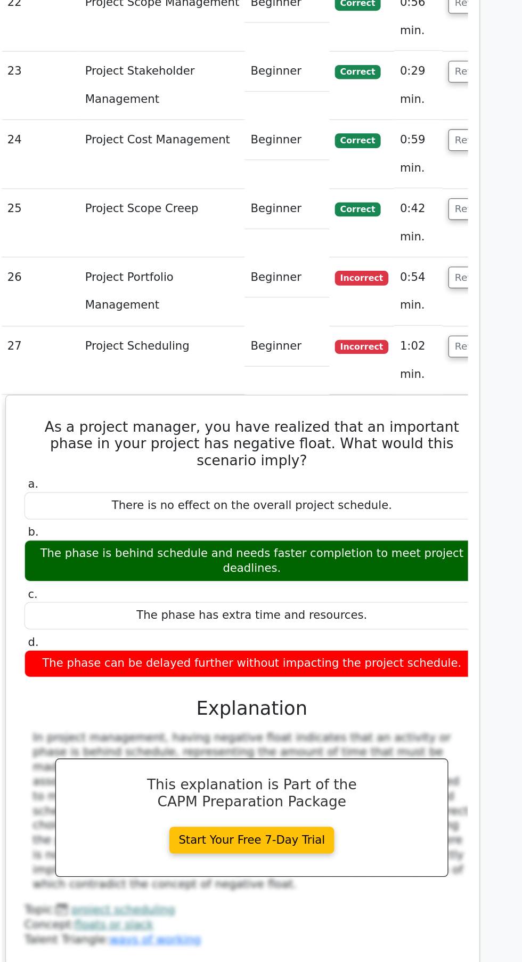
scroll to position [2521, 0]
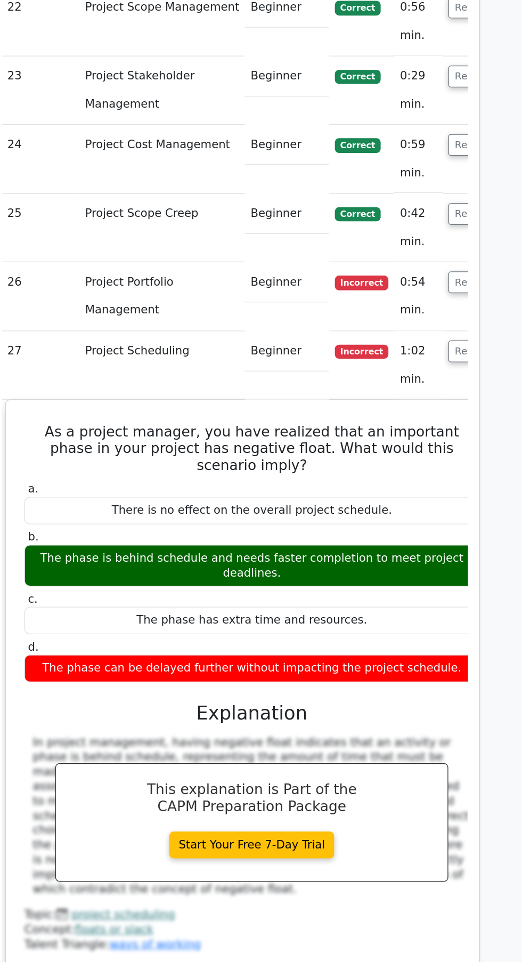
click at [423, 283] on button "Review" at bounding box center [441, 291] width 36 height 17
click at [423, 335] on button "Review" at bounding box center [441, 343] width 36 height 17
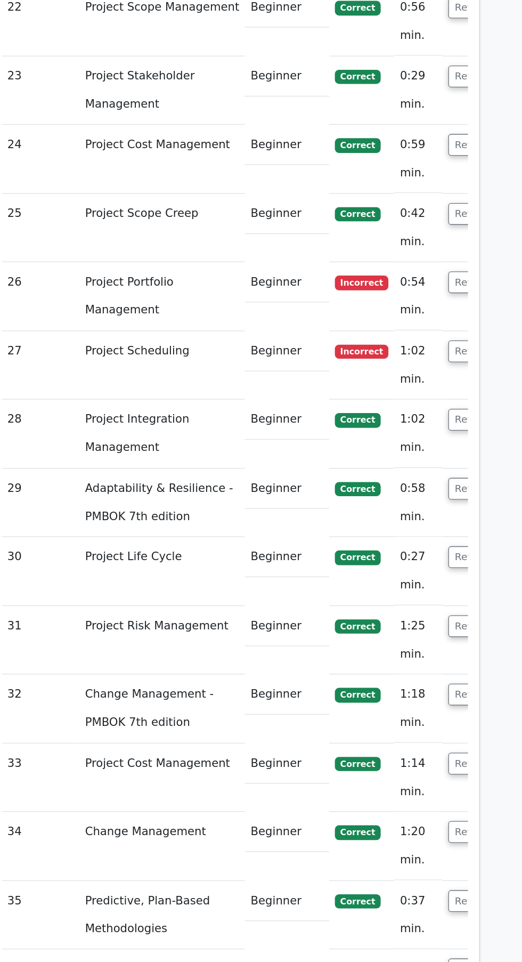
click at [423, 283] on button "Review" at bounding box center [441, 291] width 36 height 17
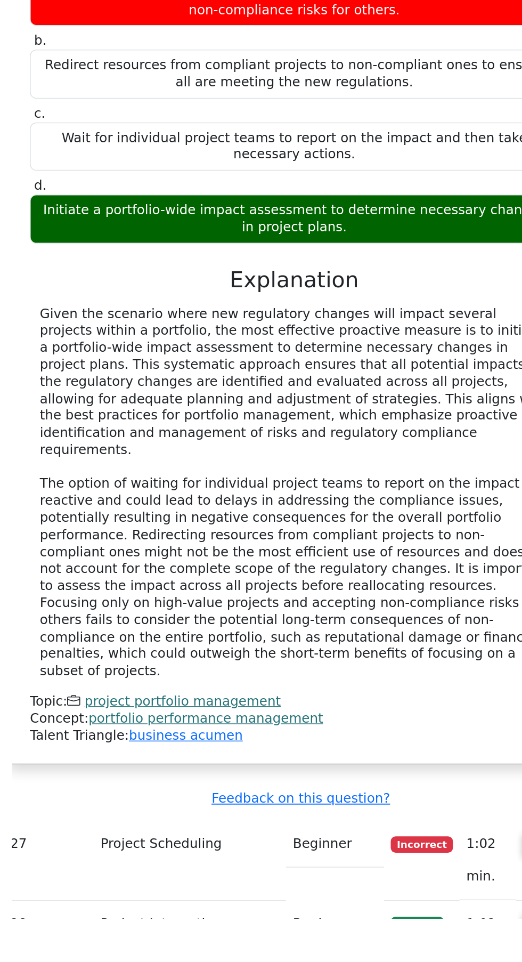
scroll to position [2587, 0]
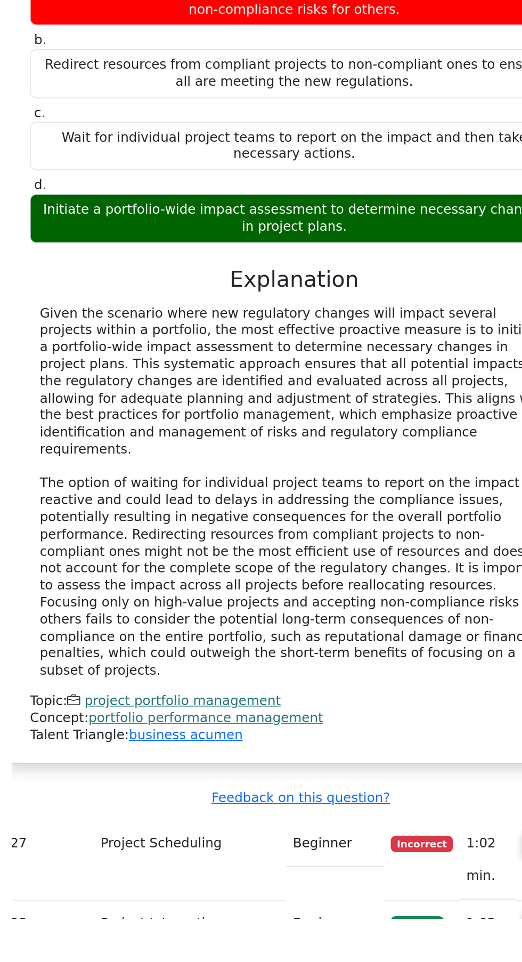
click at [223, 815] on link "project portfolio management" at bounding box center [196, 820] width 128 height 10
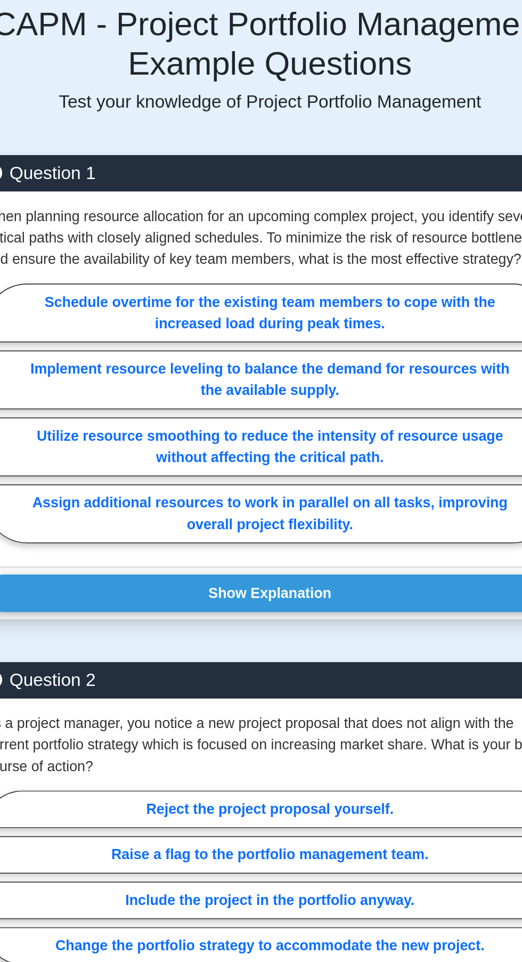
scroll to position [535, 0]
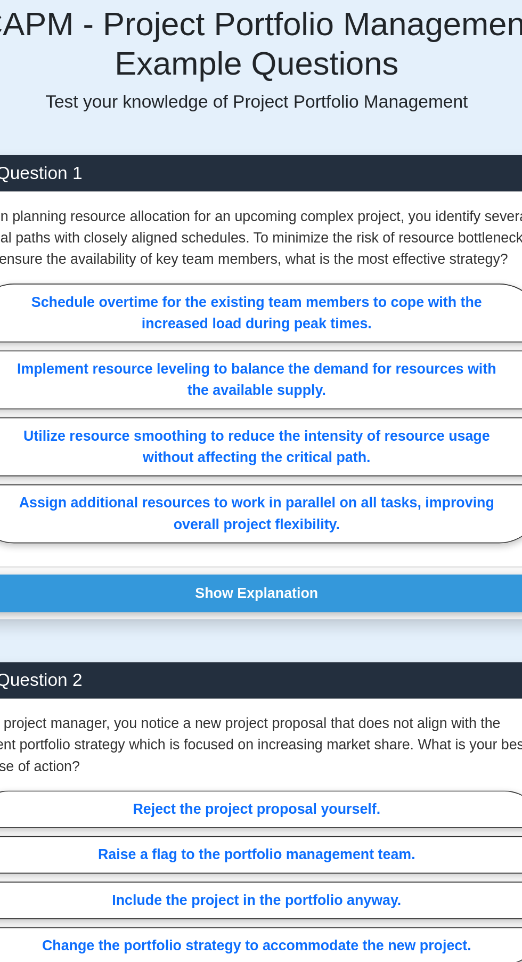
click at [199, 532] on label "Utilize resource smoothing to reduce the intensity of resource usage without af…" at bounding box center [261, 532] width 341 height 35
click at [98, 519] on input "Utilize resource smoothing to reduce the intensity of resource usage without af…" at bounding box center [94, 516] width 7 height 7
radio input "true"
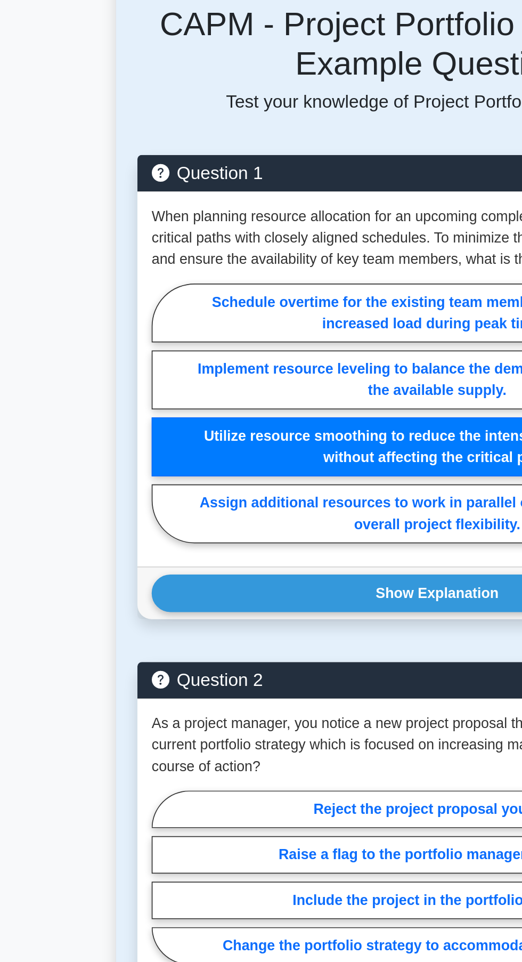
click at [142, 609] on button "Show Explanation" at bounding box center [261, 620] width 341 height 22
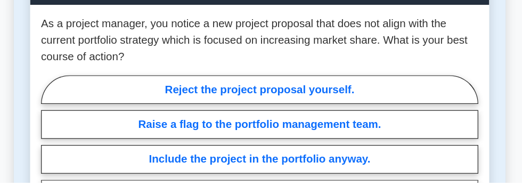
scroll to position [1419, 0]
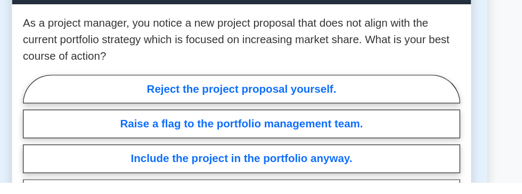
click at [98, 167] on input "Change the portfolio strategy to accommodate the new project." at bounding box center [94, 164] width 7 height 7
radio input "true"
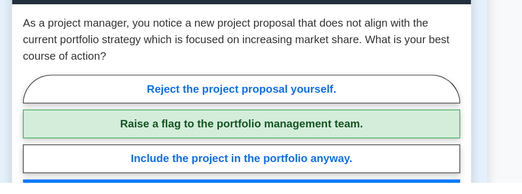
click at [360, 137] on label "Raise a flag to the portfolio management team." at bounding box center [261, 148] width 341 height 22
click at [98, 161] on input "Raise a flag to the portfolio management team." at bounding box center [94, 164] width 7 height 7
radio input "true"
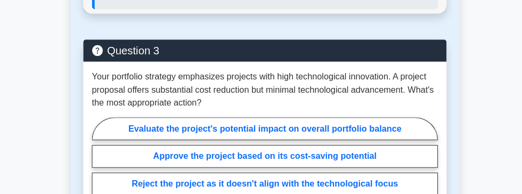
scroll to position [1853, 0]
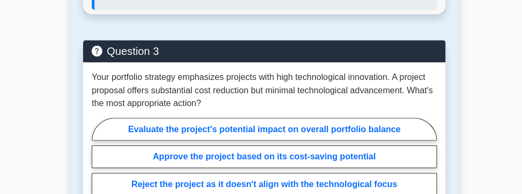
click at [310, 119] on label "Evaluate the project's potential impact on overall portfolio balance" at bounding box center [261, 130] width 341 height 22
click at [98, 177] on input "Evaluate the project's potential impact on overall portfolio balance" at bounding box center [94, 180] width 7 height 7
radio input "true"
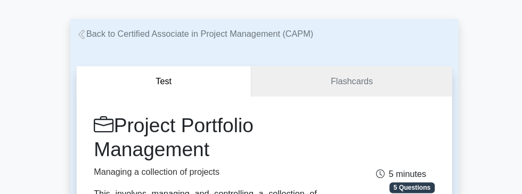
scroll to position [35, 0]
click at [355, 84] on link "Flashcards" at bounding box center [347, 83] width 198 height 30
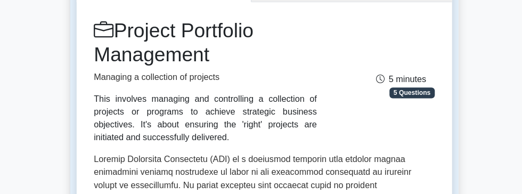
scroll to position [128, 0]
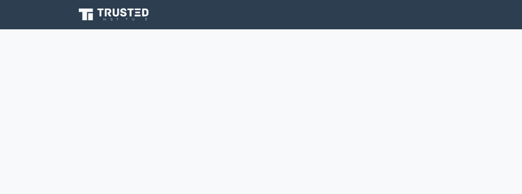
click at [209, 111] on body at bounding box center [261, 97] width 522 height 194
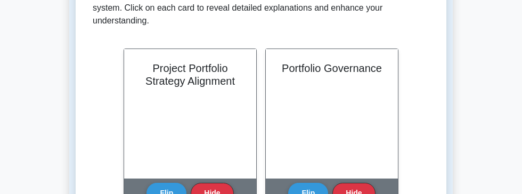
scroll to position [140, 0]
click at [169, 193] on button "Flip" at bounding box center [167, 193] width 40 height 21
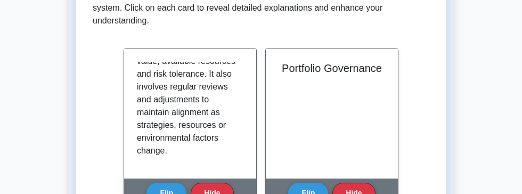
scroll to position [186, 0]
click at [309, 191] on button "Flip" at bounding box center [308, 193] width 40 height 21
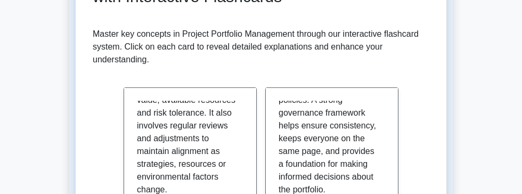
scroll to position [0, 0]
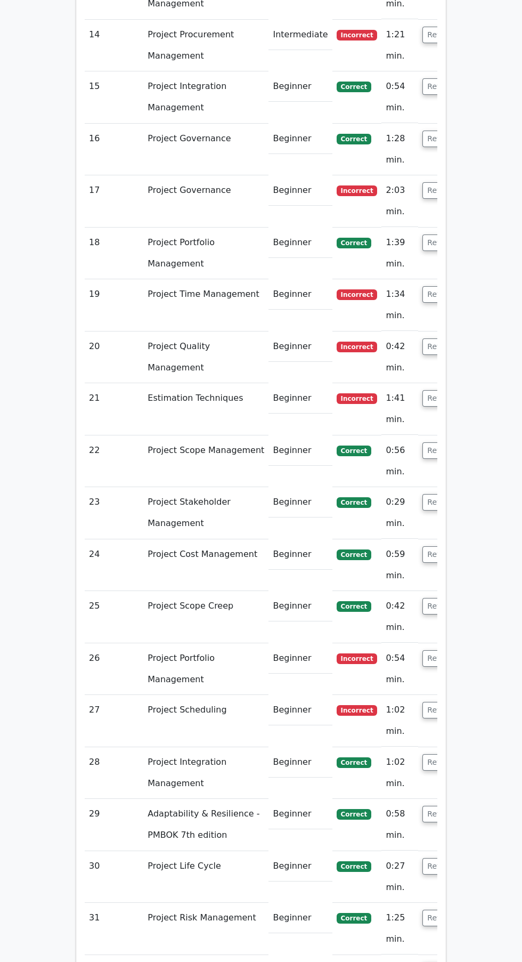
scroll to position [2680, 0]
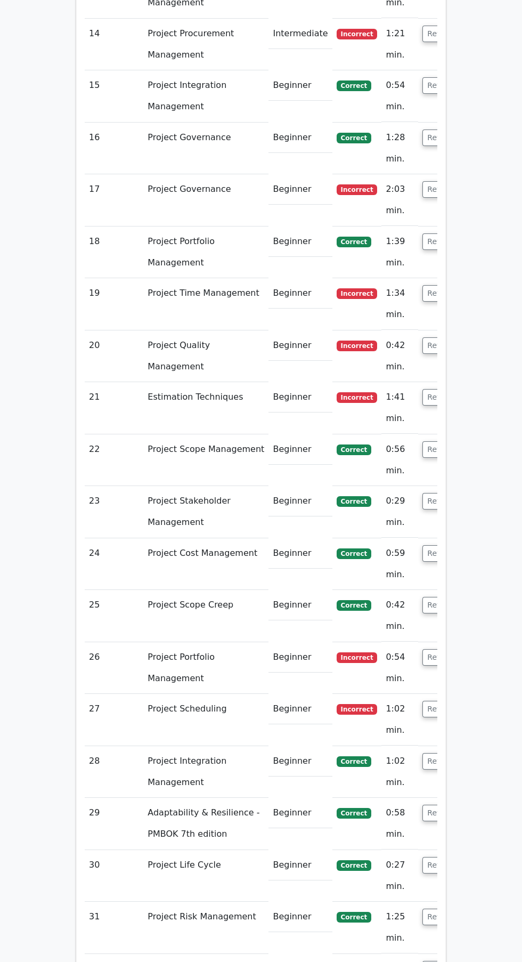
click at [423, 193] on button "Review" at bounding box center [441, 709] width 36 height 17
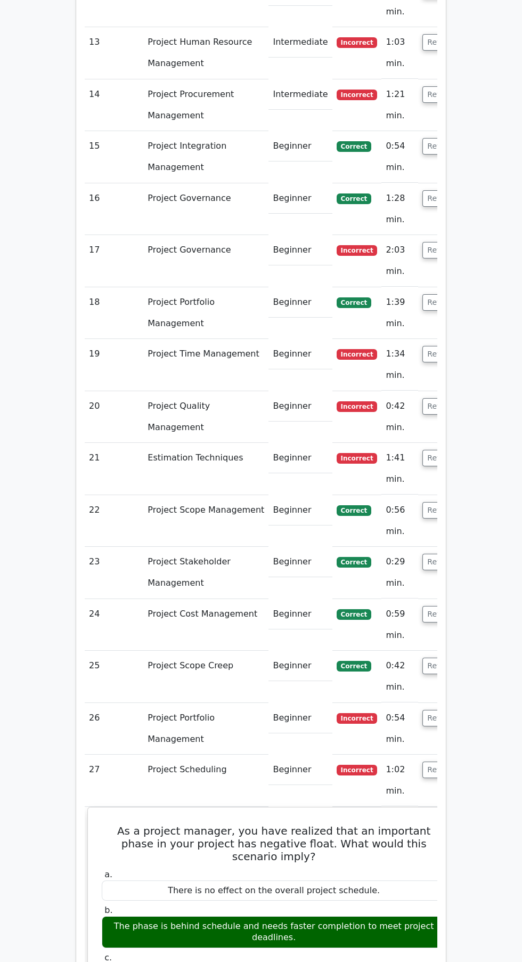
scroll to position [2617, 0]
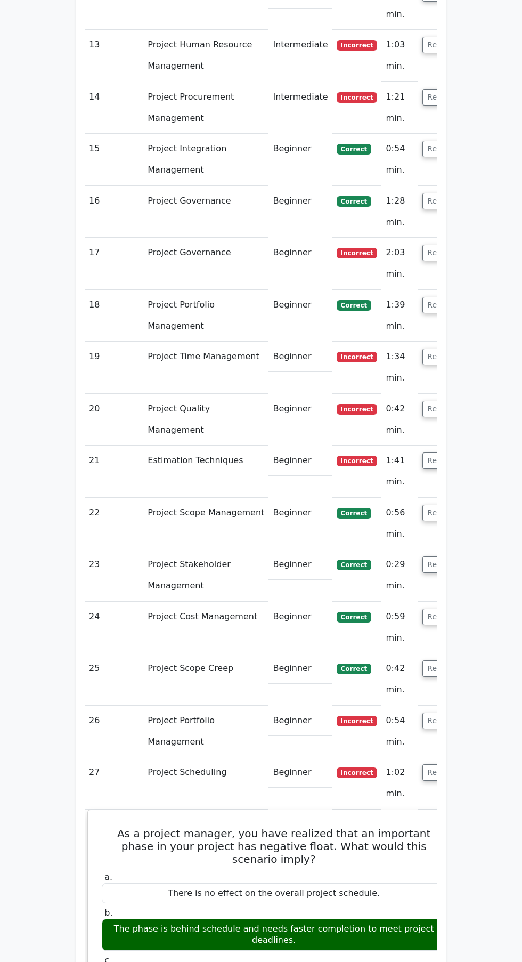
click at [423, 193] on button "Review" at bounding box center [441, 720] width 36 height 17
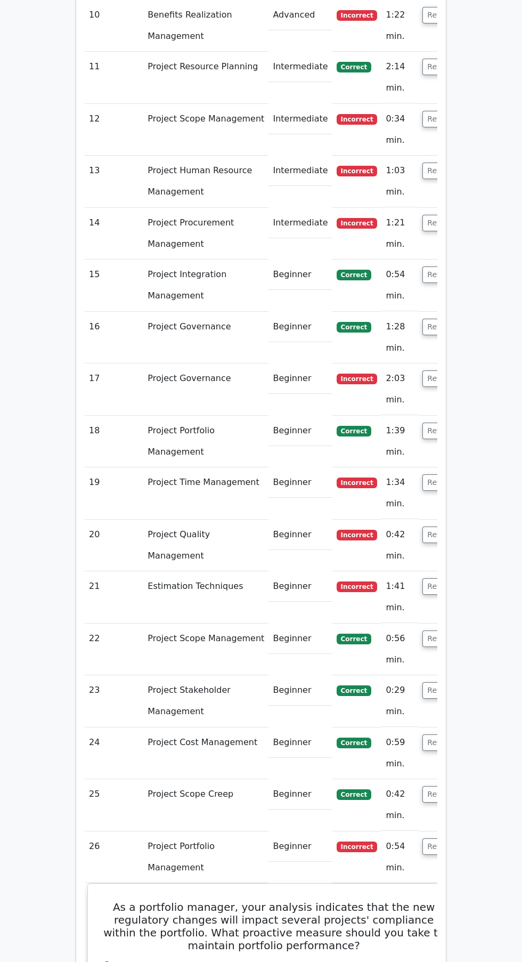
scroll to position [2490, 0]
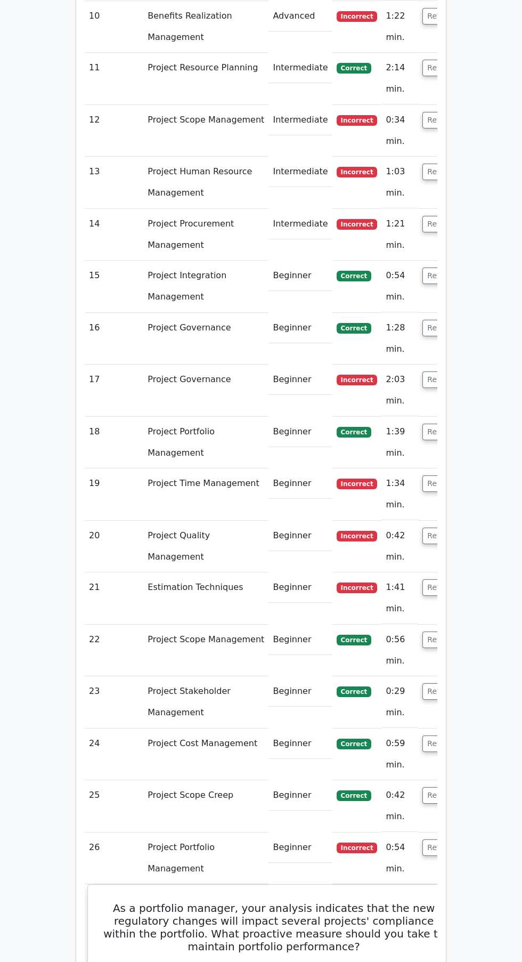
click at [423, 193] on button "Review" at bounding box center [441, 587] width 36 height 17
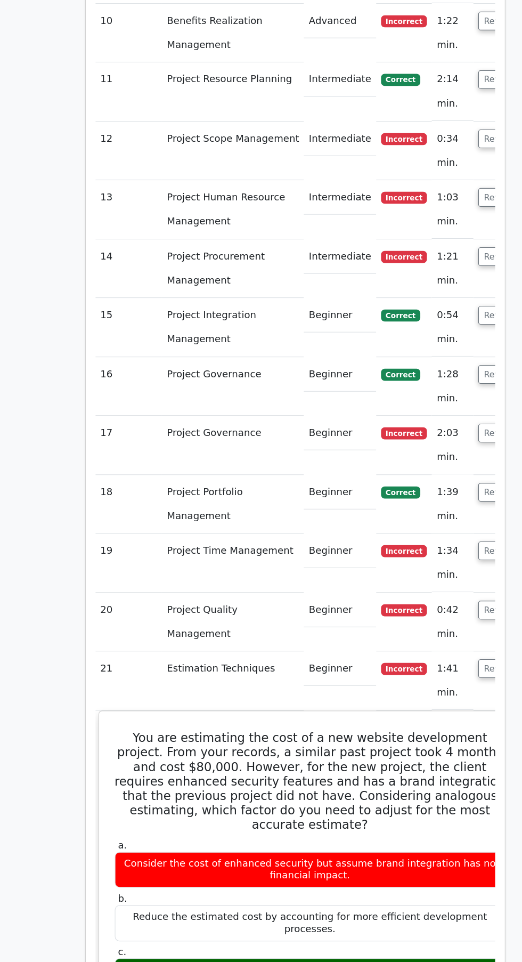
scroll to position [2486, 0]
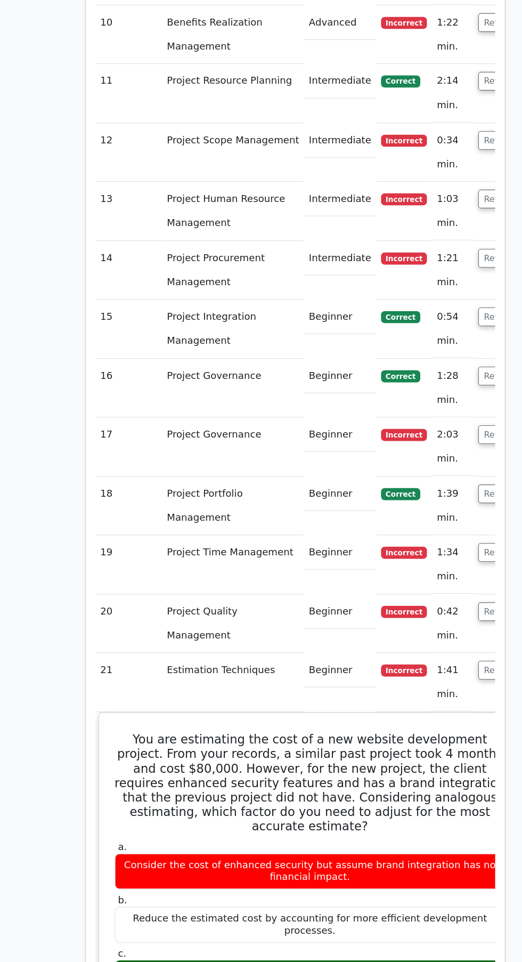
click at [423, 193] on button "Review" at bounding box center [441, 539] width 36 height 17
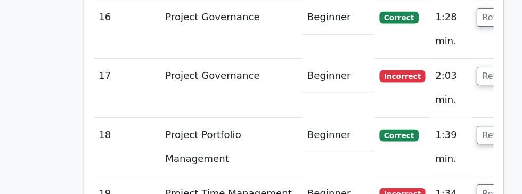
scroll to position [2799, 0]
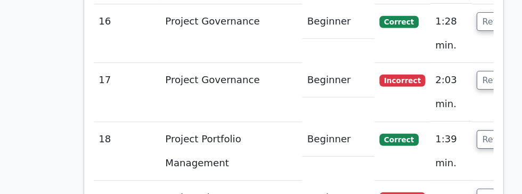
click at [423, 166] on button "Review" at bounding box center [441, 174] width 36 height 17
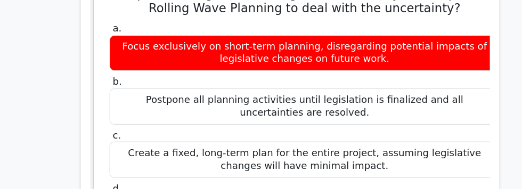
scroll to position [3051, 0]
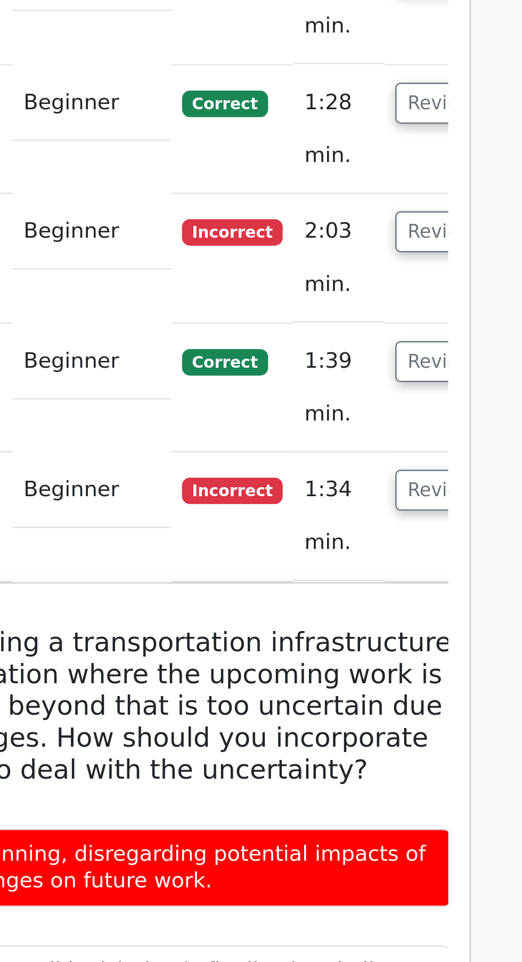
scroll to position [0, 0]
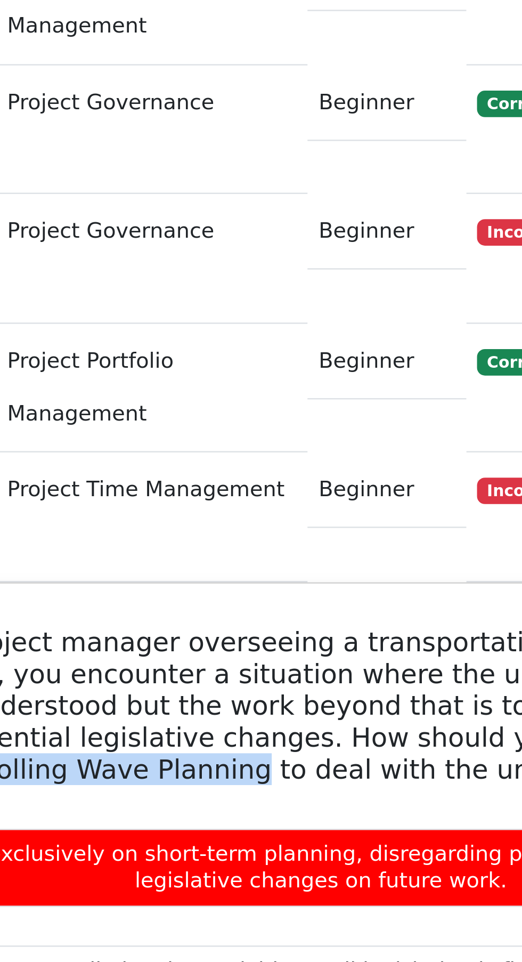
copy h5 "Rolling Wave Planning"
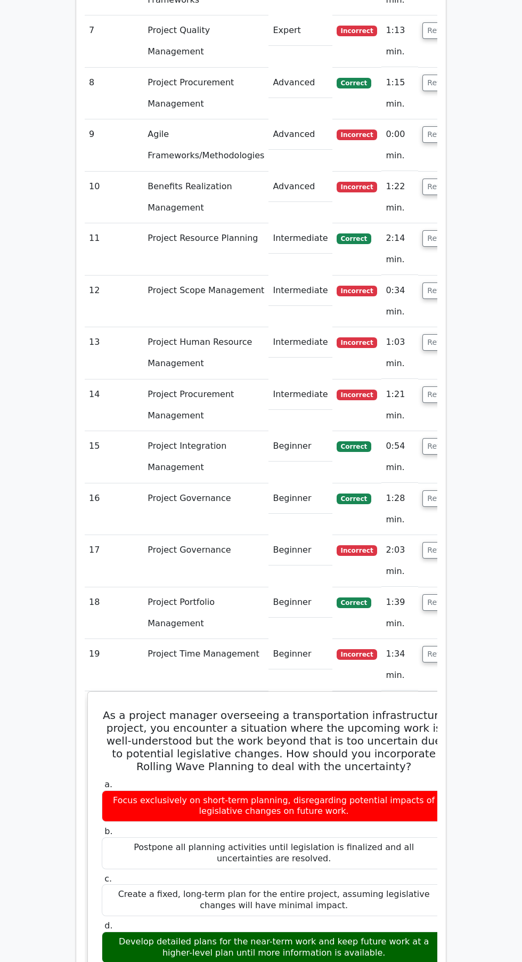
scroll to position [2316, 0]
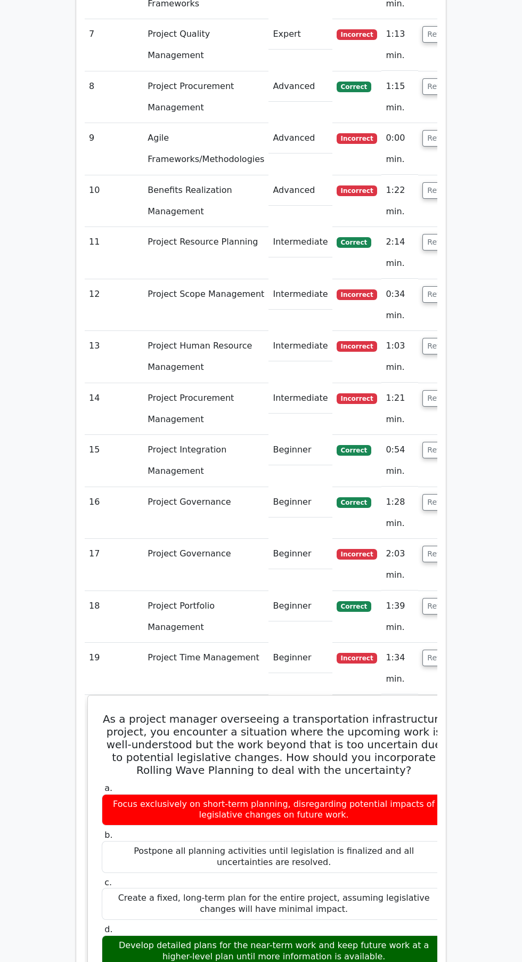
click at [424, 193] on button "Review" at bounding box center [441, 658] width 36 height 17
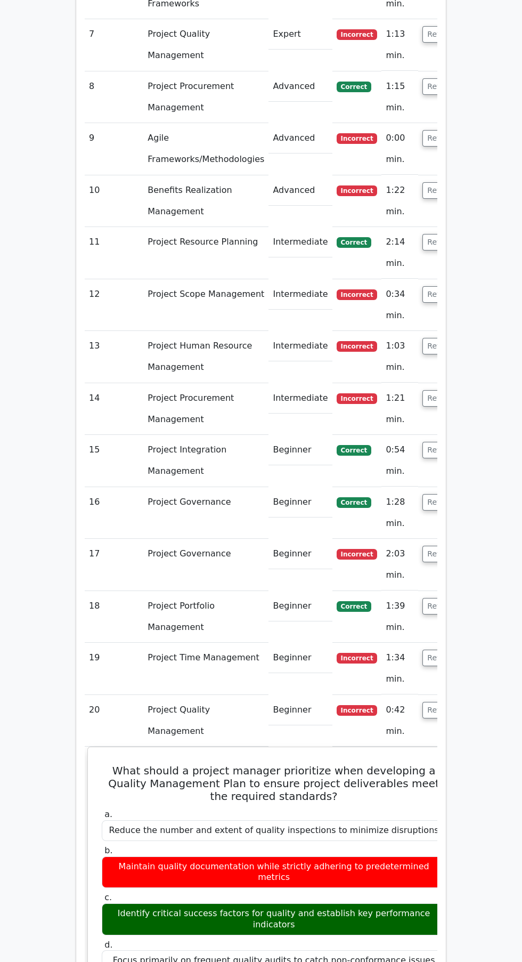
click at [423, 193] on button "Review" at bounding box center [441, 554] width 36 height 17
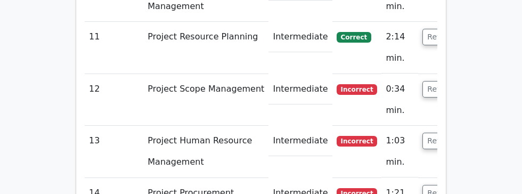
scroll to position [2534, 0]
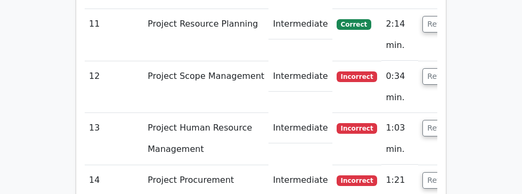
click at [423, 172] on button "Review" at bounding box center [441, 180] width 36 height 17
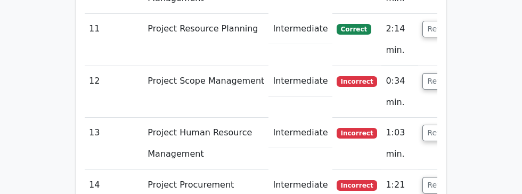
scroll to position [2527, 0]
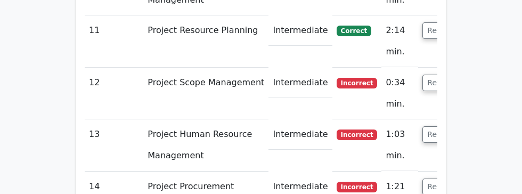
click at [423, 126] on button "Review" at bounding box center [441, 134] width 36 height 17
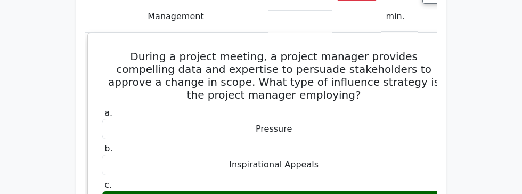
scroll to position [2667, 0]
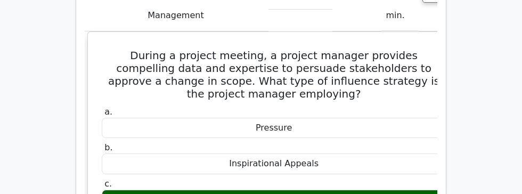
copy div "Rational Persuasion"
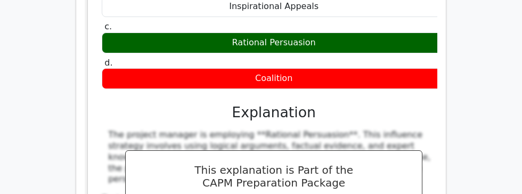
scroll to position [2822, 0]
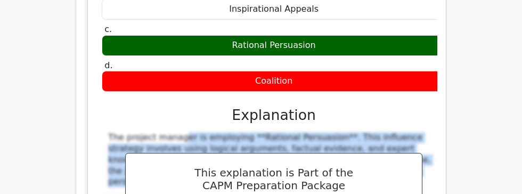
copy div "The project manager is employing **Rational Persuasion**. This influence strate…"
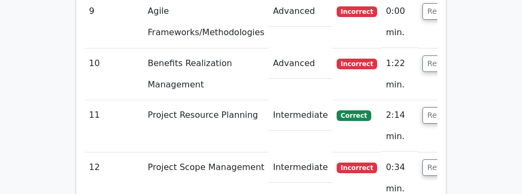
scroll to position [2442, 0]
click at [423, 160] on button "Review" at bounding box center [441, 168] width 36 height 17
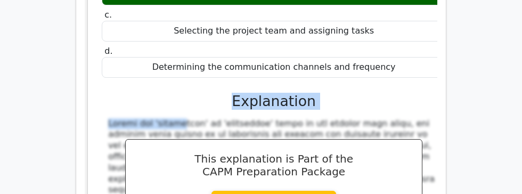
scroll to position [2761, 0]
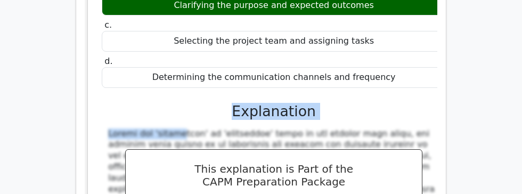
copy div "uring the 'definition' or 'initiation' phase of the project life cycle, the pri…"
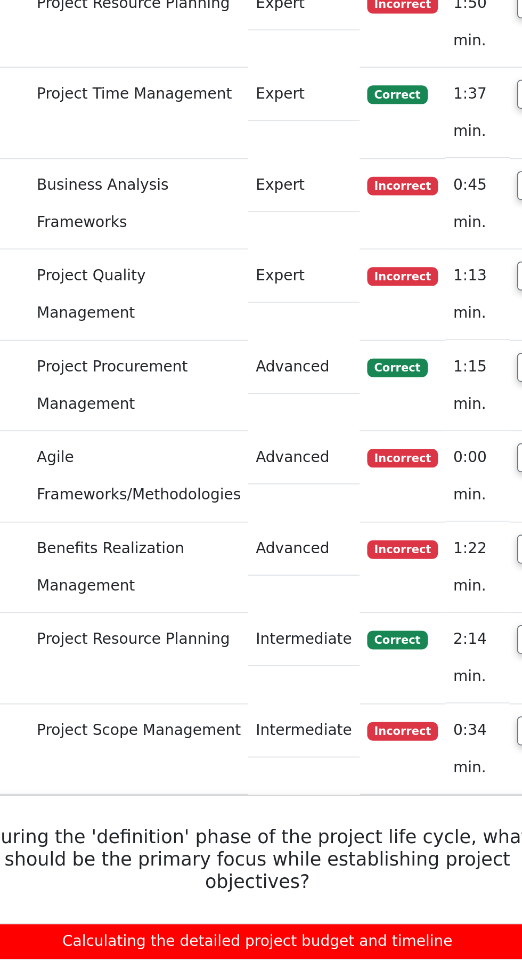
scroll to position [1975, 0]
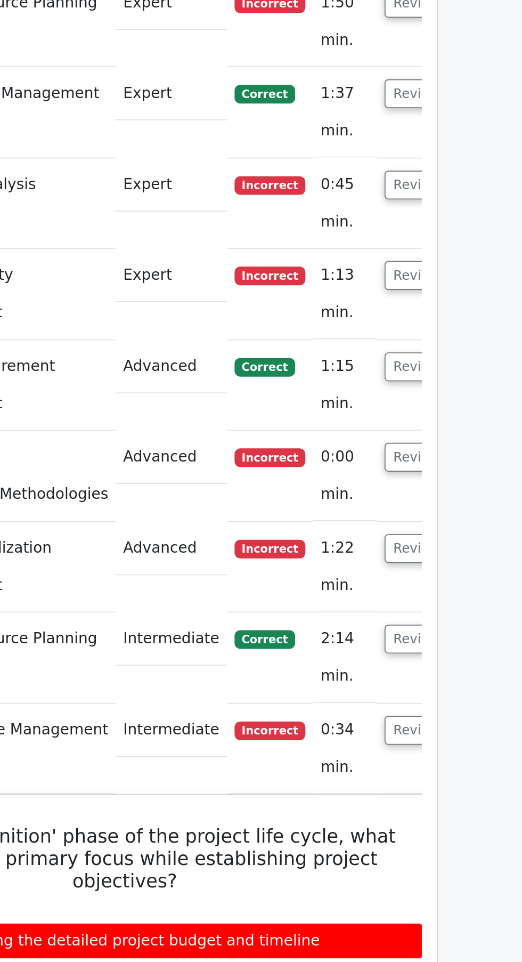
click at [336, 193] on label "a. Calculating the detailed project budget and timeline" at bounding box center [267, 750] width 344 height 32
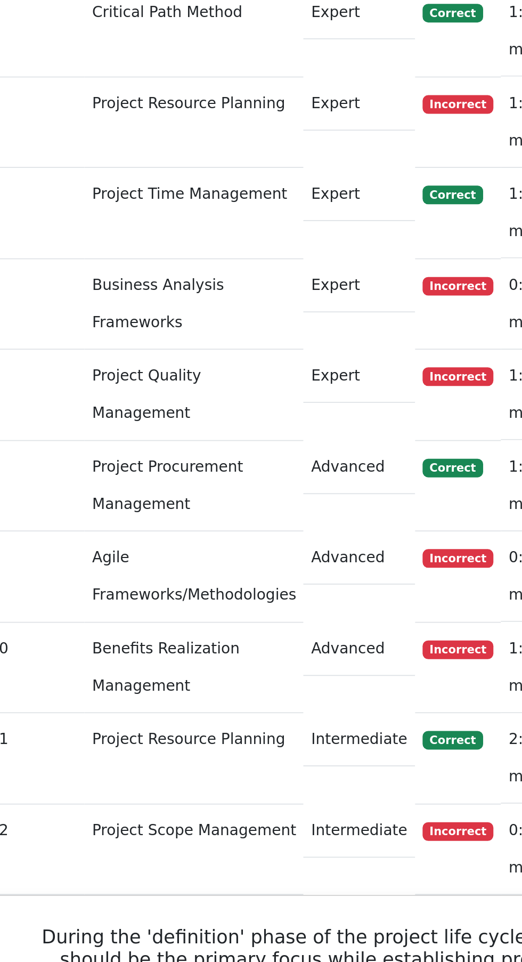
scroll to position [0, 6]
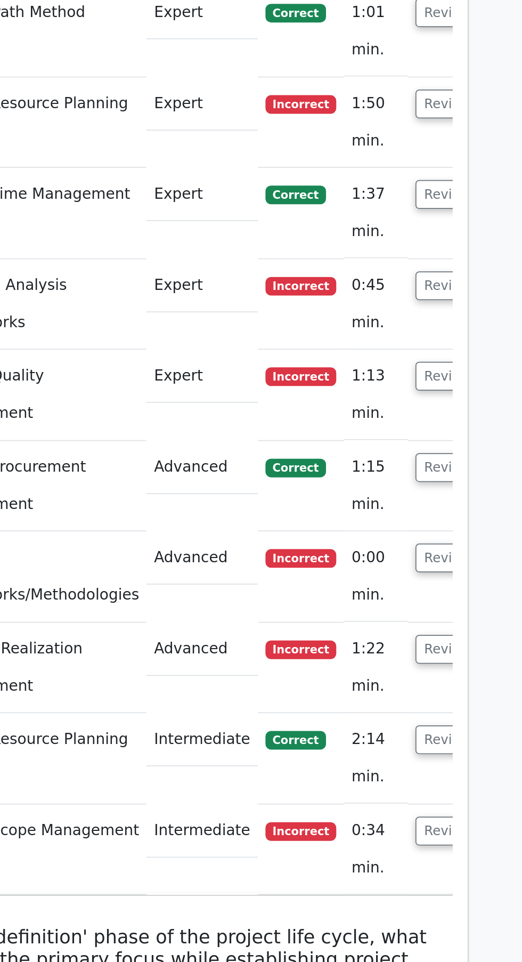
click at [416, 193] on button "Review" at bounding box center [434, 531] width 36 height 17
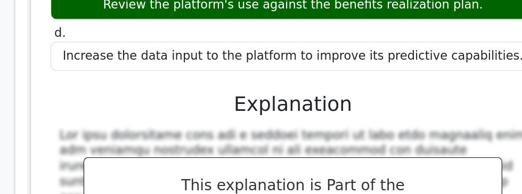
scroll to position [2659, 0]
copy div "The most appropriate step for a project manager to take when realizing that the…"
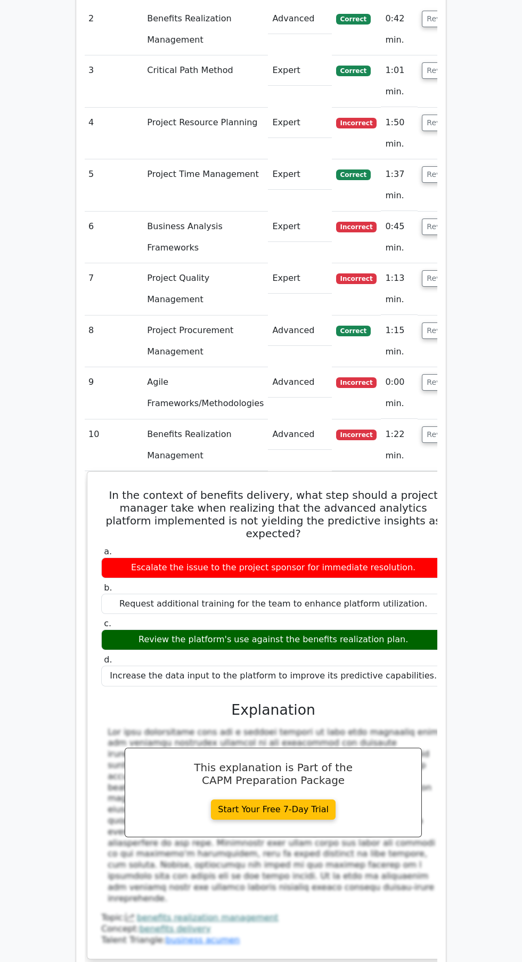
scroll to position [0, 6]
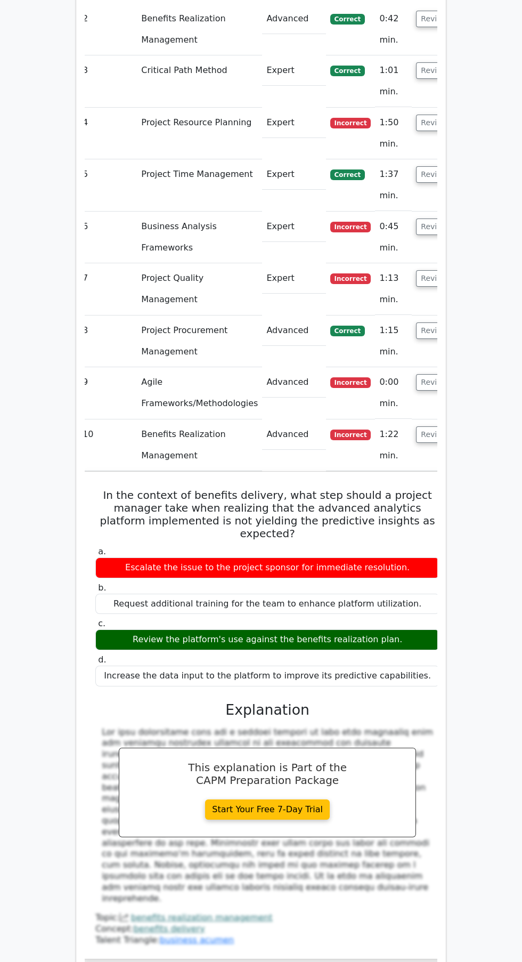
click at [416, 193] on button "Review" at bounding box center [434, 382] width 36 height 17
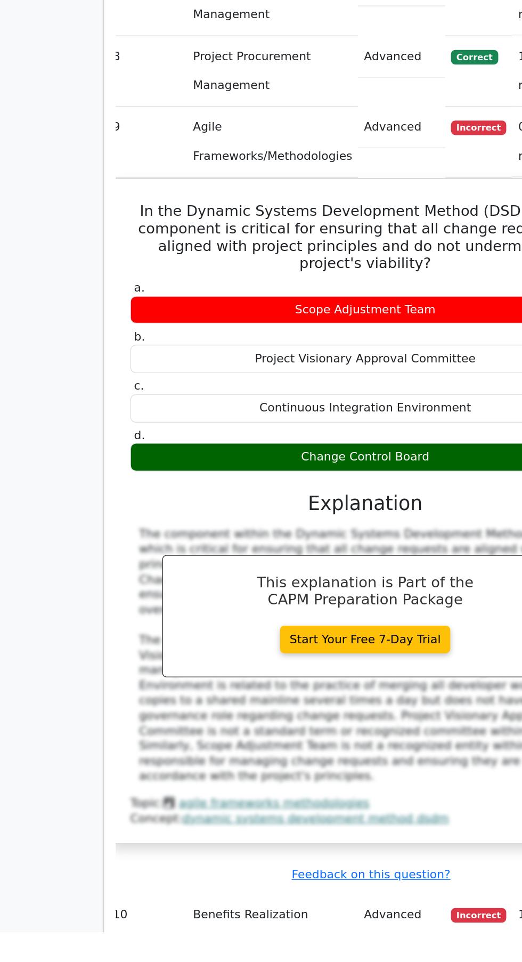
scroll to position [2090, 0]
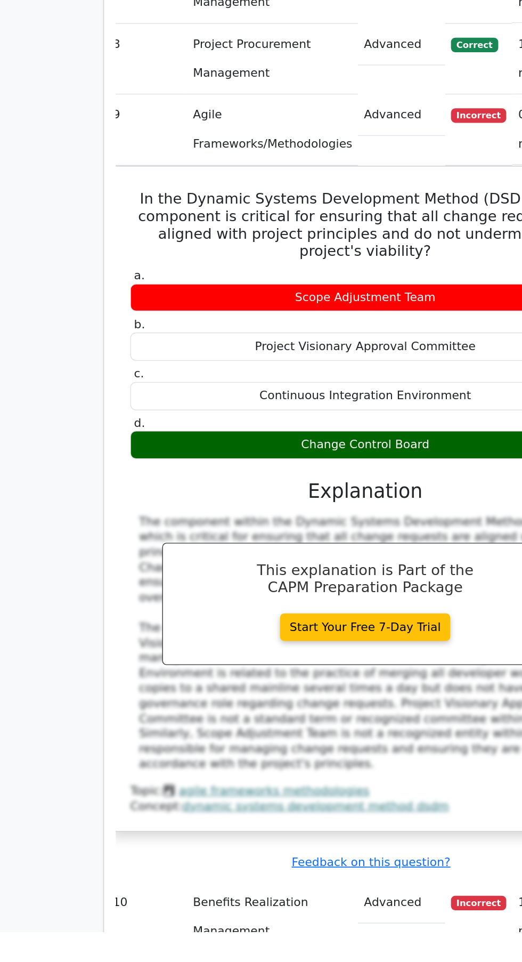
click at [154, 193] on link "agile frameworks methodologies" at bounding box center [201, 858] width 140 height 10
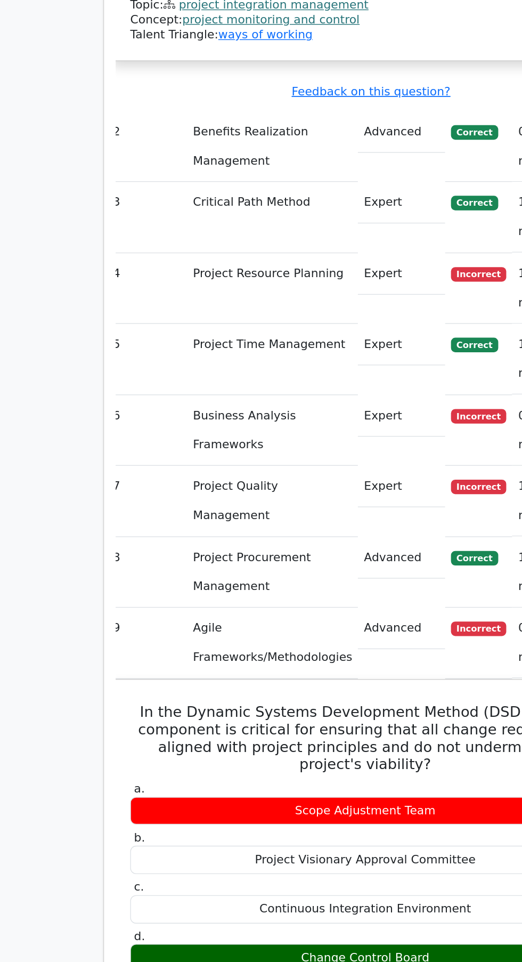
scroll to position [1980, 0]
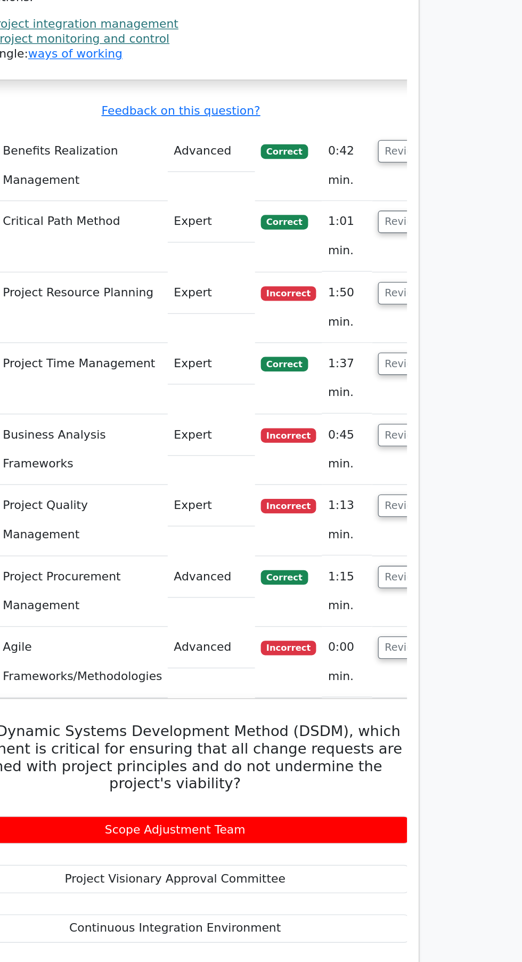
click at [420, 193] on button "Review" at bounding box center [434, 474] width 36 height 17
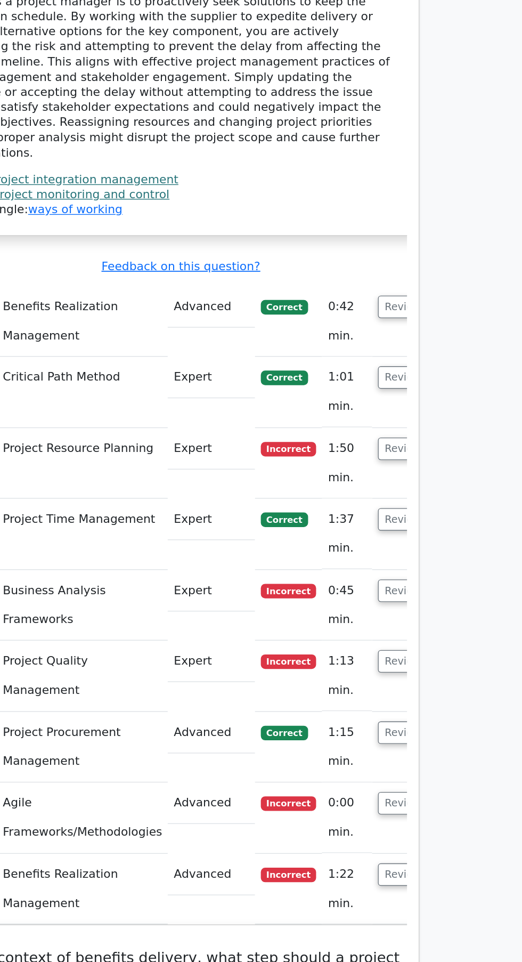
scroll to position [1863, 0]
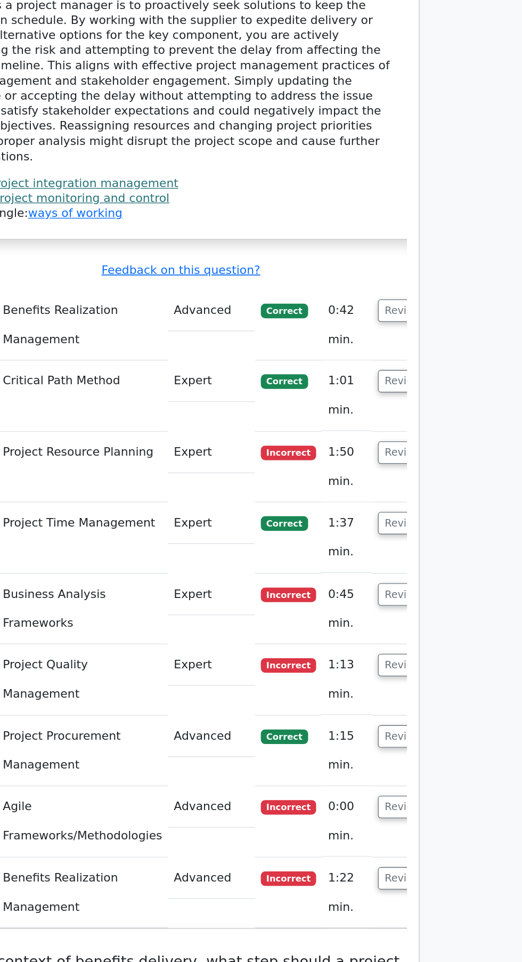
click at [418, 193] on button "Review" at bounding box center [434, 486] width 36 height 17
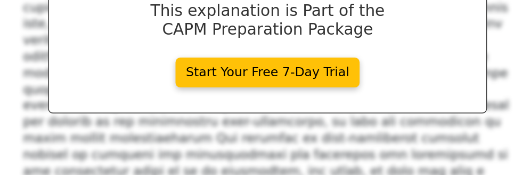
scroll to position [2615, 0]
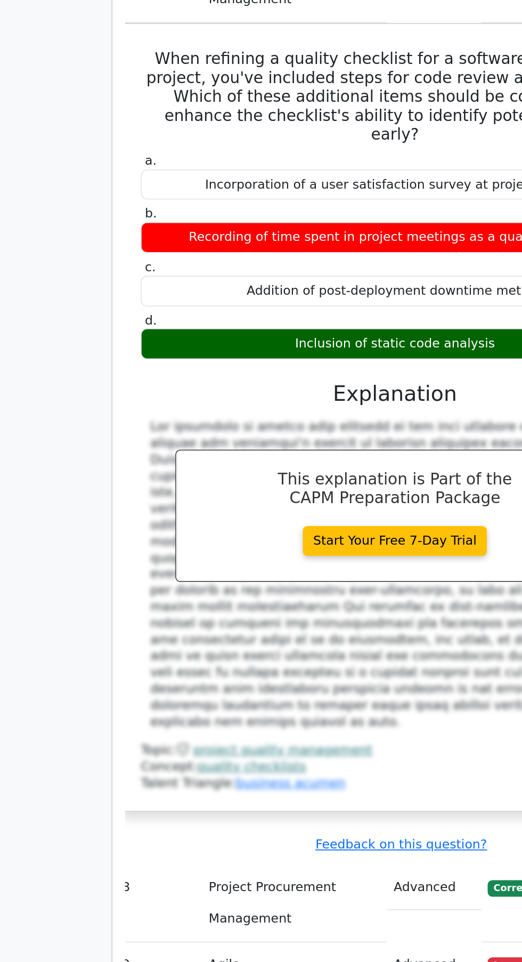
scroll to position [2061, 0]
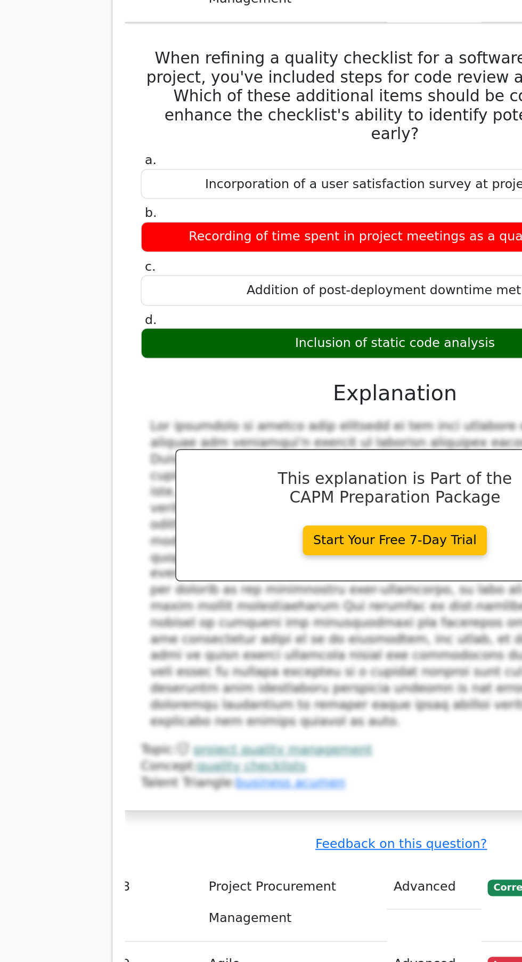
click at [192, 193] on link "project quality management" at bounding box center [191, 818] width 121 height 10
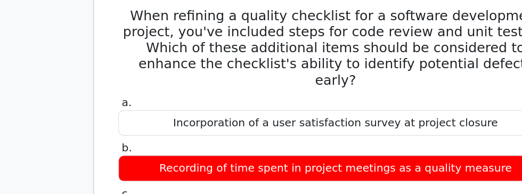
scroll to position [0, 0]
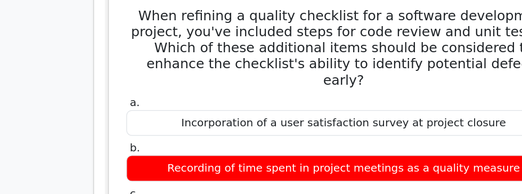
copy div "static code analysis"
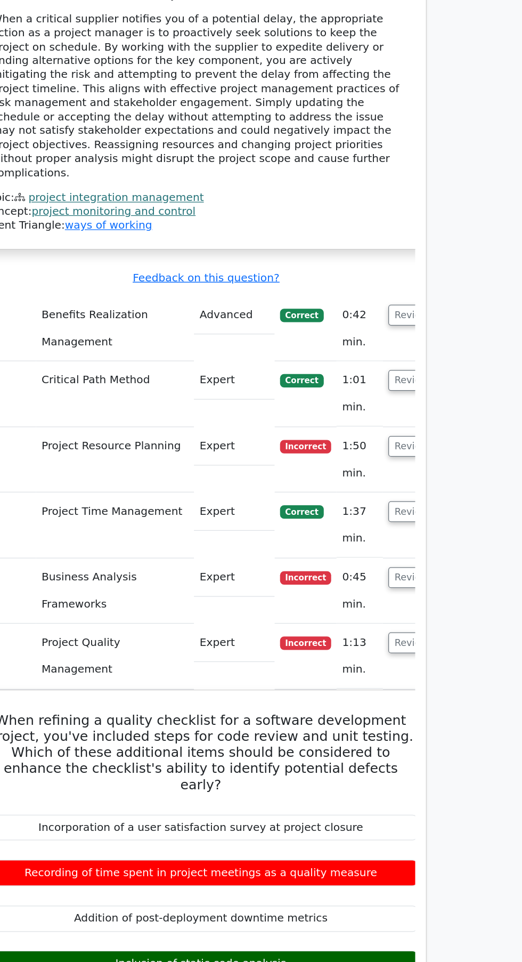
scroll to position [1812, 0]
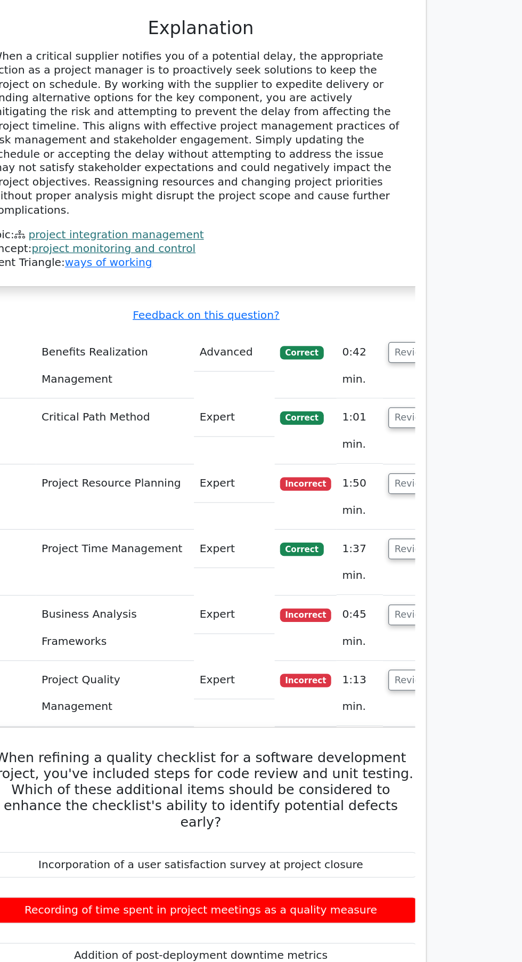
click at [416, 193] on button "Review" at bounding box center [434, 486] width 36 height 17
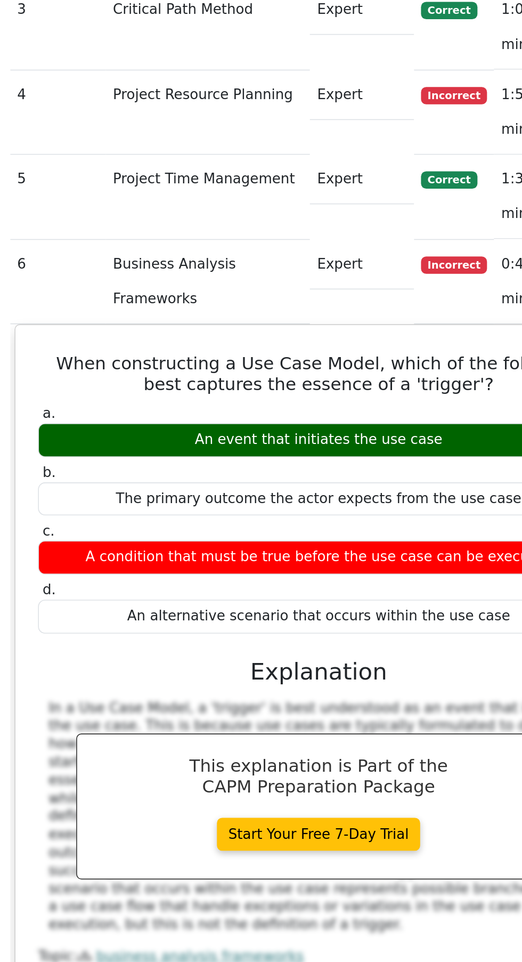
scroll to position [1810, 0]
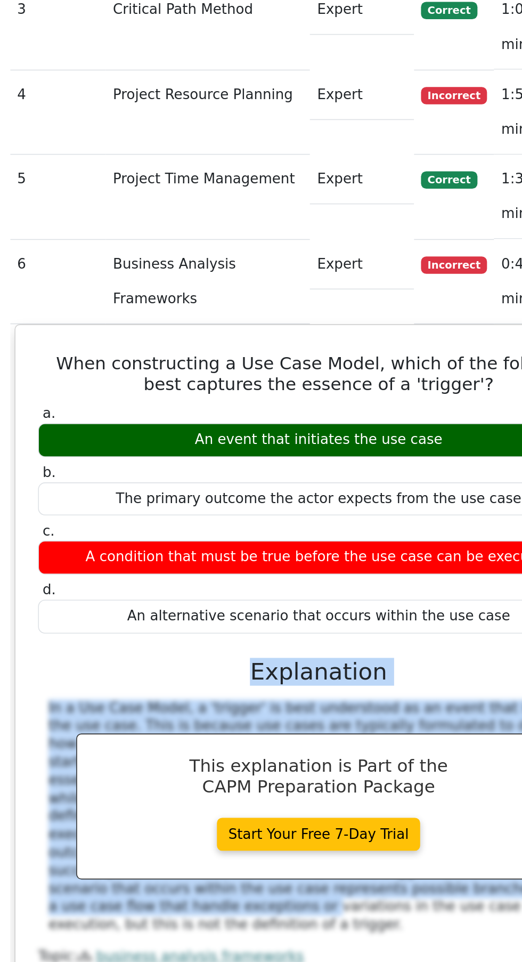
copy div "Explanation In a Use Case Model, a 'trigger' is best understood as an event tha…"
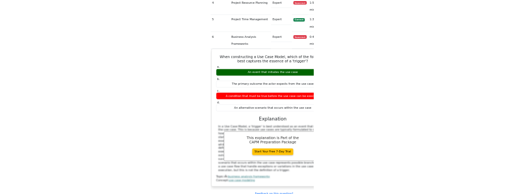
scroll to position [2110, 0]
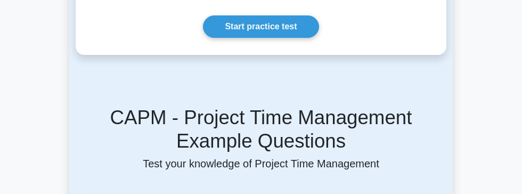
scroll to position [697, 0]
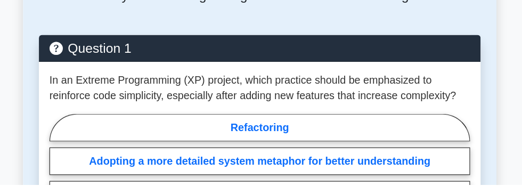
scroll to position [894, 0]
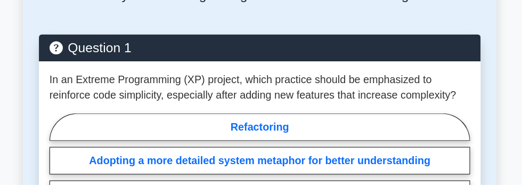
click at [142, 164] on label "Adopting a more detailed system metaphor for better understanding" at bounding box center [261, 175] width 341 height 22
click at [98, 188] on input "Adopting a more detailed system metaphor for better understanding" at bounding box center [94, 191] width 7 height 7
radio input "true"
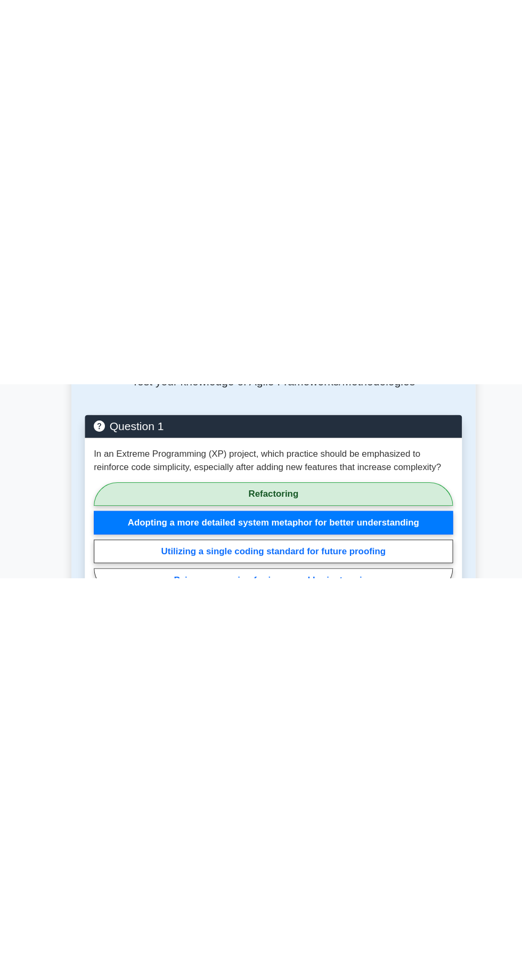
scroll to position [935, 0]
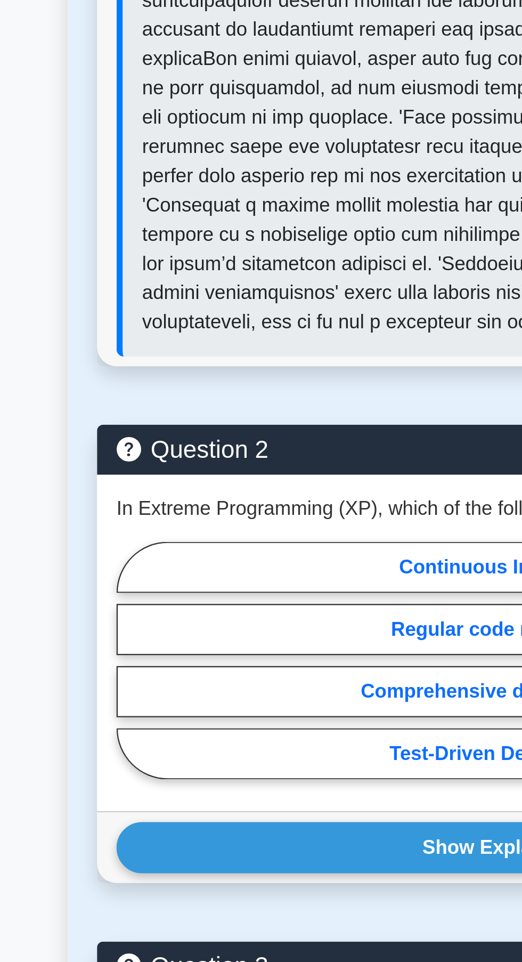
scroll to position [935, 0]
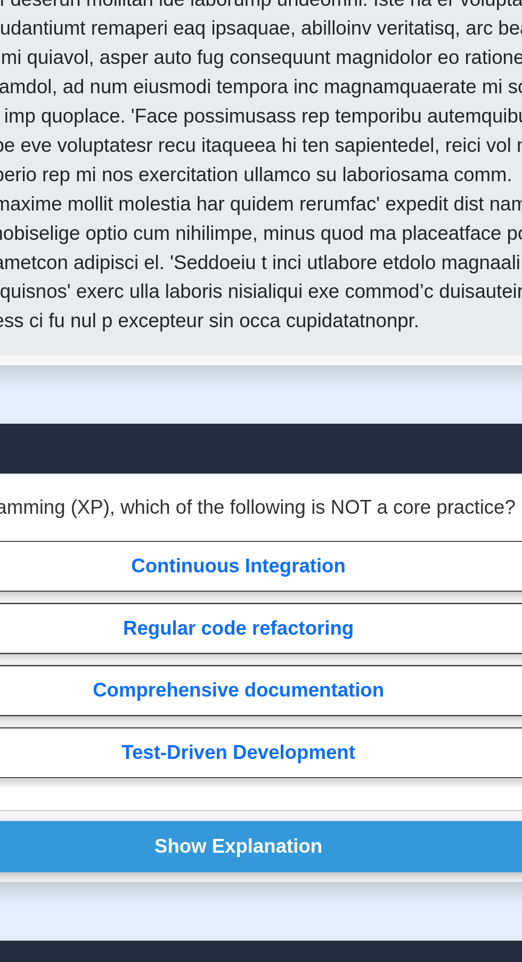
click at [337, 606] on label "Comprehensive documentation" at bounding box center [261, 617] width 341 height 22
click at [98, 604] on input "Comprehensive documentation" at bounding box center [94, 607] width 7 height 7
radio input "true"
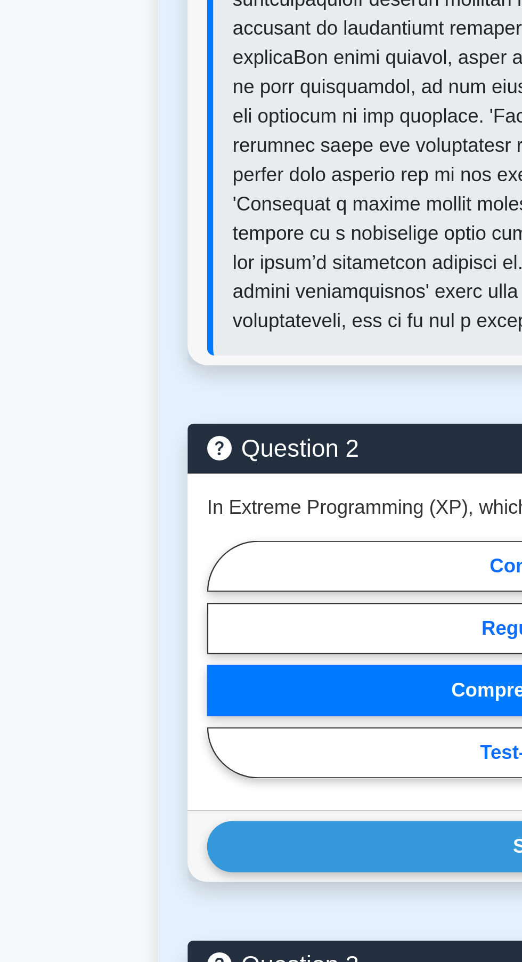
click at [166, 675] on button "Show Explanation" at bounding box center [261, 686] width 341 height 22
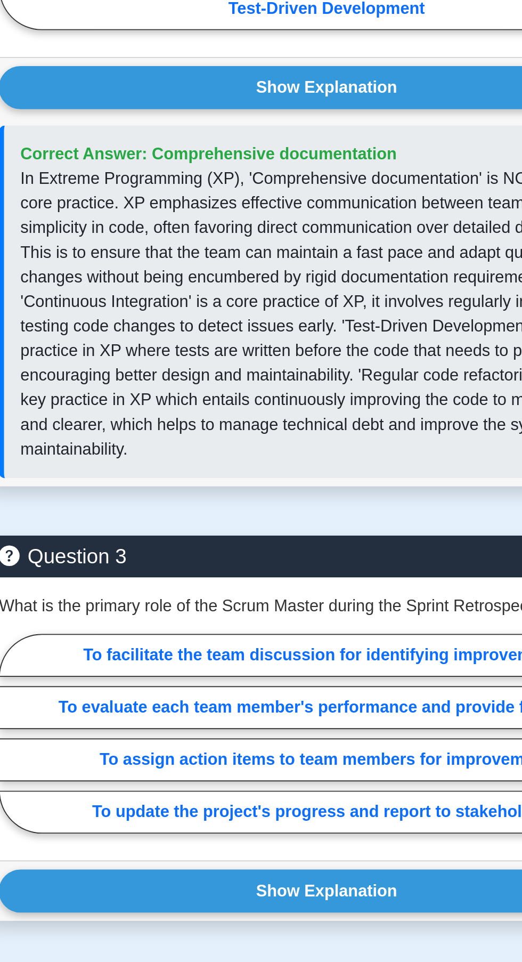
scroll to position [1124, 0]
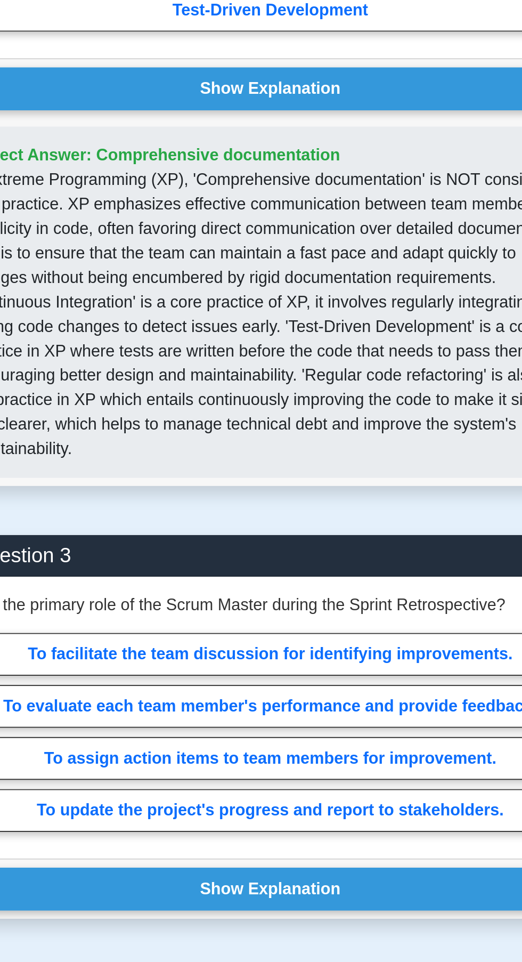
click at [348, 781] on label "To facilitate the team discussion for identifying improvements." at bounding box center [261, 792] width 341 height 22
click at [98, 832] on input "To facilitate the team discussion for identifying improvements." at bounding box center [94, 835] width 7 height 7
radio input "true"
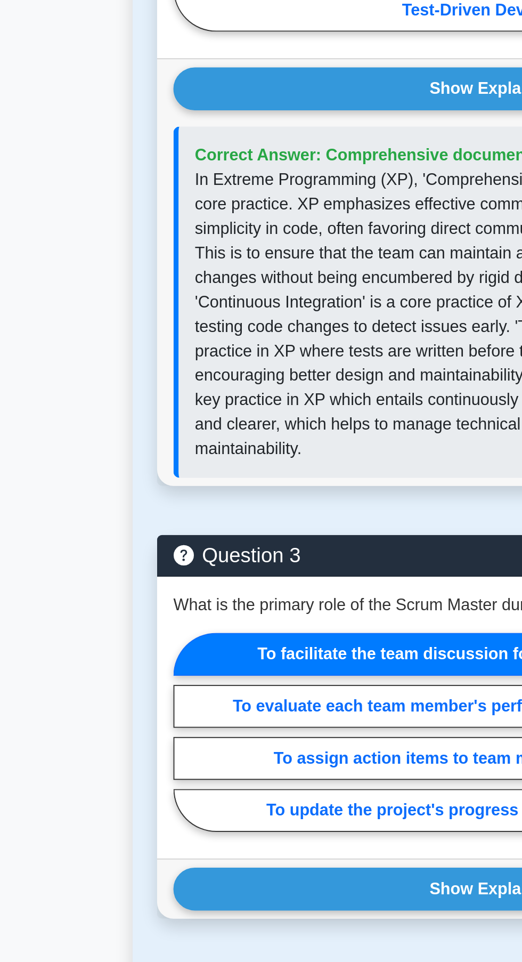
click at [181, 903] on button "Show Explanation" at bounding box center [261, 914] width 341 height 22
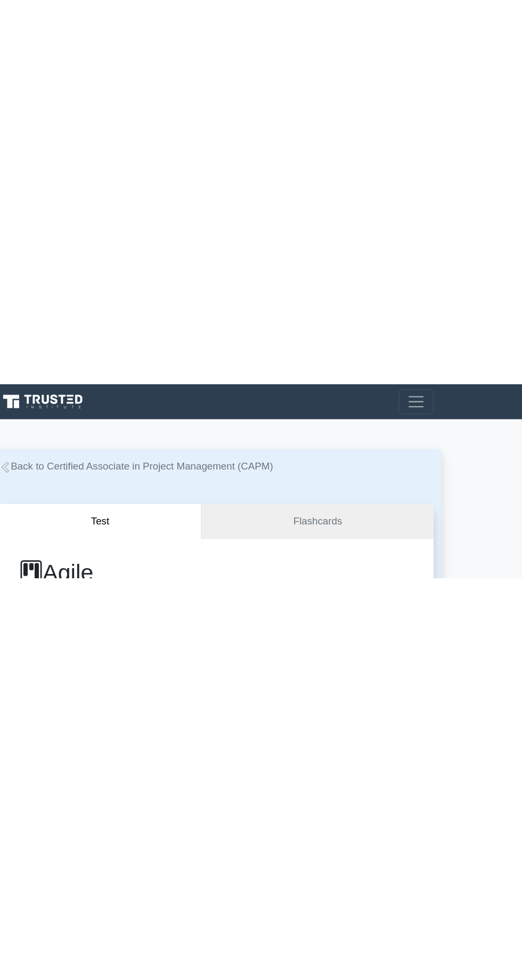
scroll to position [0, 0]
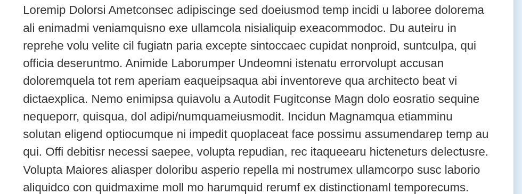
scroll to position [239, 0]
